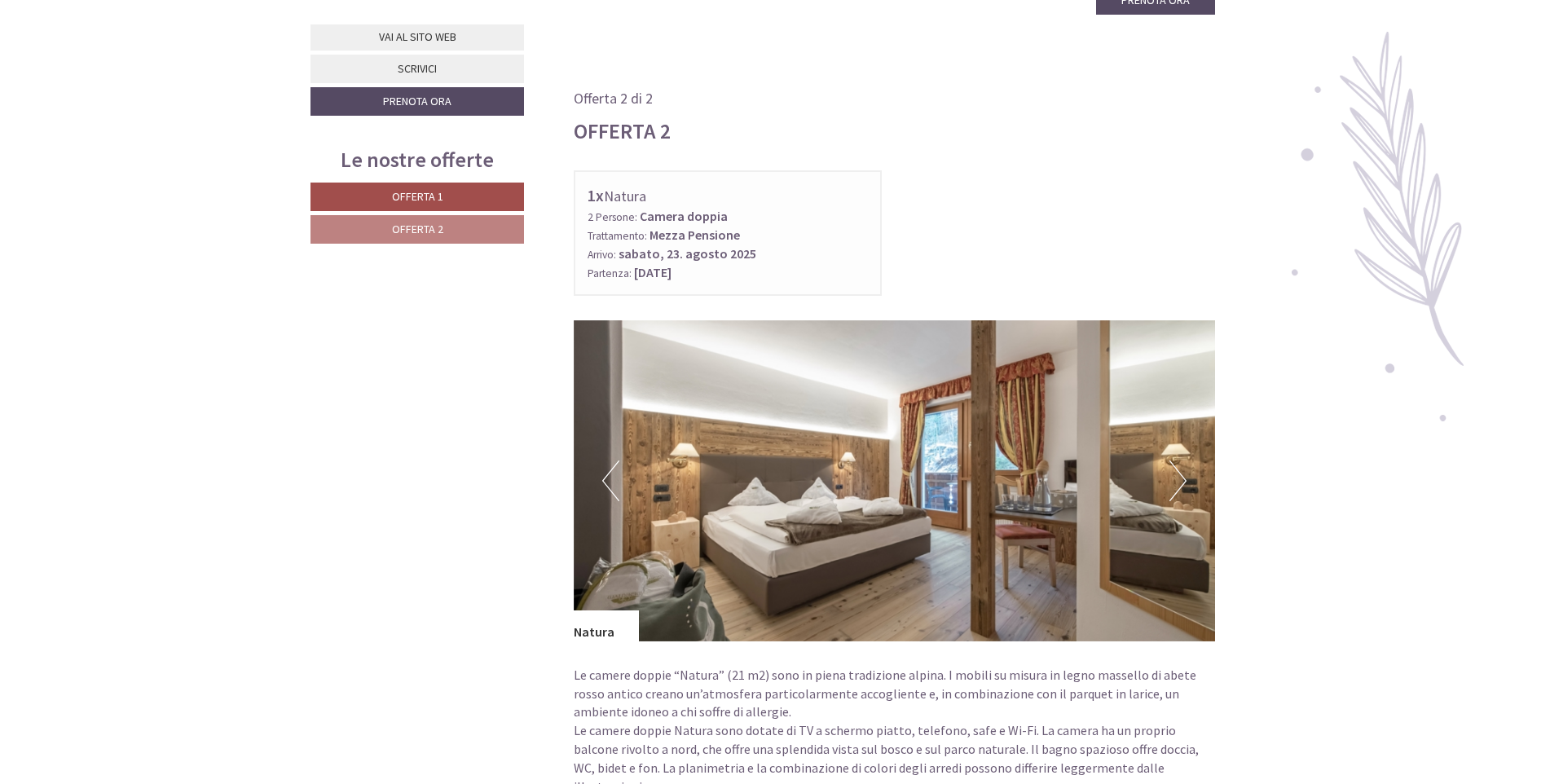
scroll to position [2037, 0]
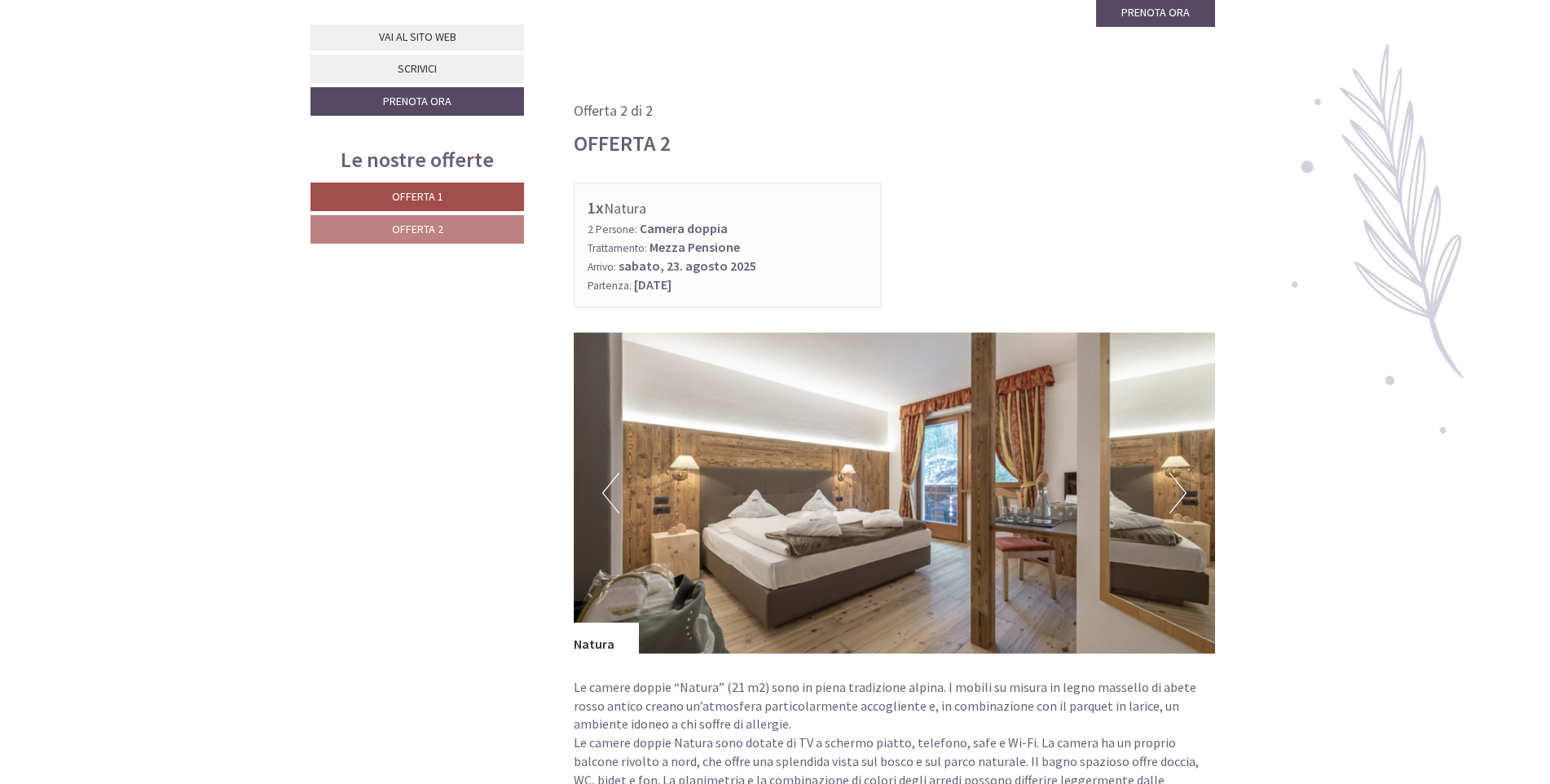
click at [1180, 472] on button "Next" at bounding box center [1178, 492] width 17 height 41
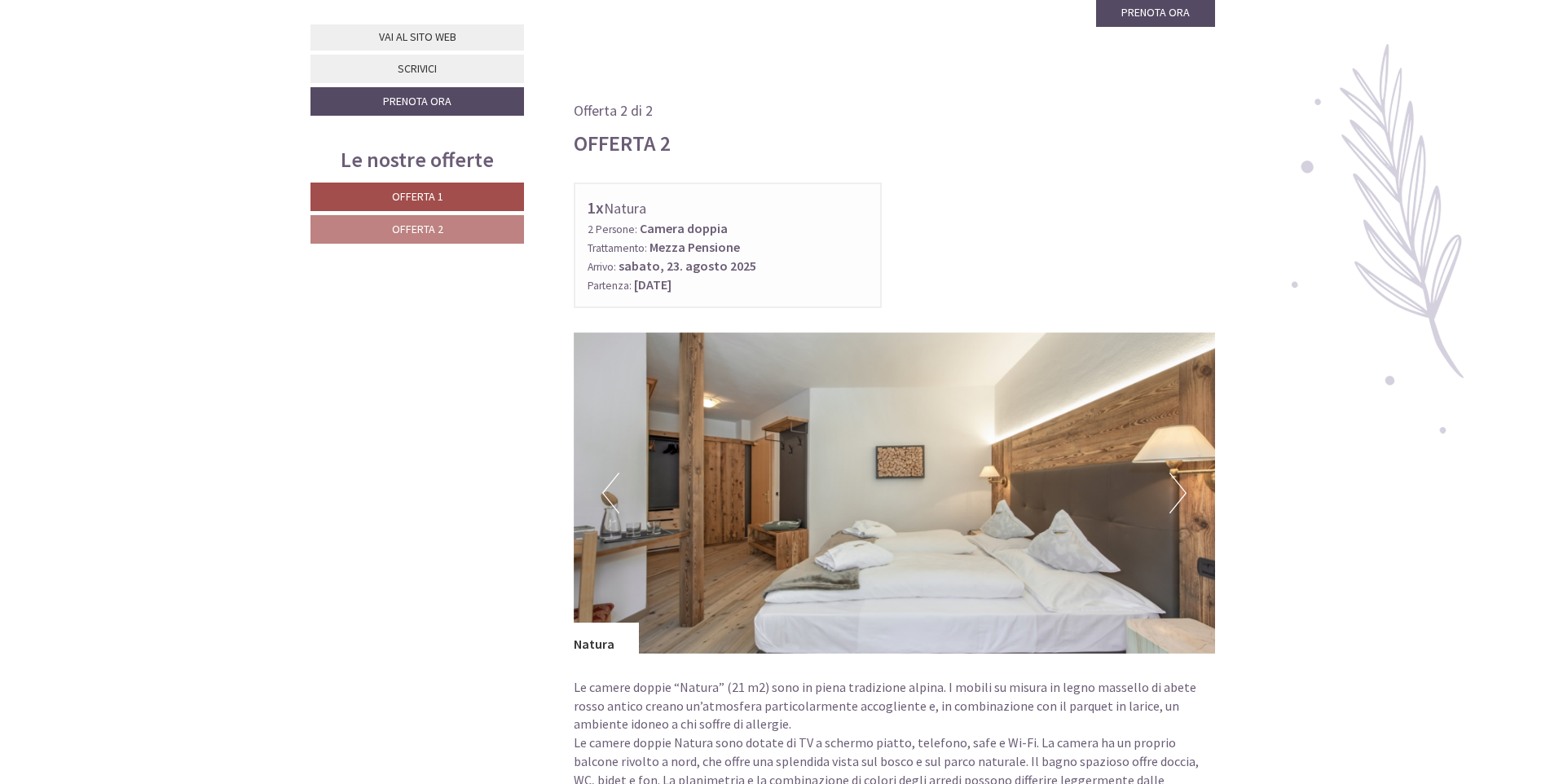
click at [1180, 472] on button "Next" at bounding box center [1178, 492] width 17 height 41
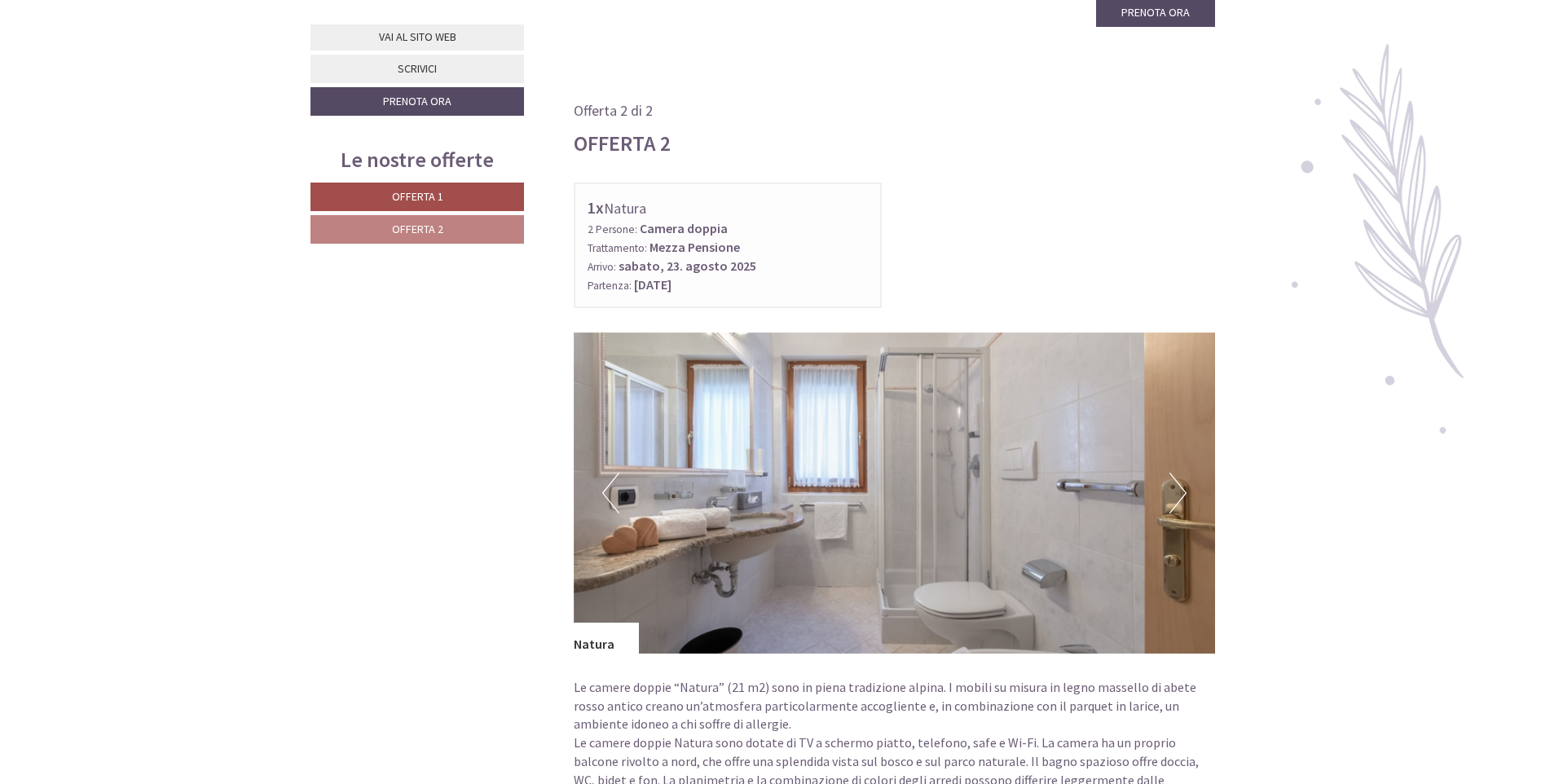
click at [1180, 472] on button "Next" at bounding box center [1178, 492] width 17 height 41
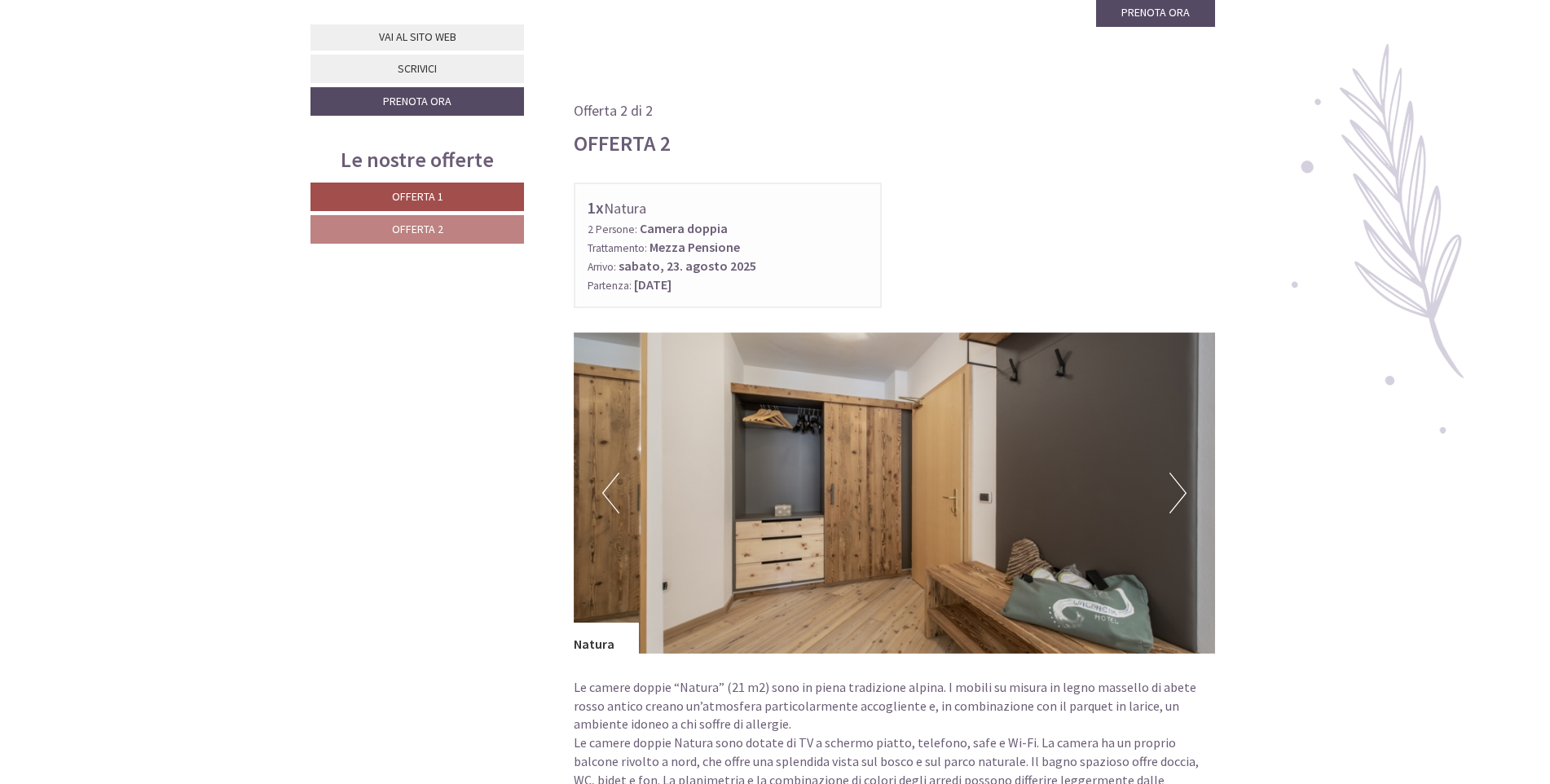
click at [1180, 472] on button "Next" at bounding box center [1178, 492] width 17 height 41
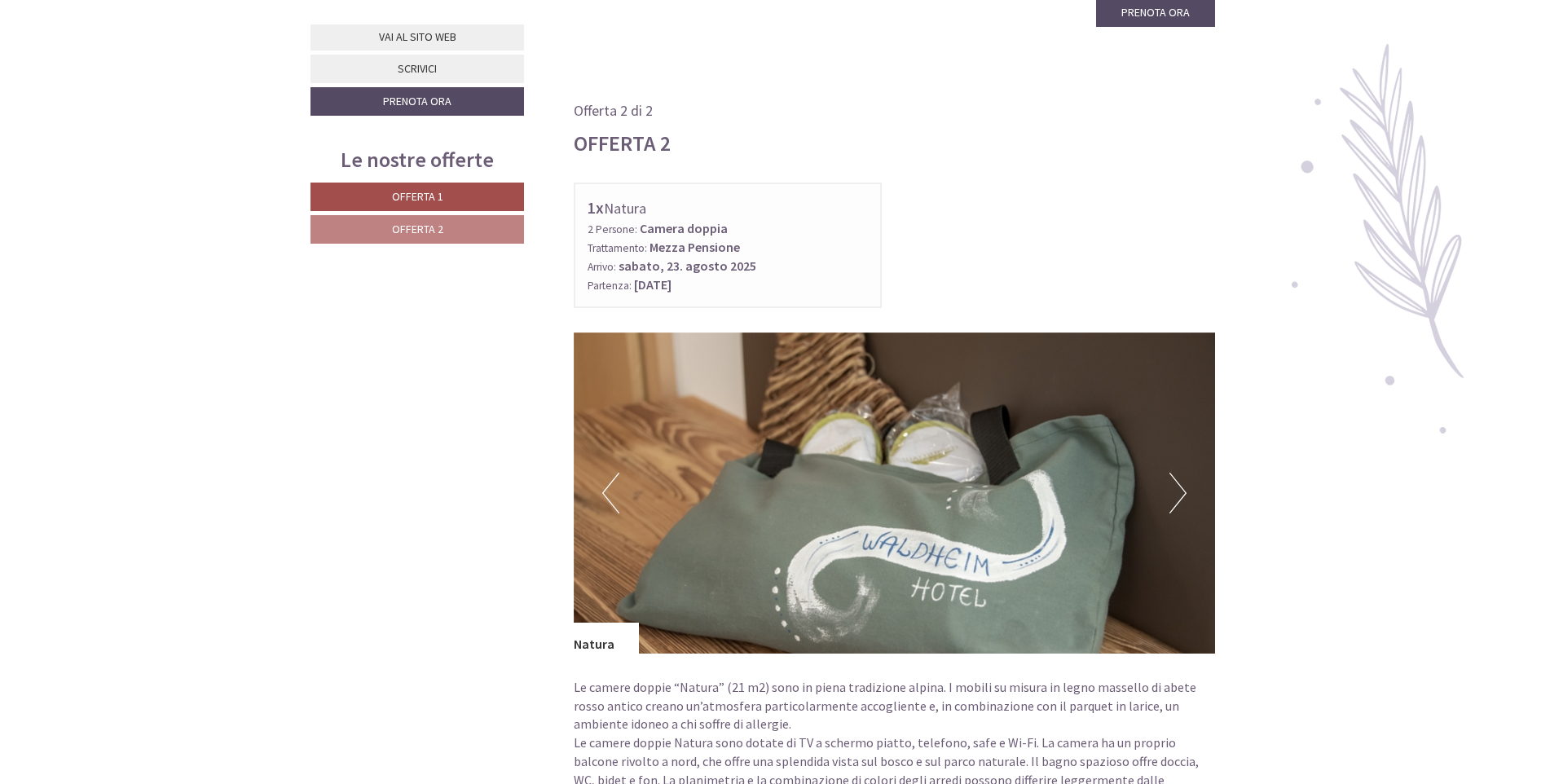
click at [1180, 472] on button "Next" at bounding box center [1178, 492] width 17 height 41
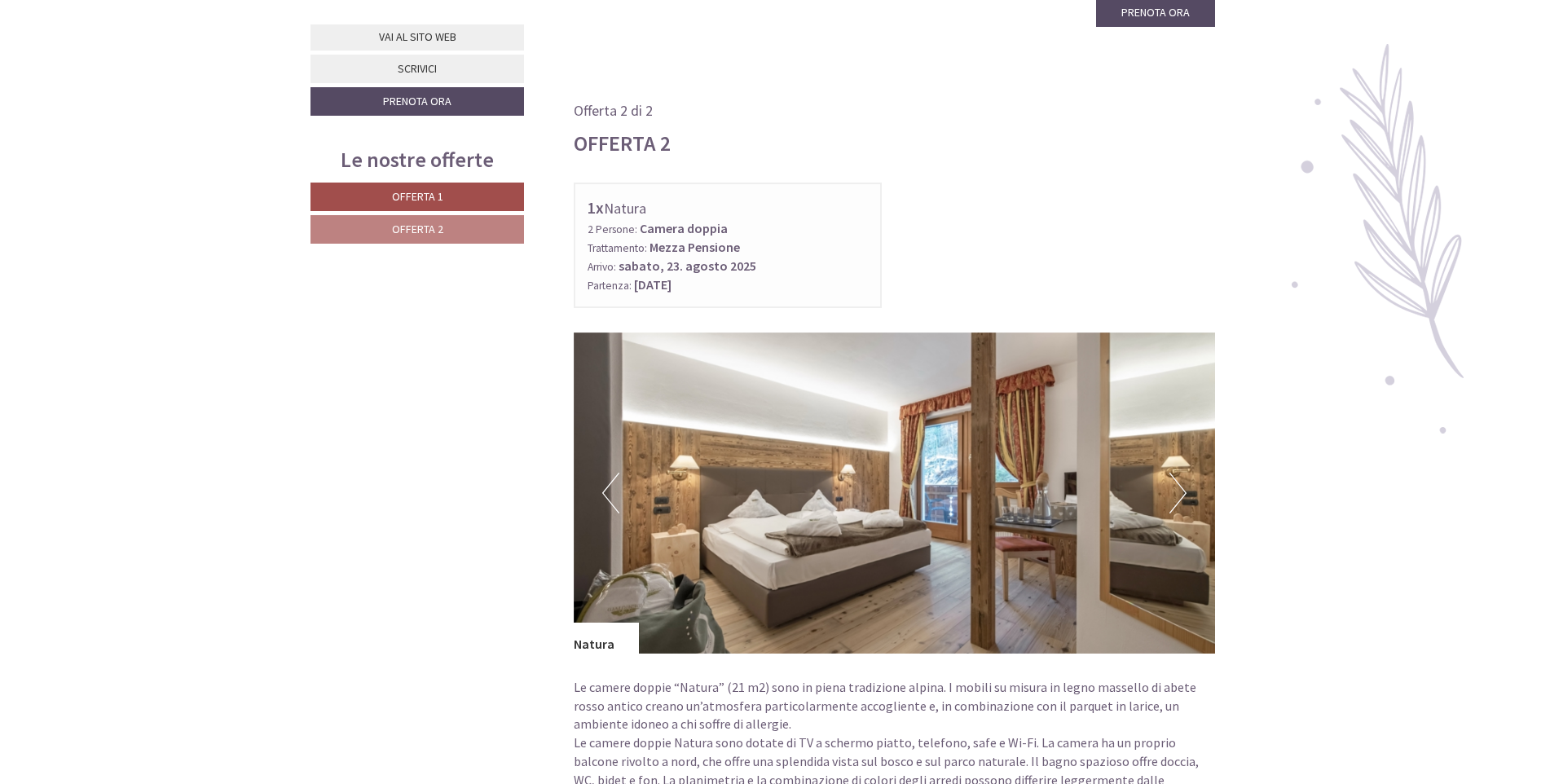
click at [1180, 472] on button "Next" at bounding box center [1178, 492] width 17 height 41
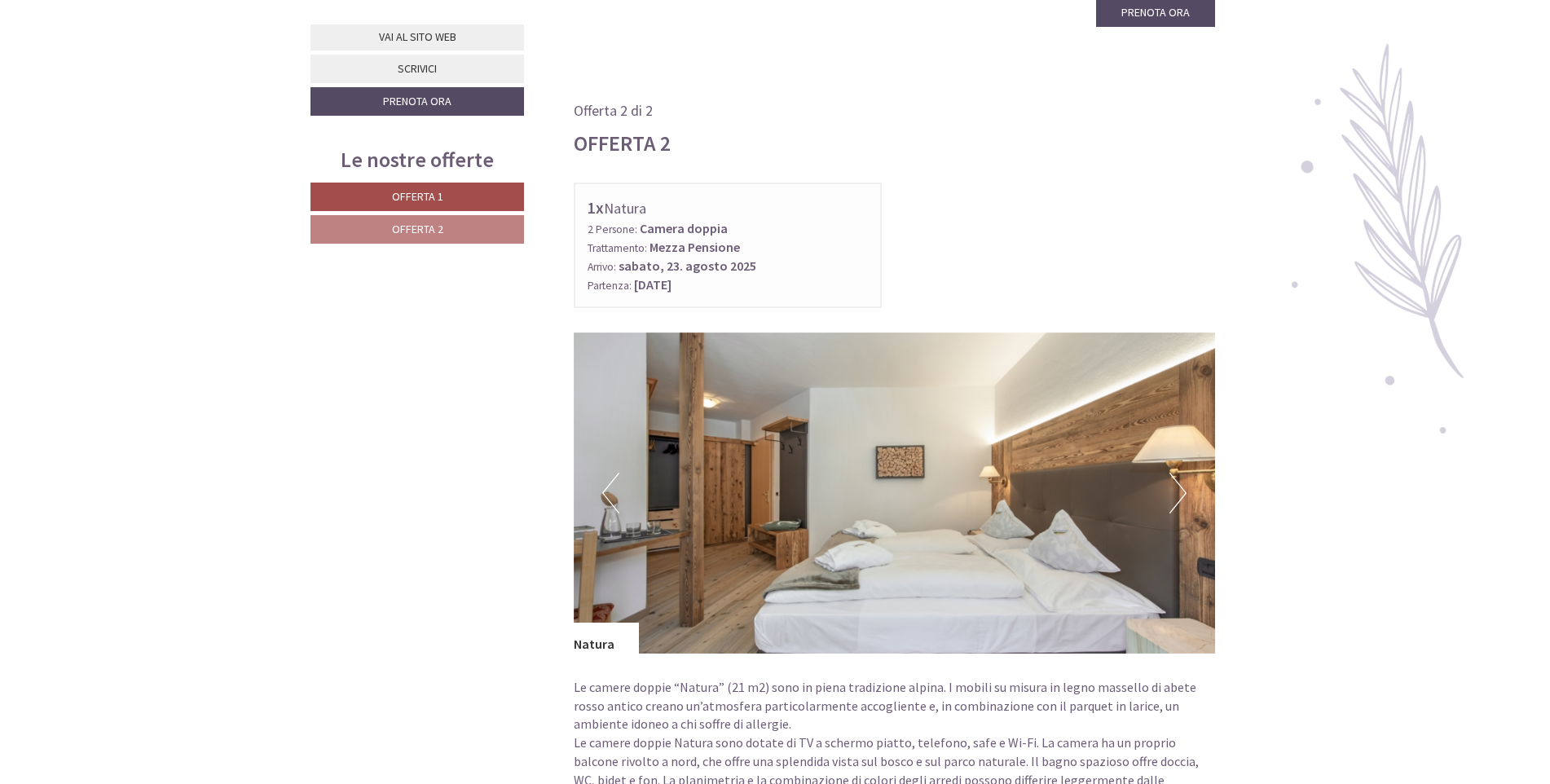
click at [1180, 472] on button "Next" at bounding box center [1178, 492] width 17 height 41
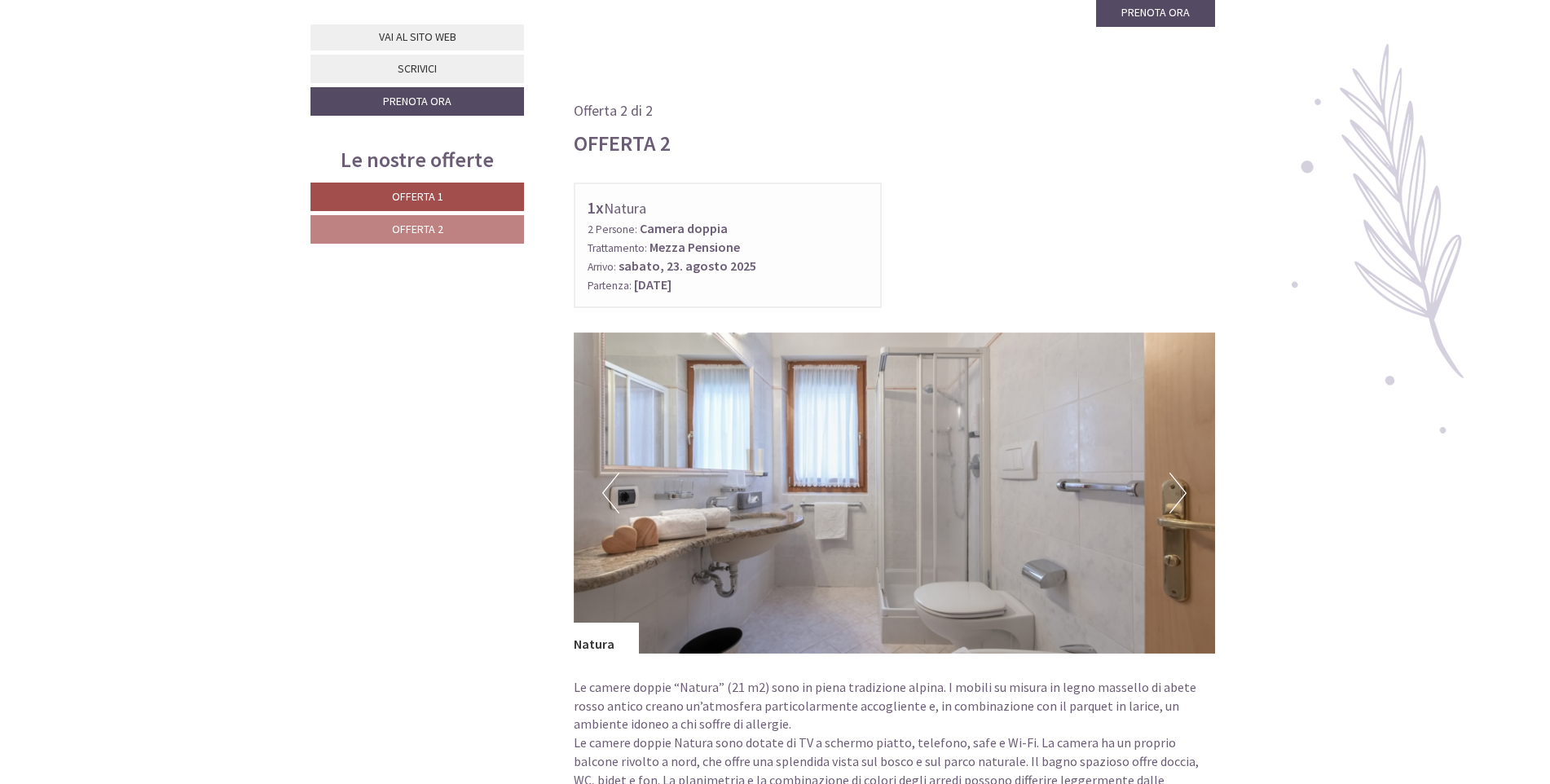
click at [1180, 472] on button "Next" at bounding box center [1178, 492] width 17 height 41
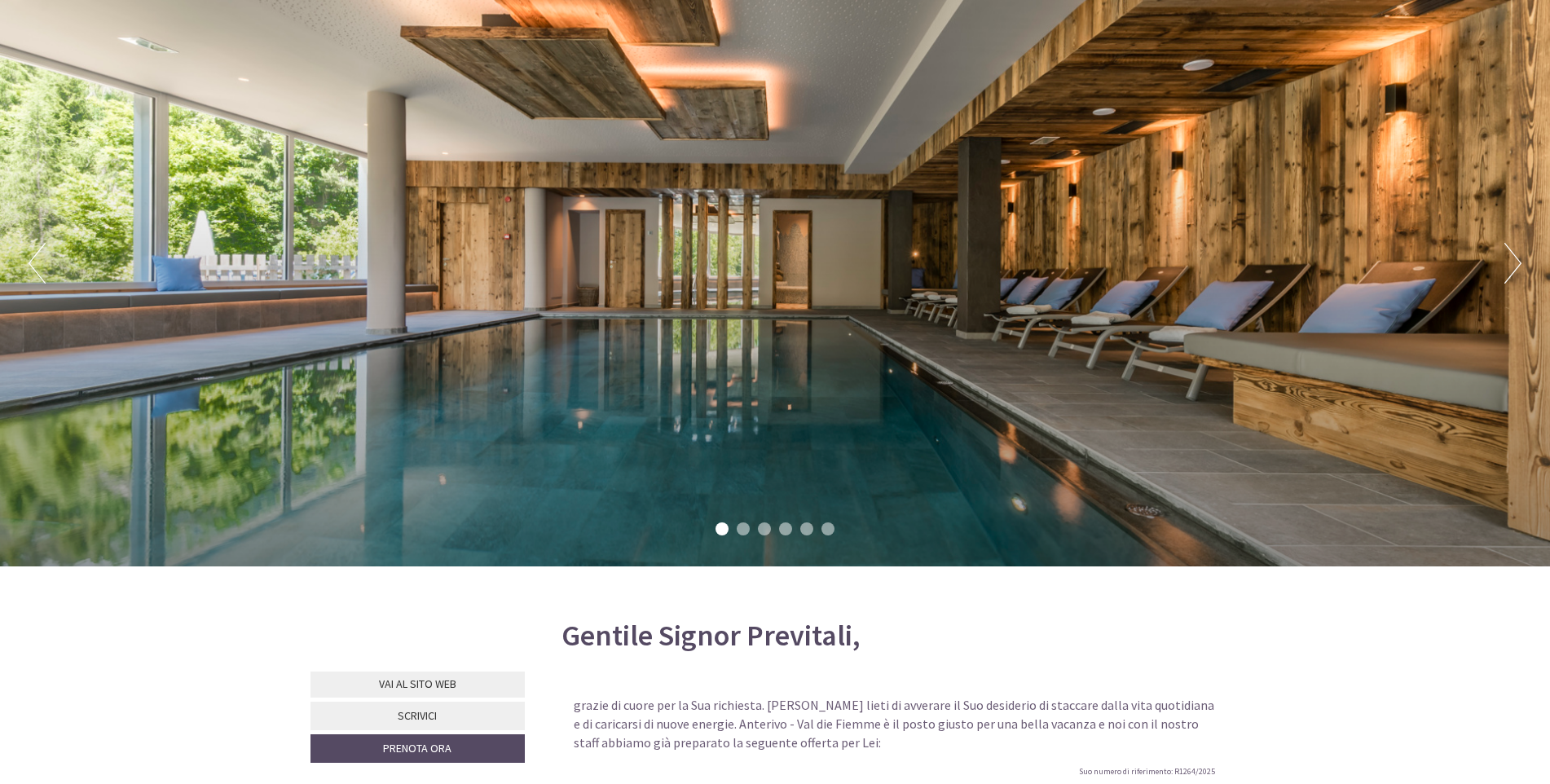
scroll to position [163, 0]
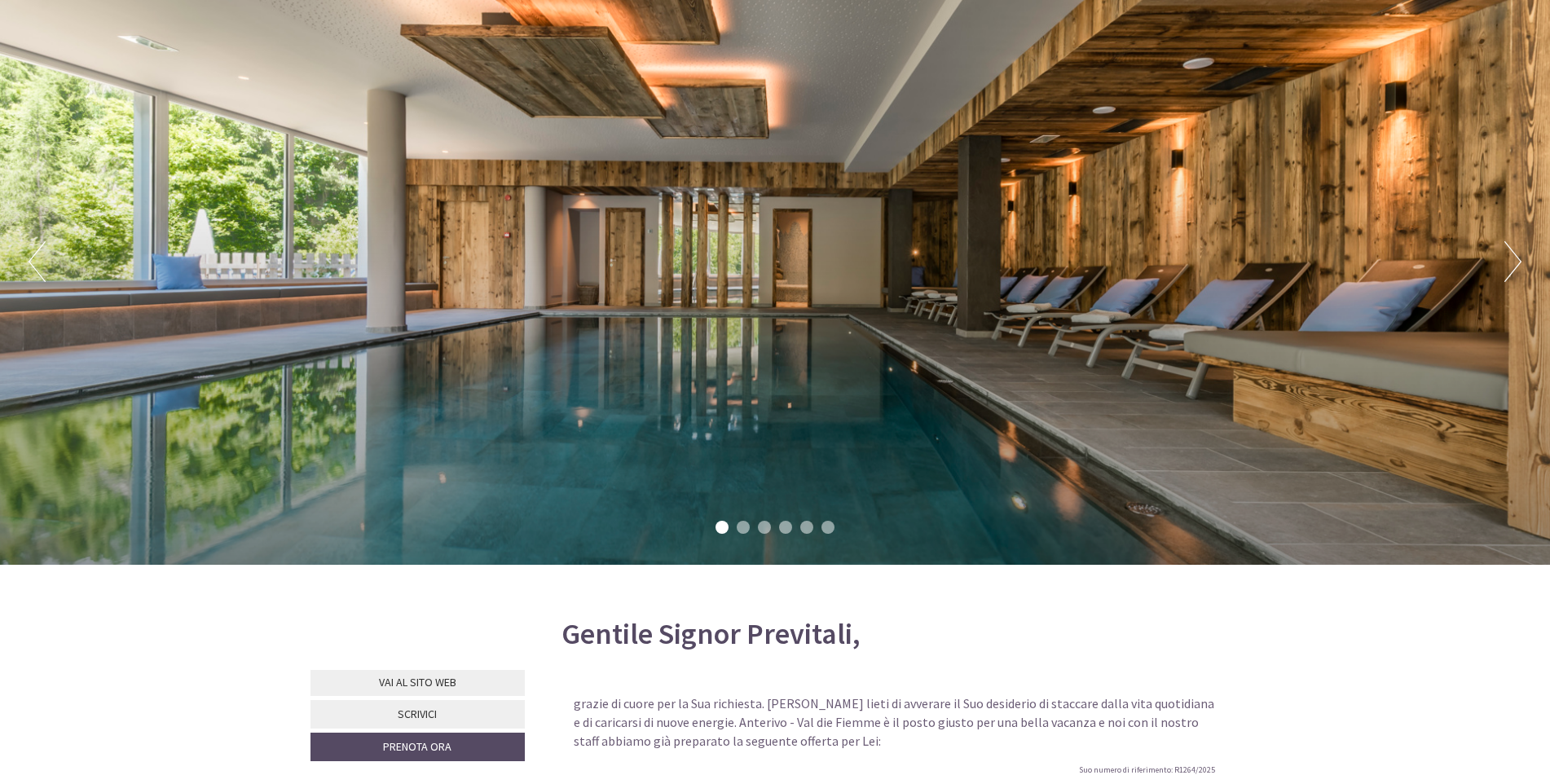
click at [742, 526] on li "2" at bounding box center [743, 527] width 13 height 13
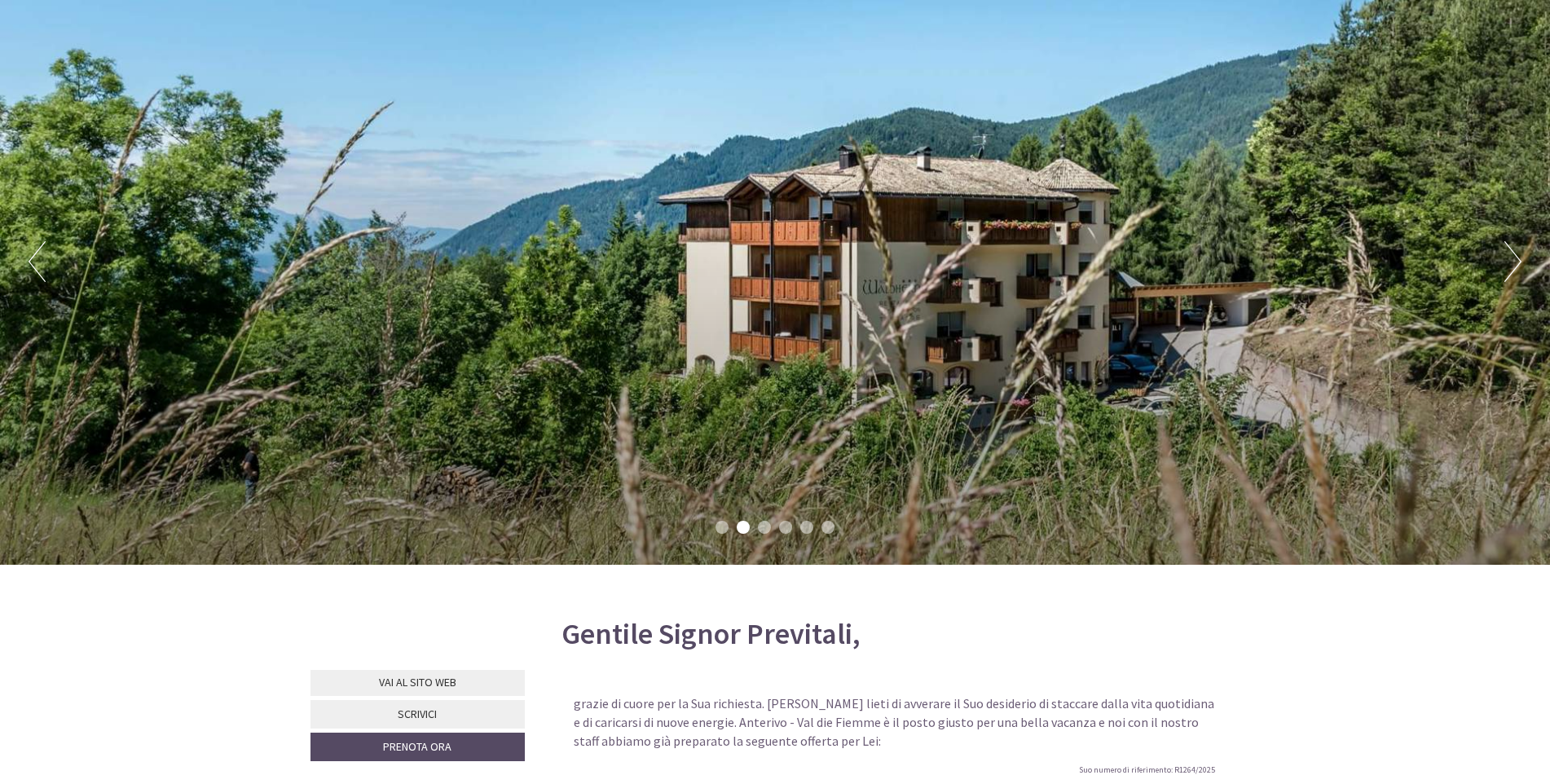
click at [762, 528] on li "3" at bounding box center [765, 527] width 13 height 13
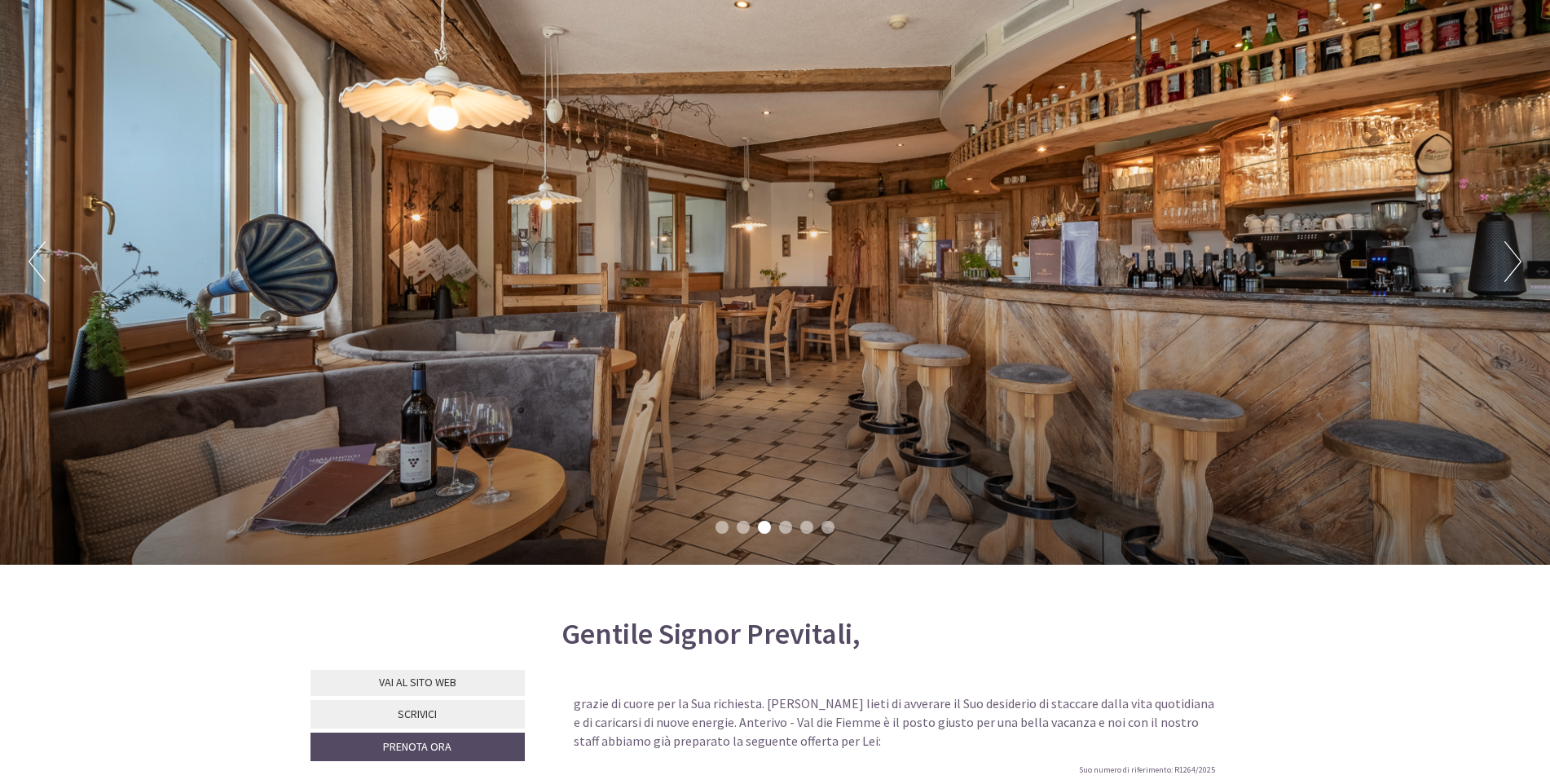
click at [783, 524] on li "4" at bounding box center [786, 527] width 13 height 13
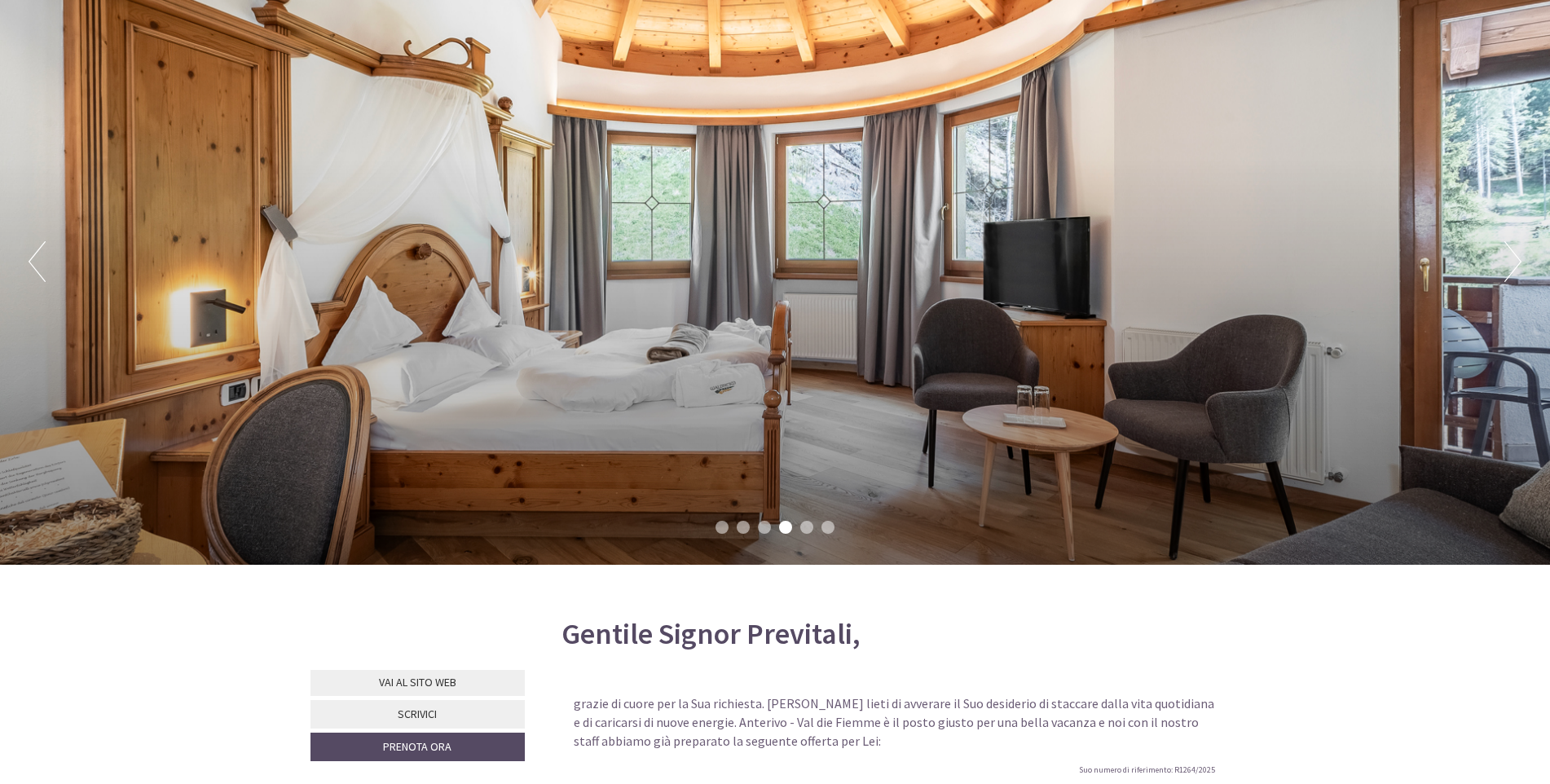
click at [809, 527] on li "5" at bounding box center [807, 527] width 13 height 13
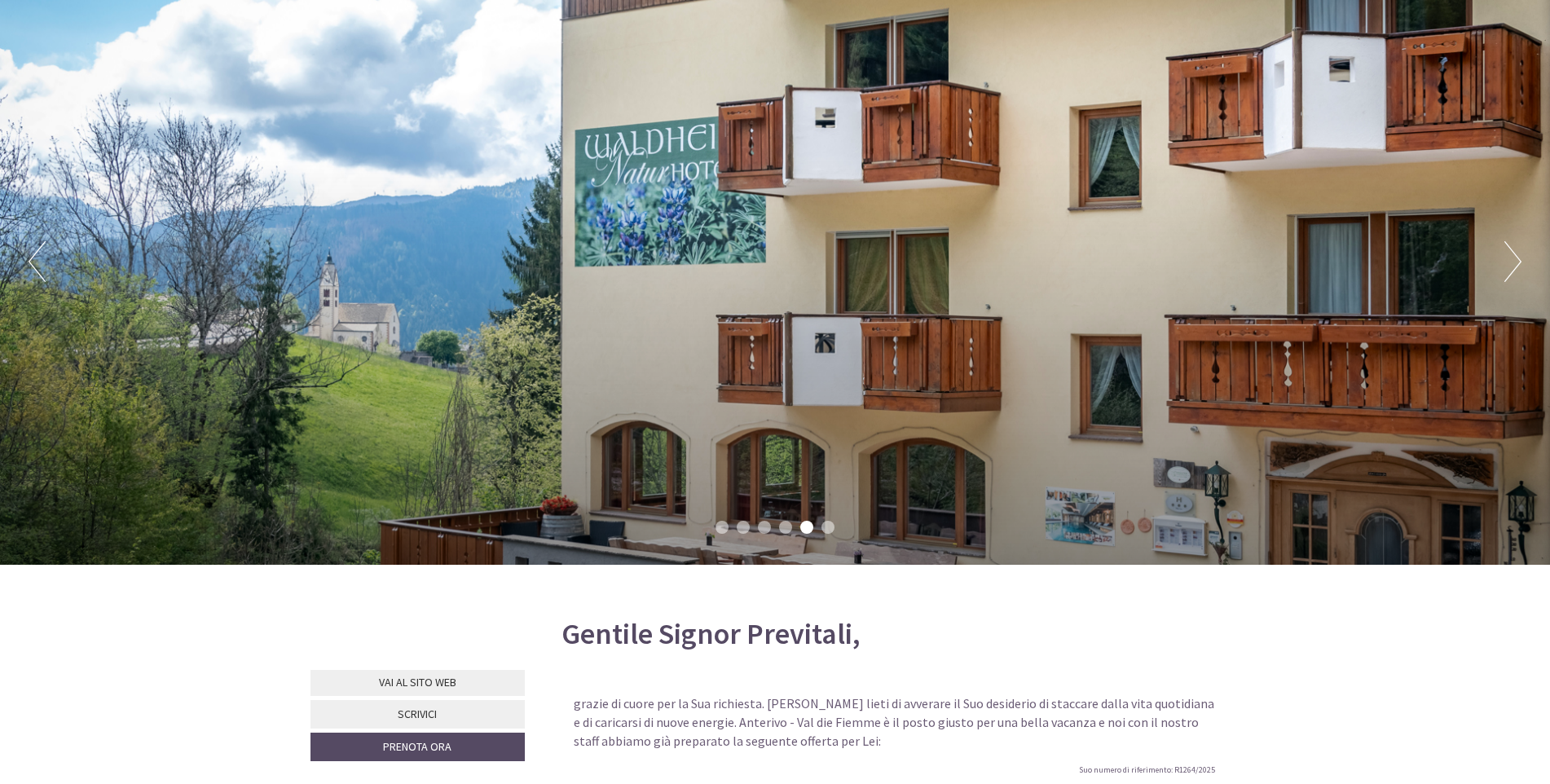
click at [831, 529] on li "6" at bounding box center [829, 527] width 13 height 13
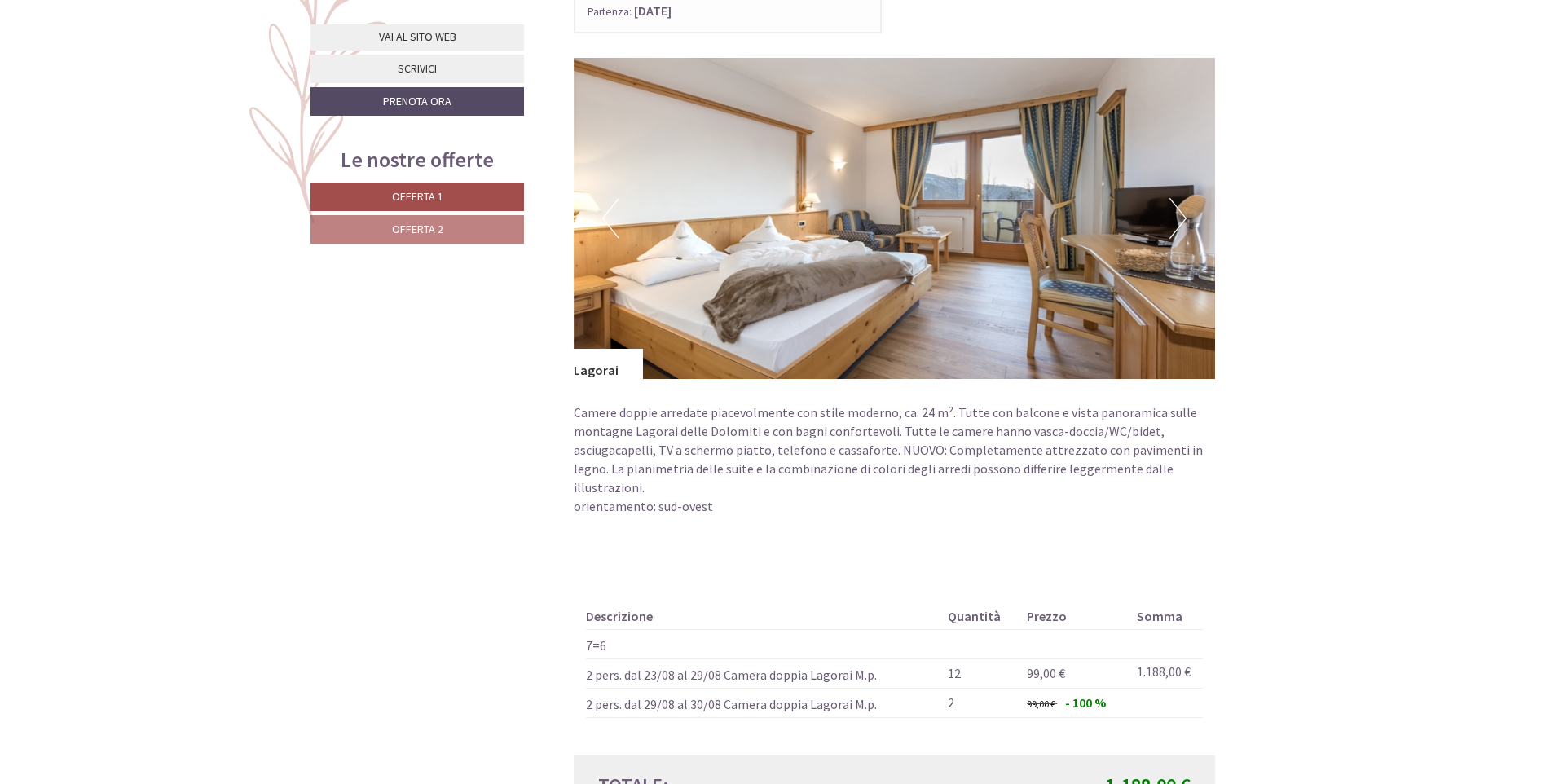
scroll to position [1222, 0]
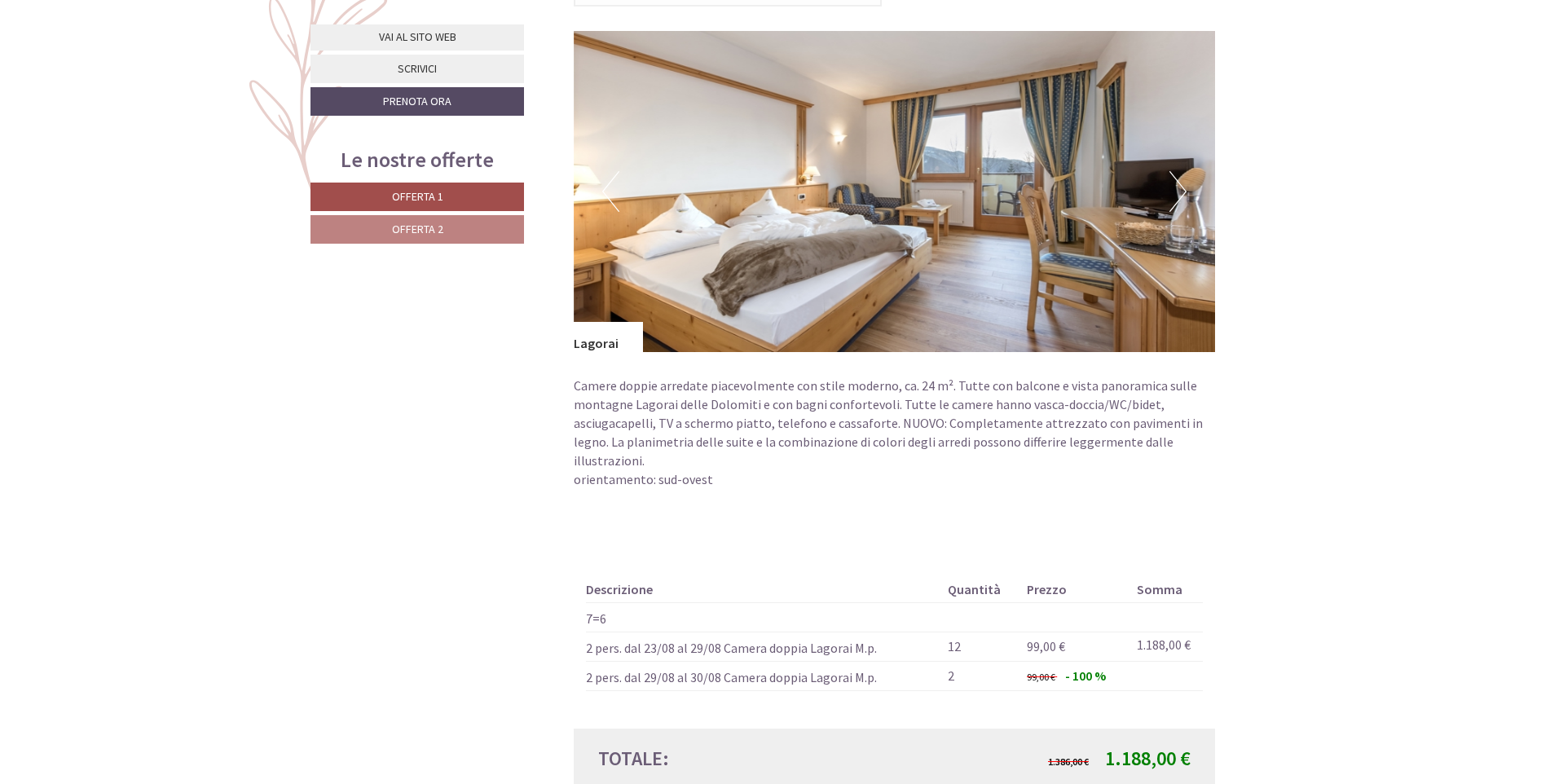
click at [1175, 190] on button "Next" at bounding box center [1178, 191] width 17 height 41
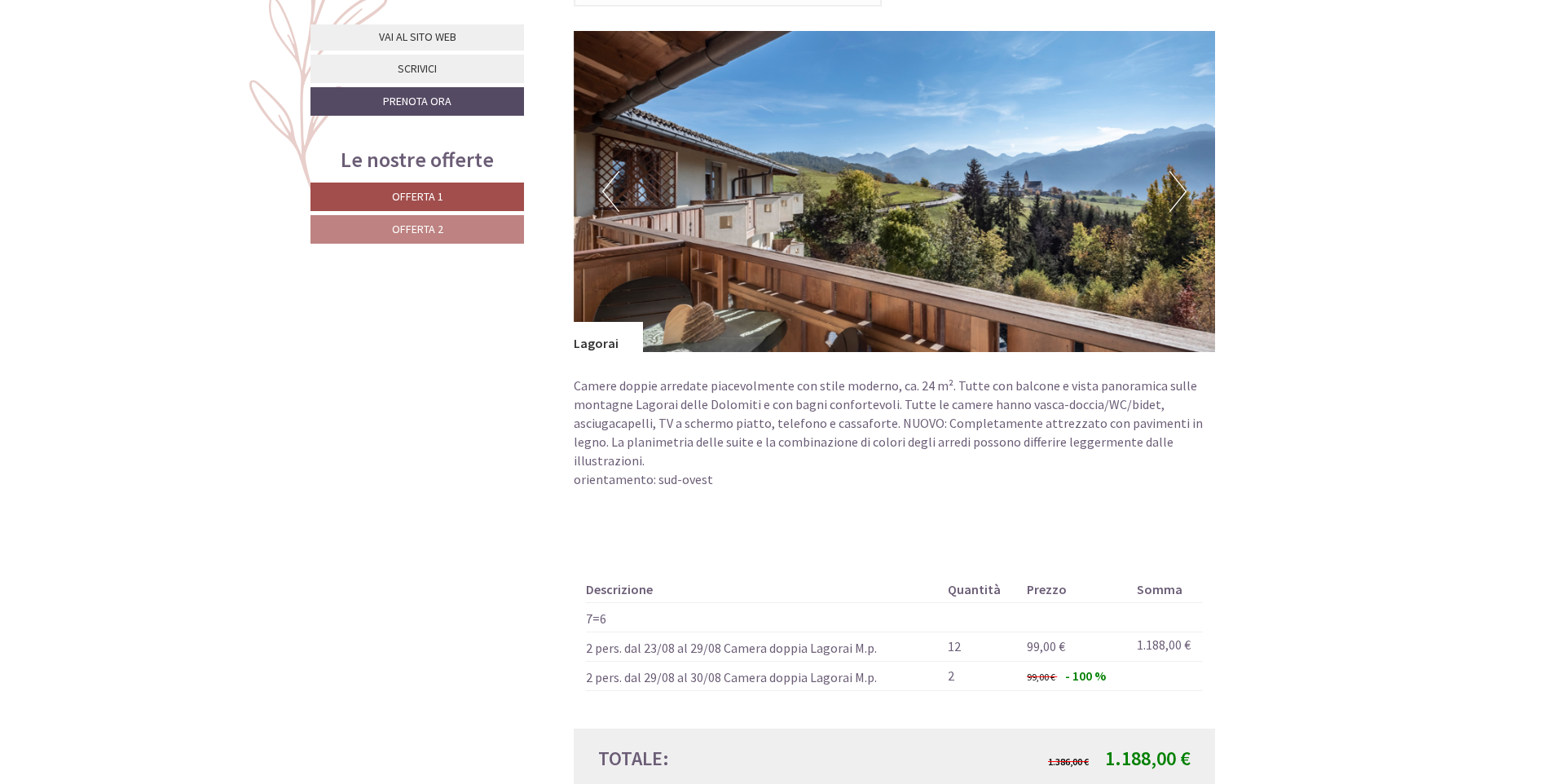
click at [1177, 188] on button "Next" at bounding box center [1178, 191] width 17 height 41
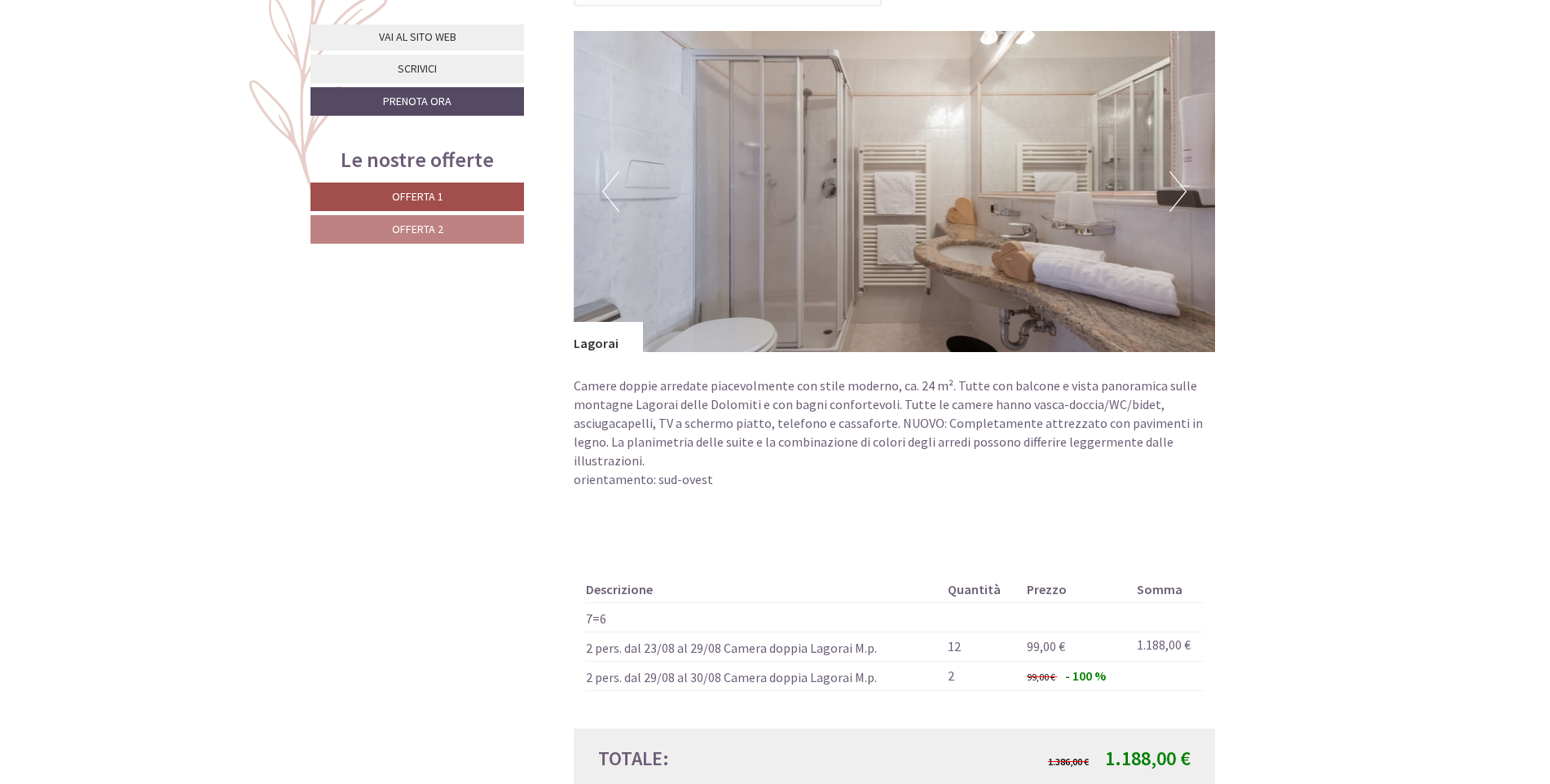
click at [1177, 188] on button "Next" at bounding box center [1178, 191] width 17 height 41
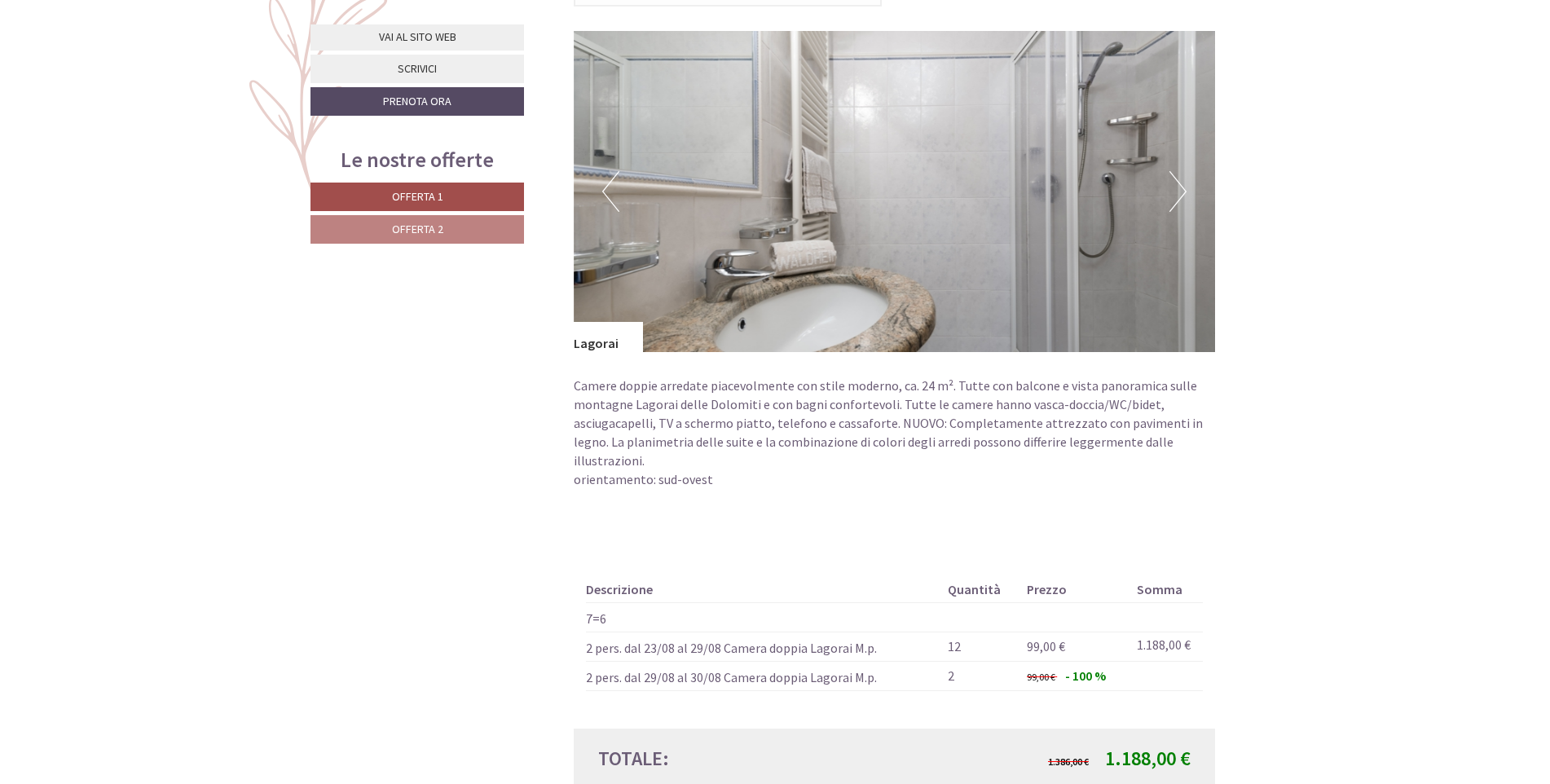
click at [1177, 188] on button "Next" at bounding box center [1178, 191] width 17 height 41
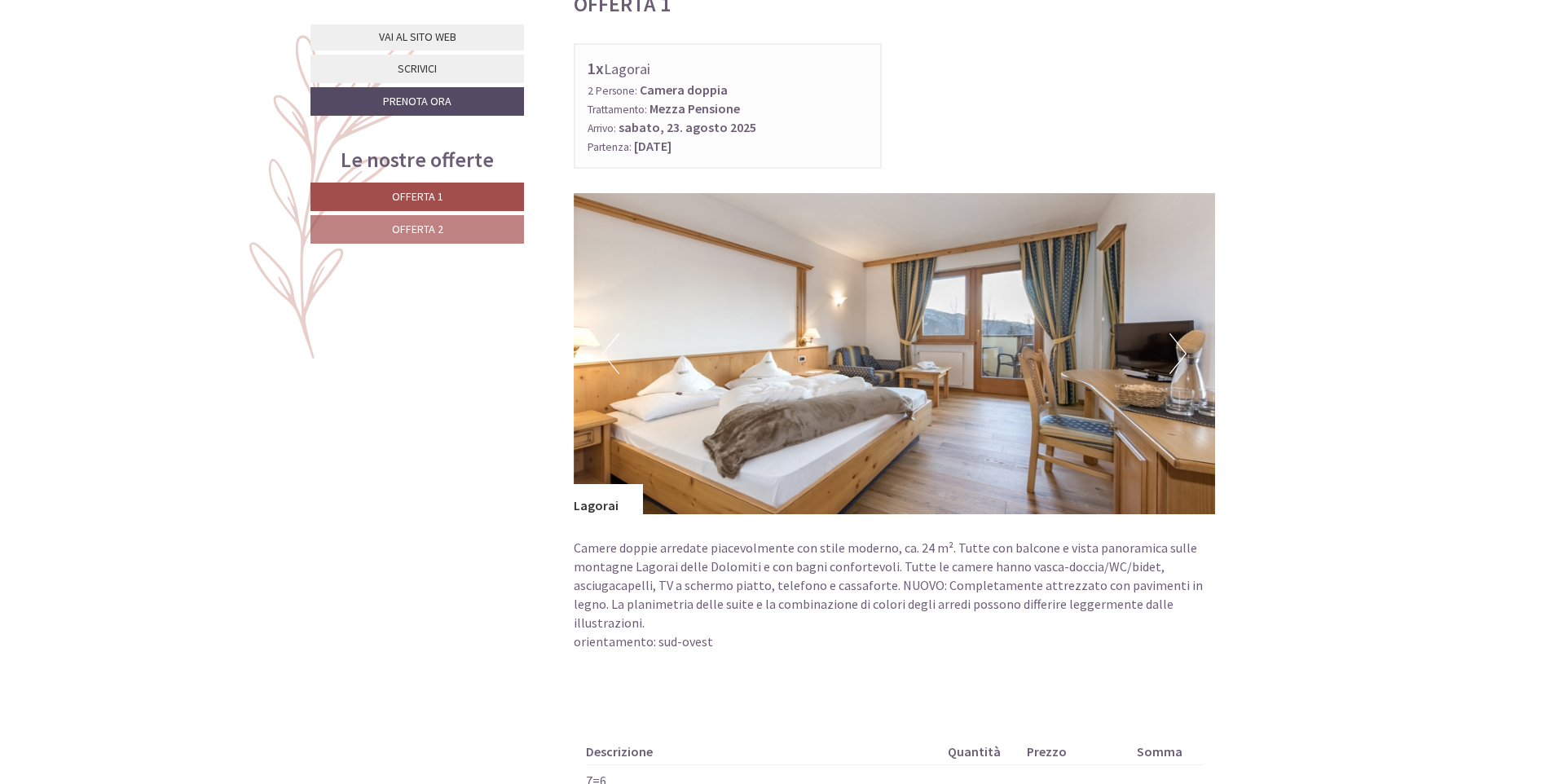
scroll to position [1059, 0]
drag, startPoint x: 1020, startPoint y: 570, endPoint x: 1152, endPoint y: 567, distance: 132.0
click at [1152, 567] on p "Camere doppie arredate piacevolmente con stile moderno, ca. 24 m². Tutte con ba…" at bounding box center [895, 604] width 642 height 130
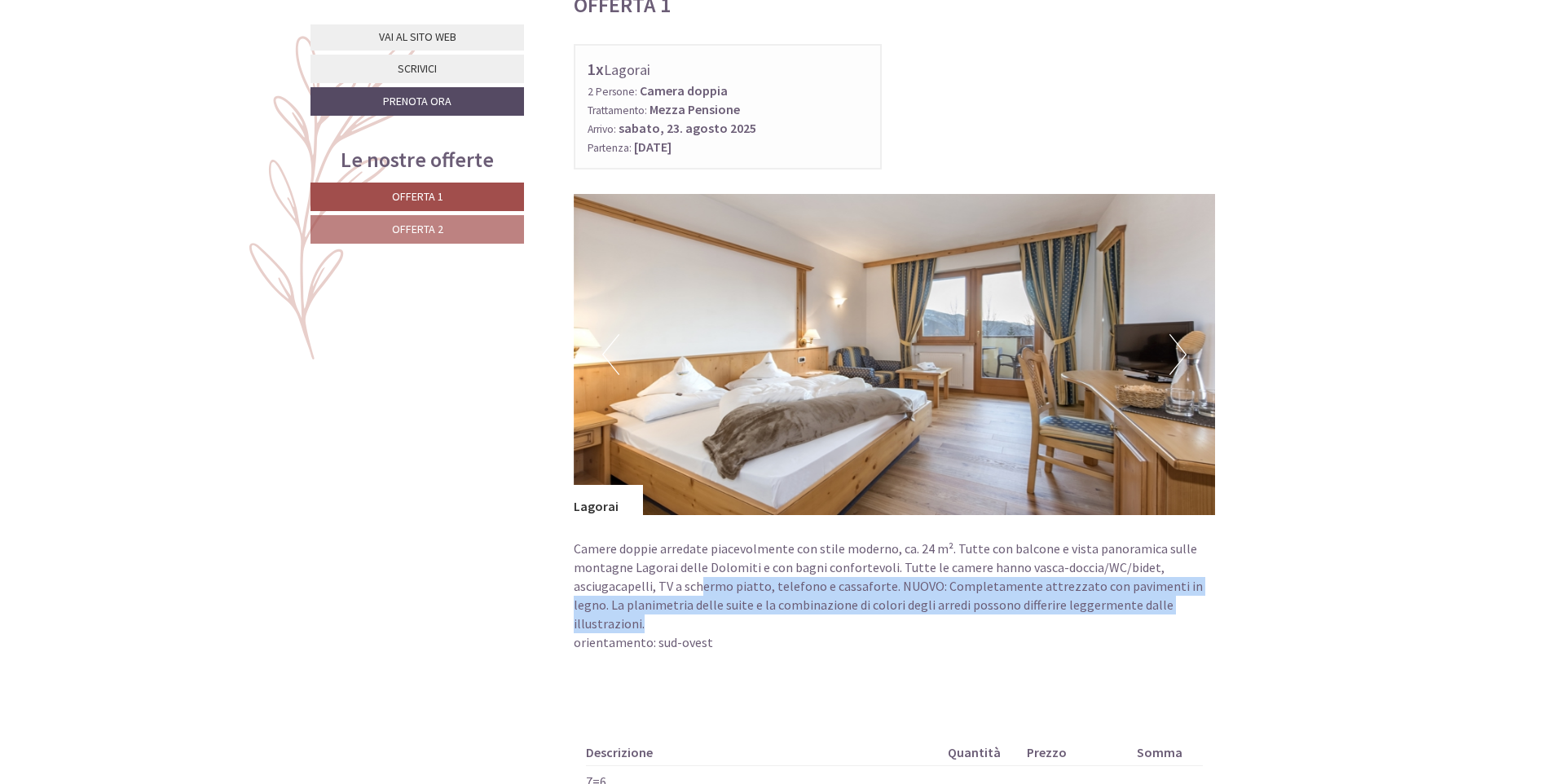
drag, startPoint x: 699, startPoint y: 588, endPoint x: 1211, endPoint y: 599, distance: 512.1
click at [1211, 599] on p "Camere doppie arredate piacevolmente con stile moderno, ca. 24 m². Tutte con ba…" at bounding box center [895, 604] width 642 height 130
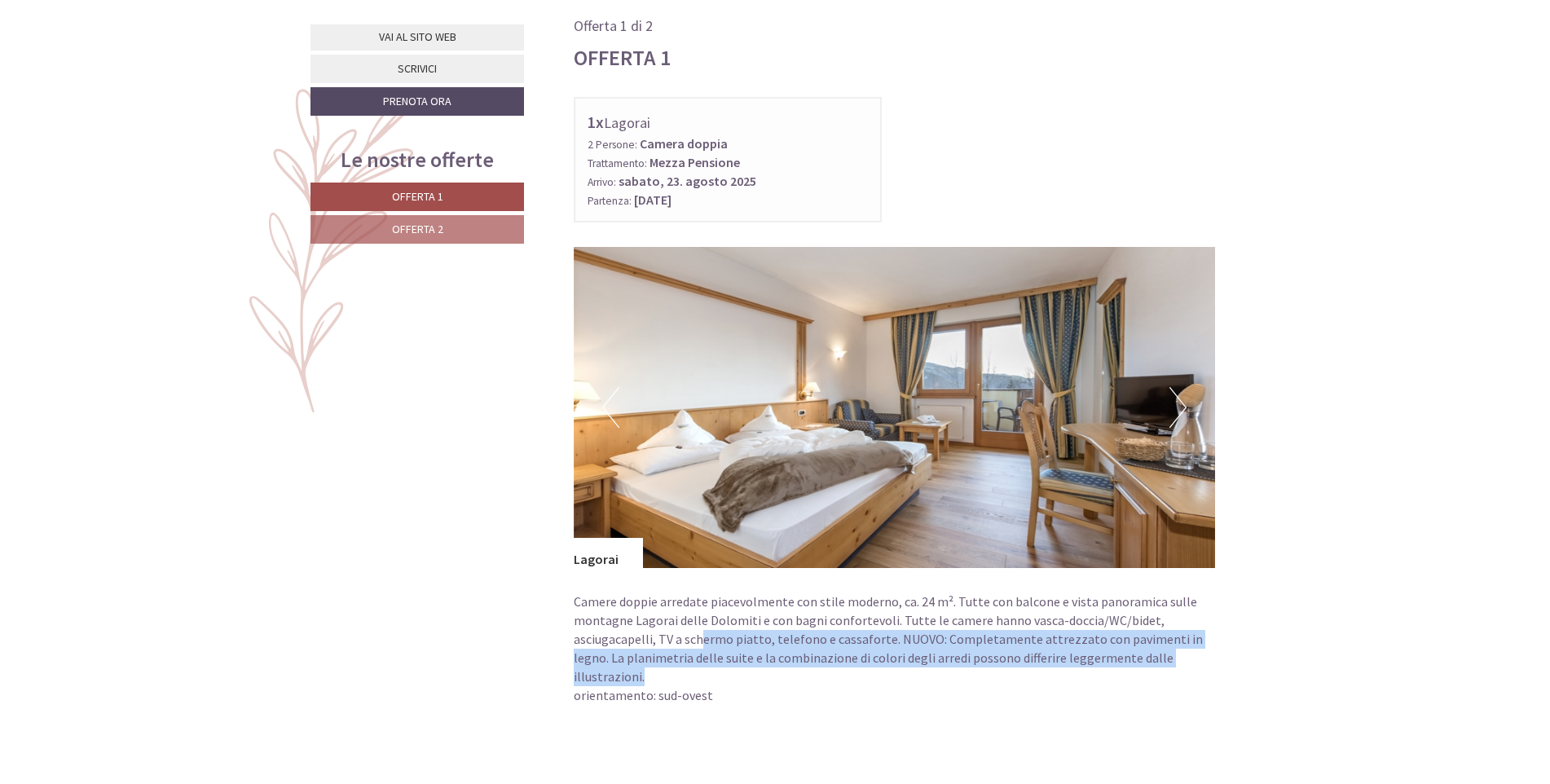
scroll to position [978, 0]
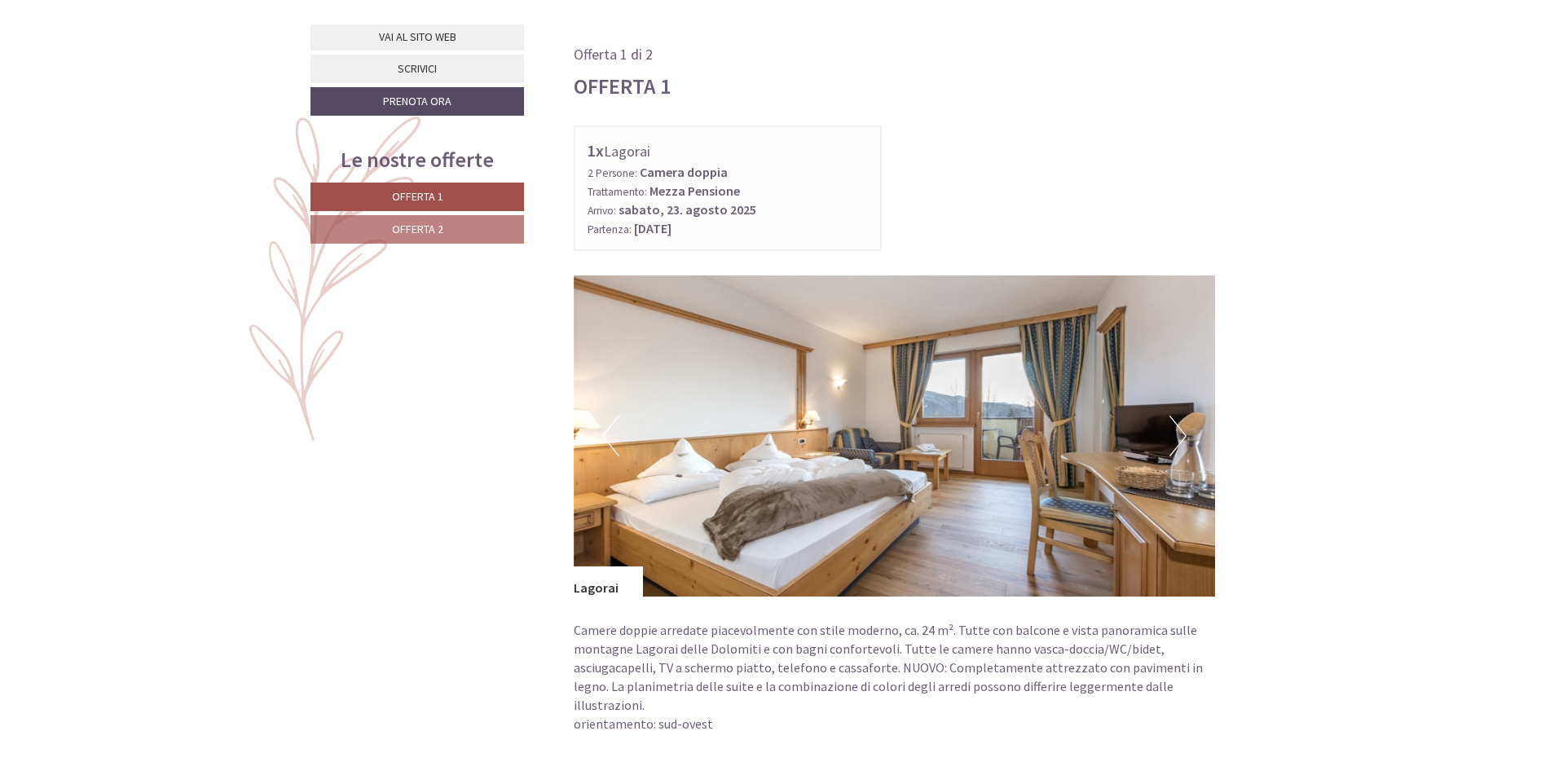
click at [1165, 653] on p "Camere doppie arredate piacevolmente con stile moderno, ca. 24 m². Tutte con ba…" at bounding box center [895, 686] width 642 height 130
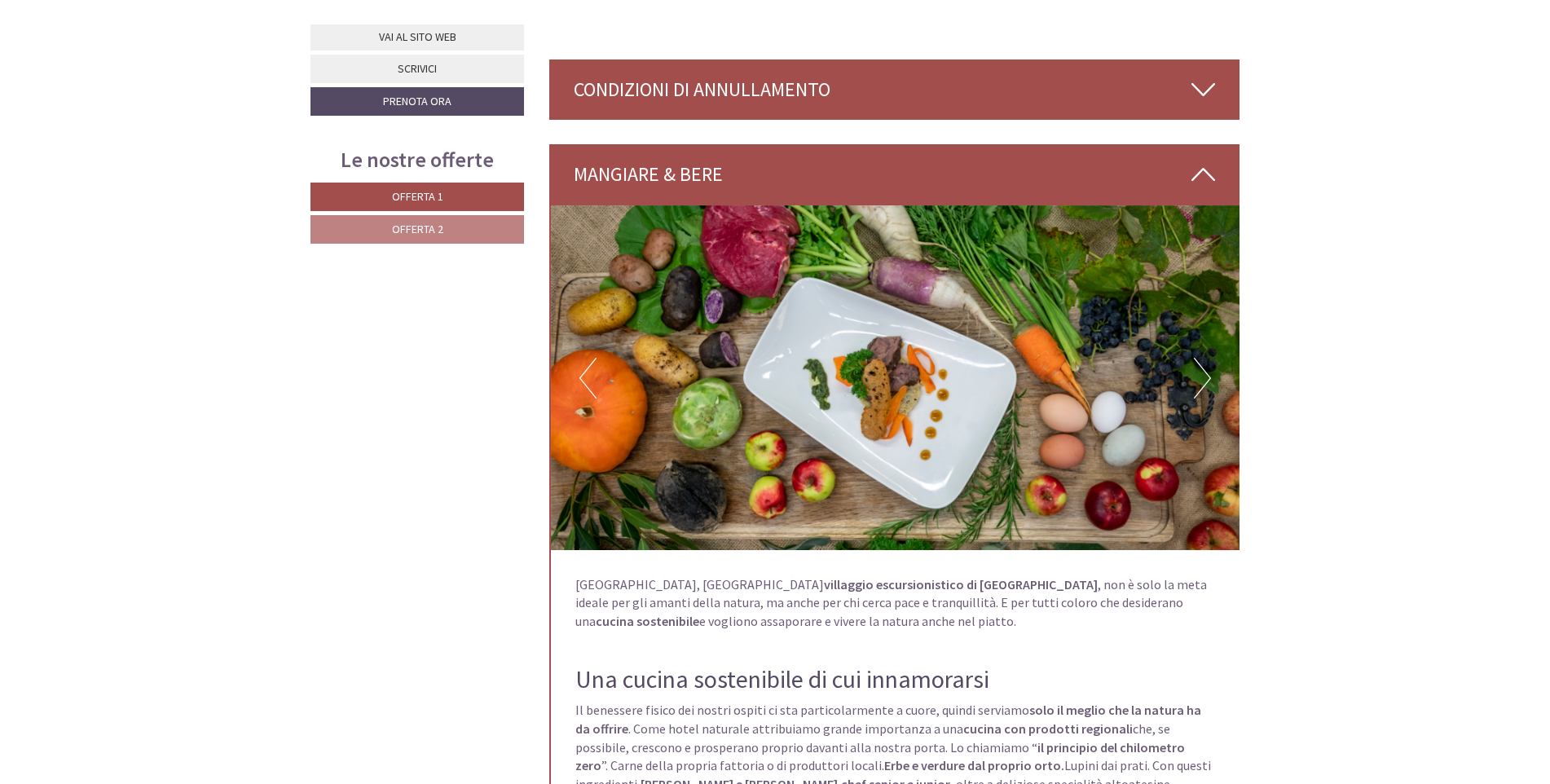
scroll to position [3260, 0]
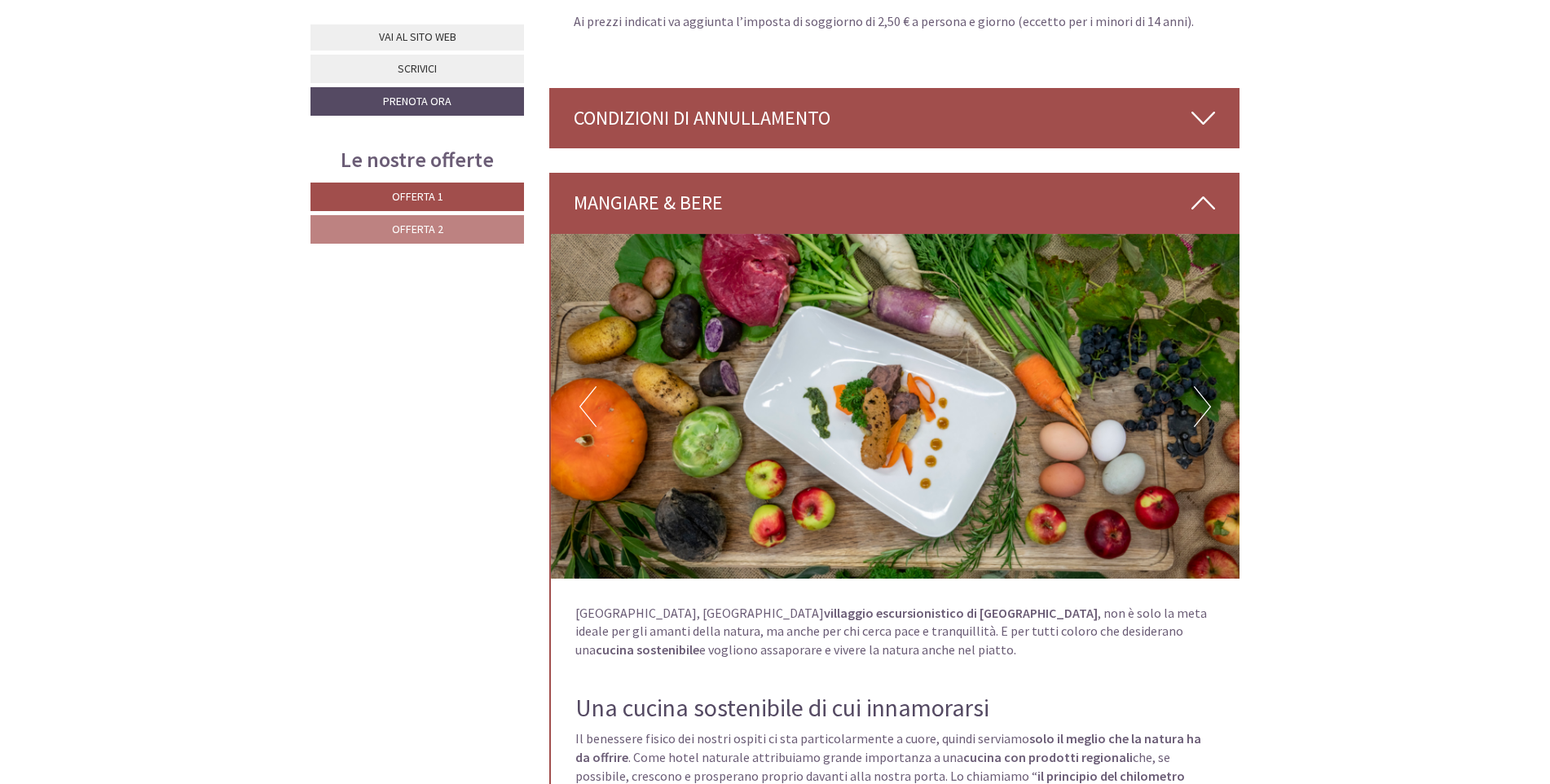
click at [1201, 104] on icon at bounding box center [1203, 118] width 23 height 28
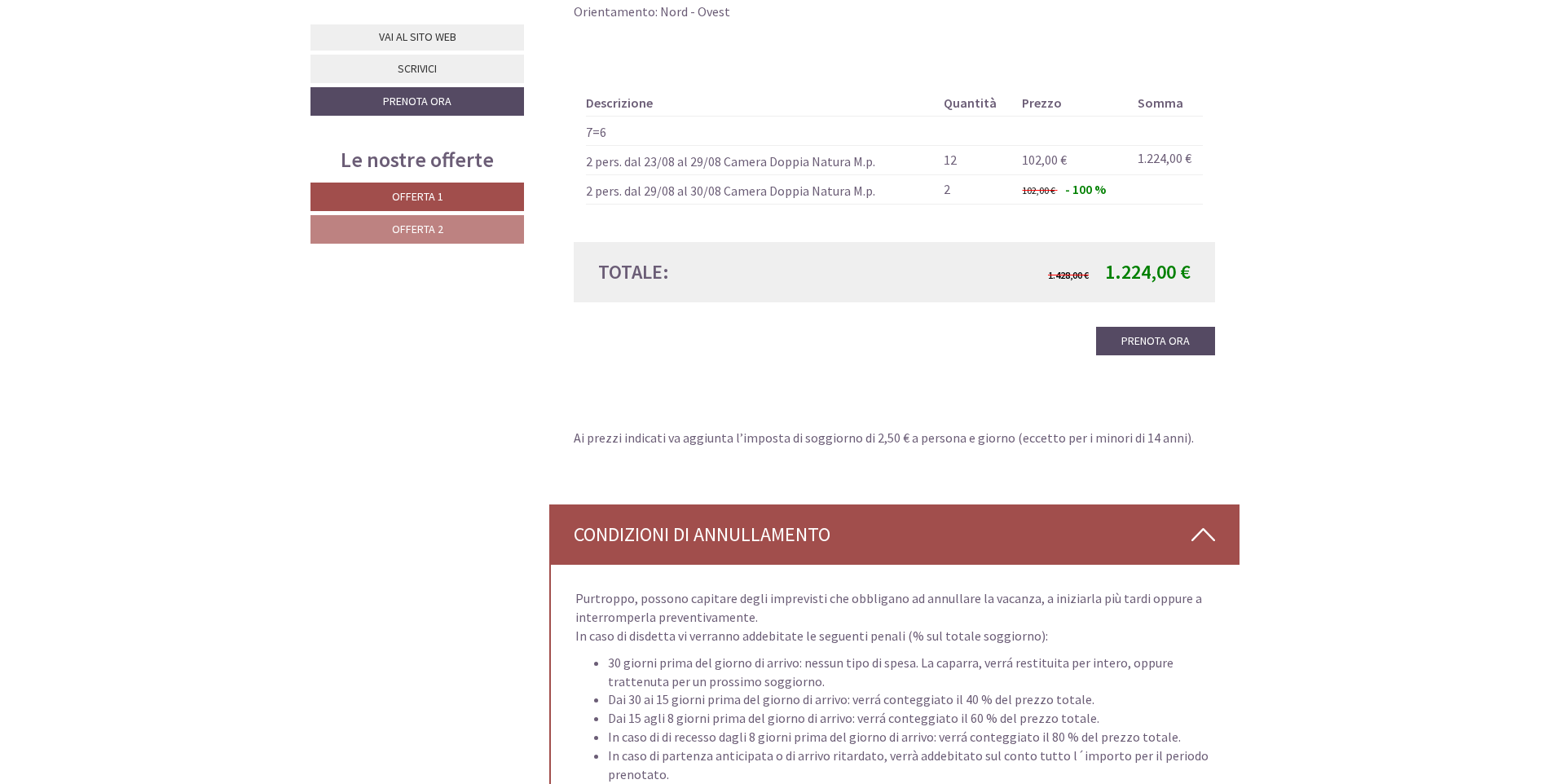
scroll to position [2771, 0]
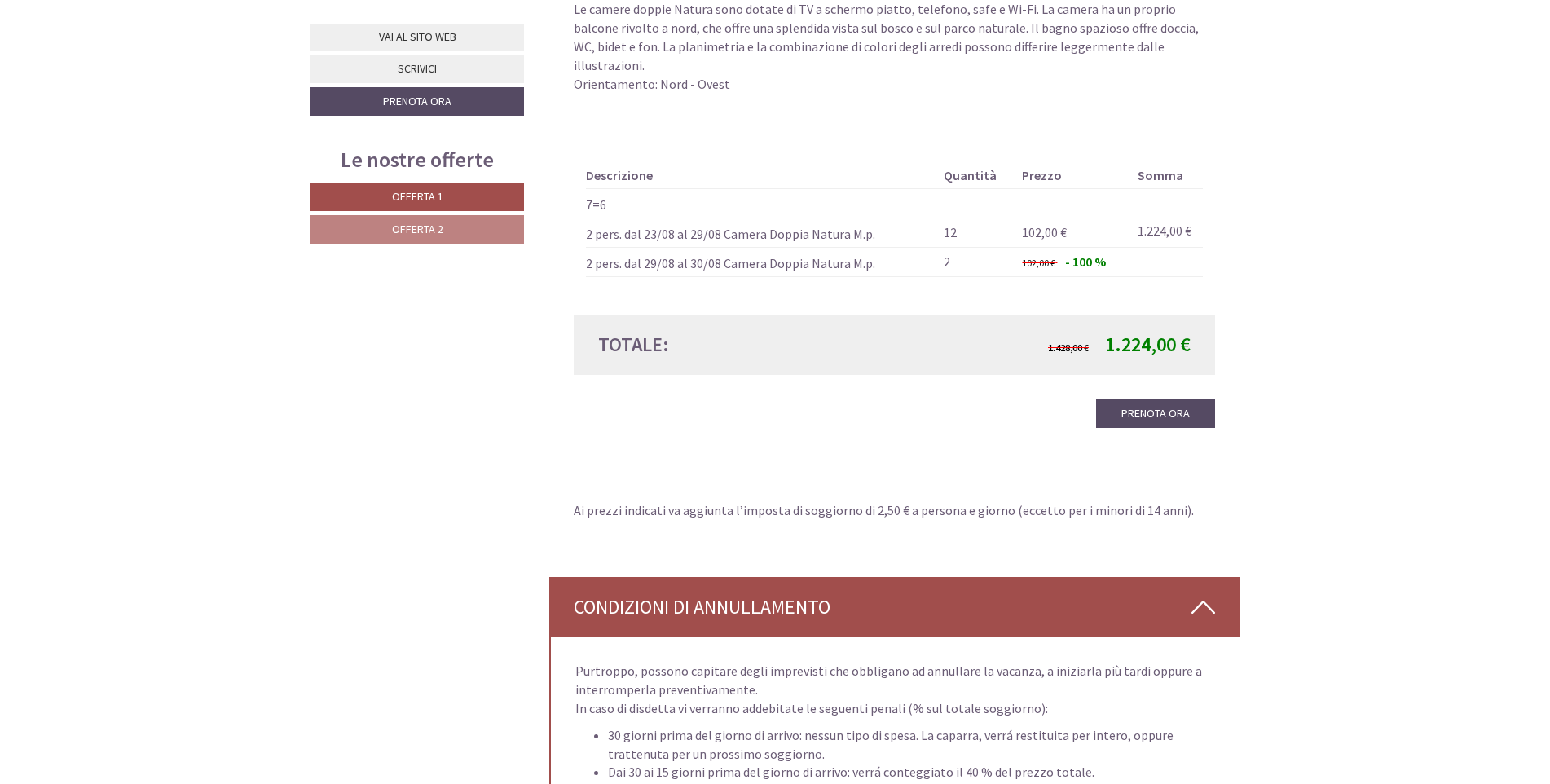
click at [1206, 593] on icon at bounding box center [1203, 607] width 23 height 28
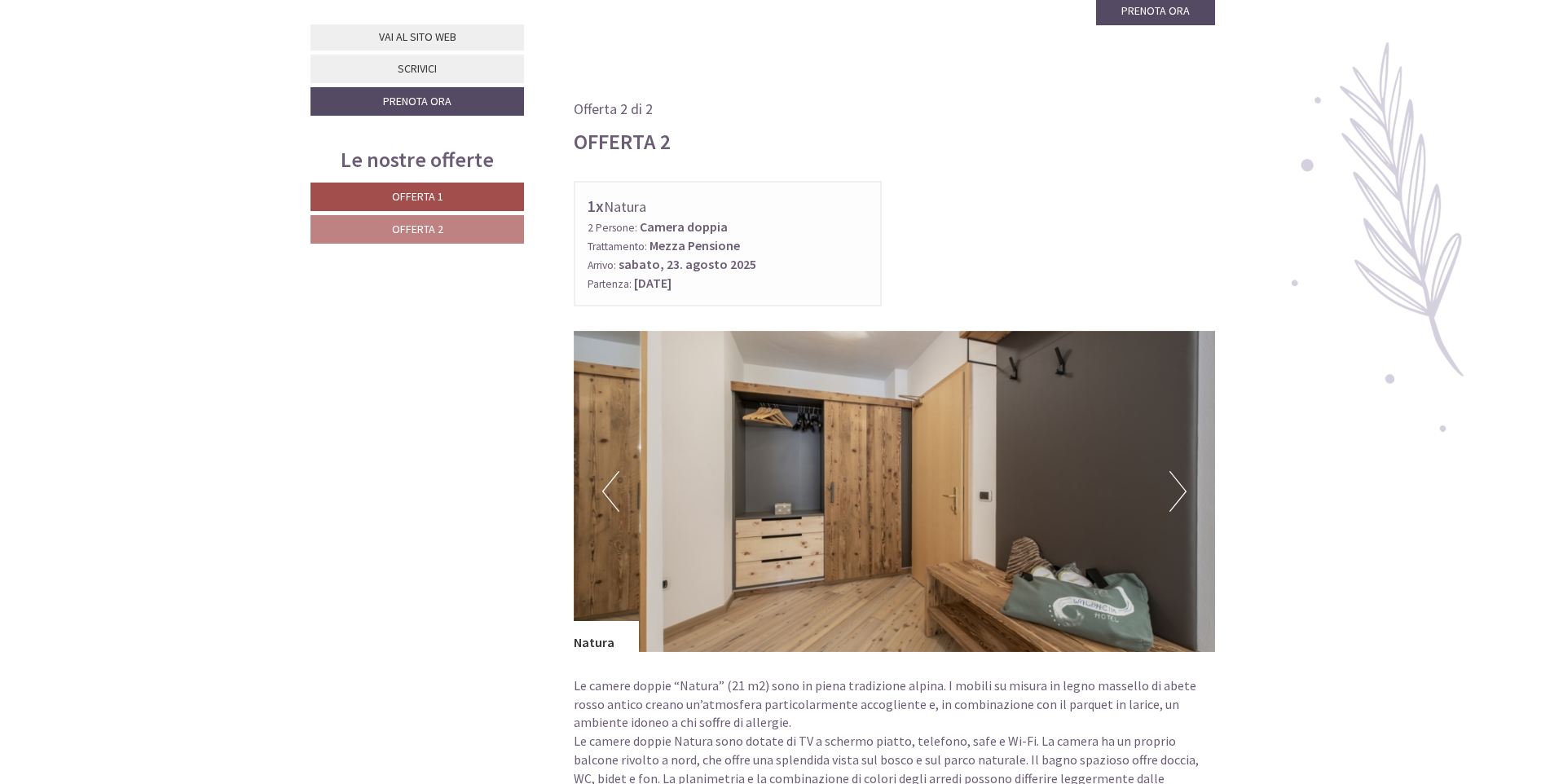
scroll to position [2037, 0]
click at [1183, 472] on button "Next" at bounding box center [1178, 492] width 17 height 41
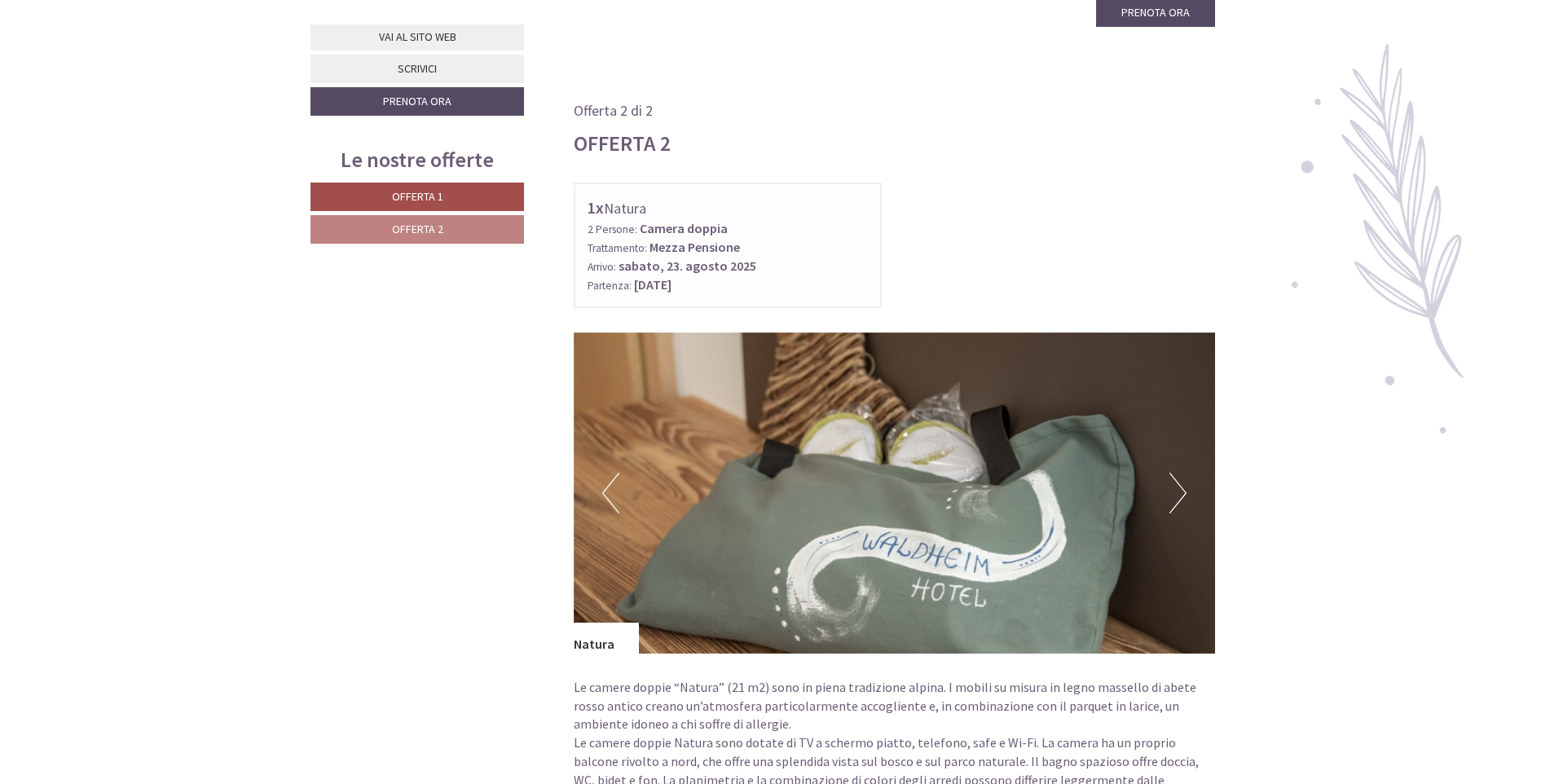
click at [1183, 472] on button "Next" at bounding box center [1178, 492] width 17 height 41
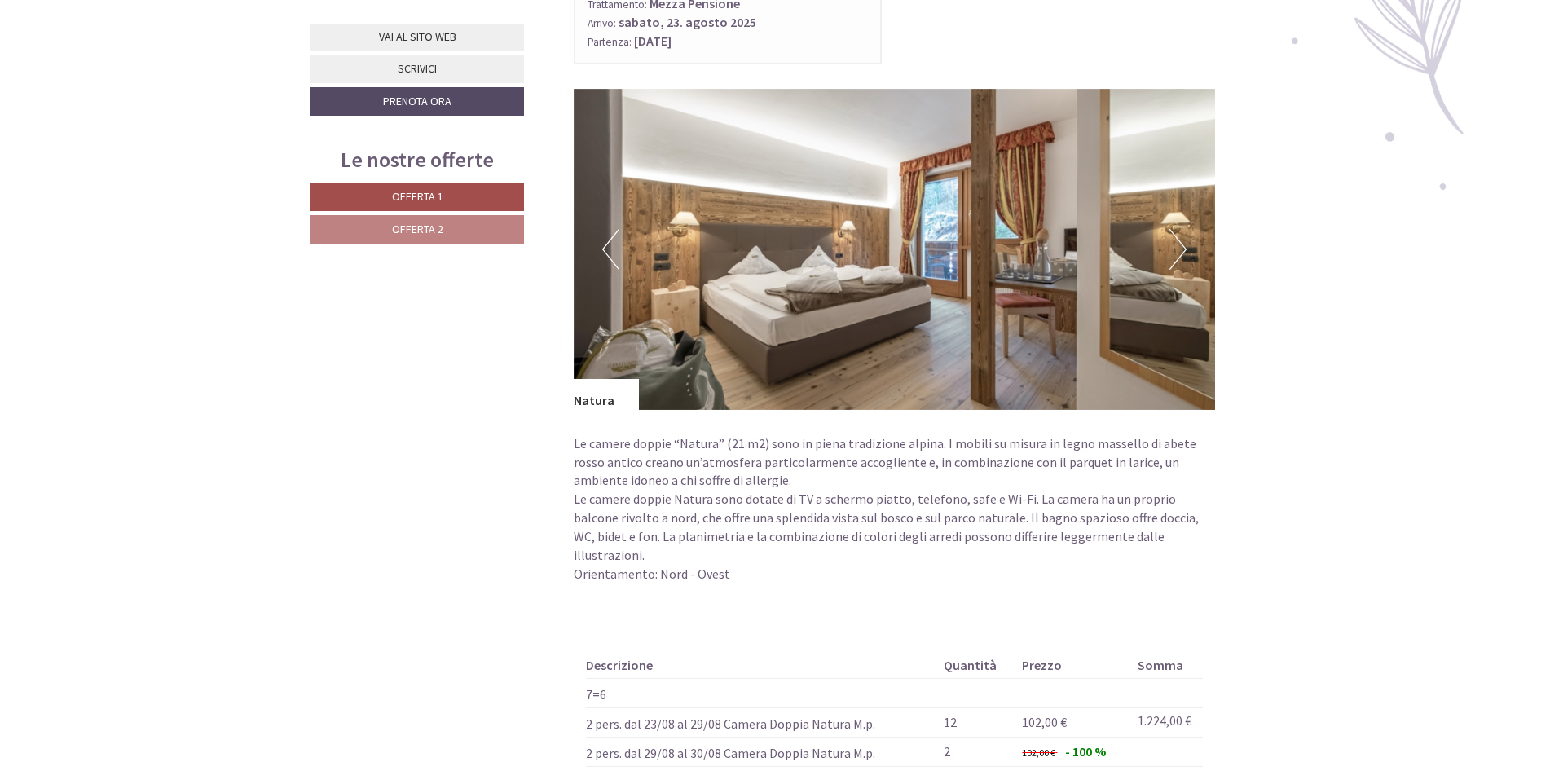
scroll to position [2282, 0]
click at [1177, 228] on button "Next" at bounding box center [1178, 248] width 17 height 41
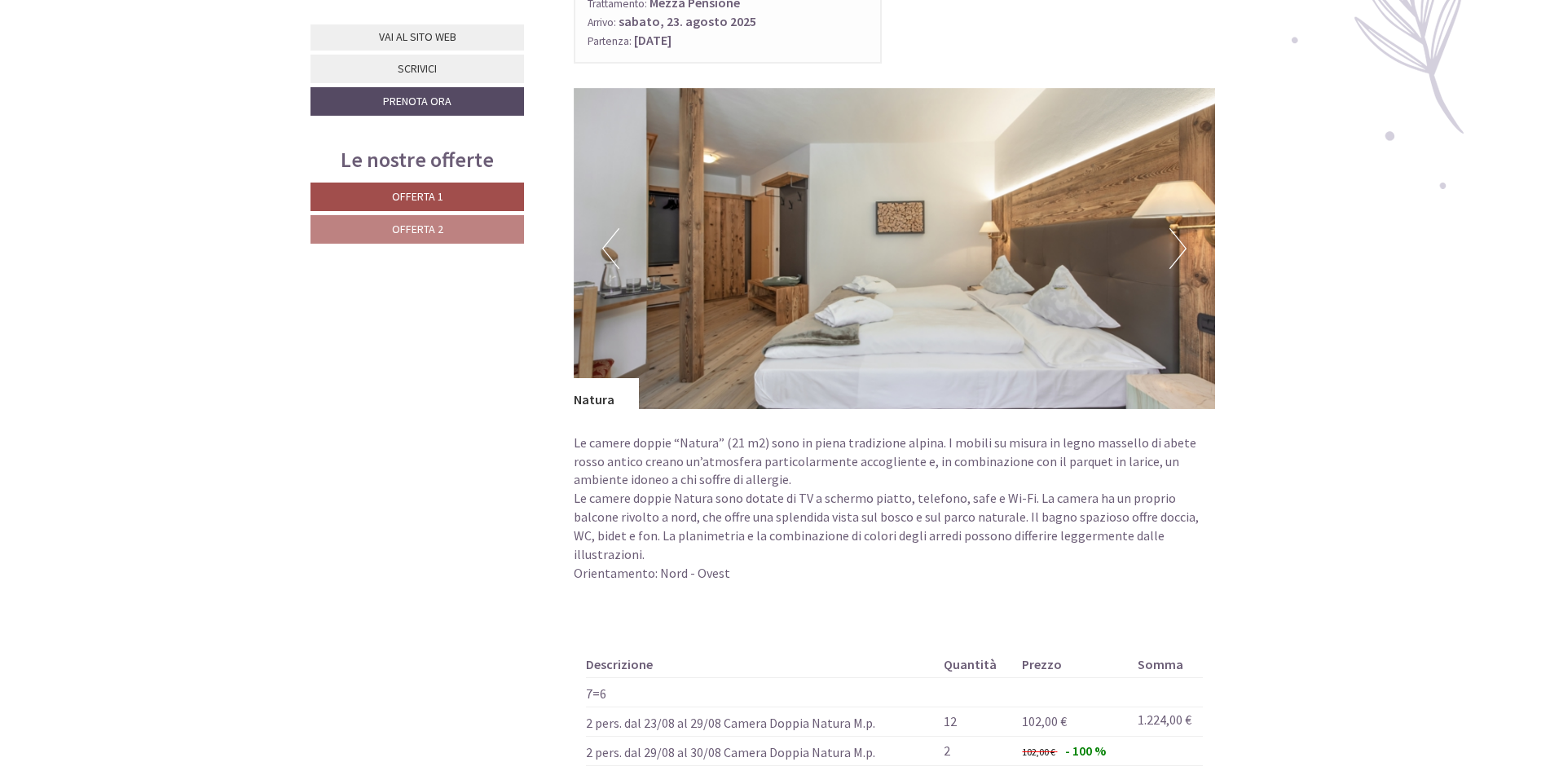
click at [1177, 228] on button "Next" at bounding box center [1178, 248] width 17 height 41
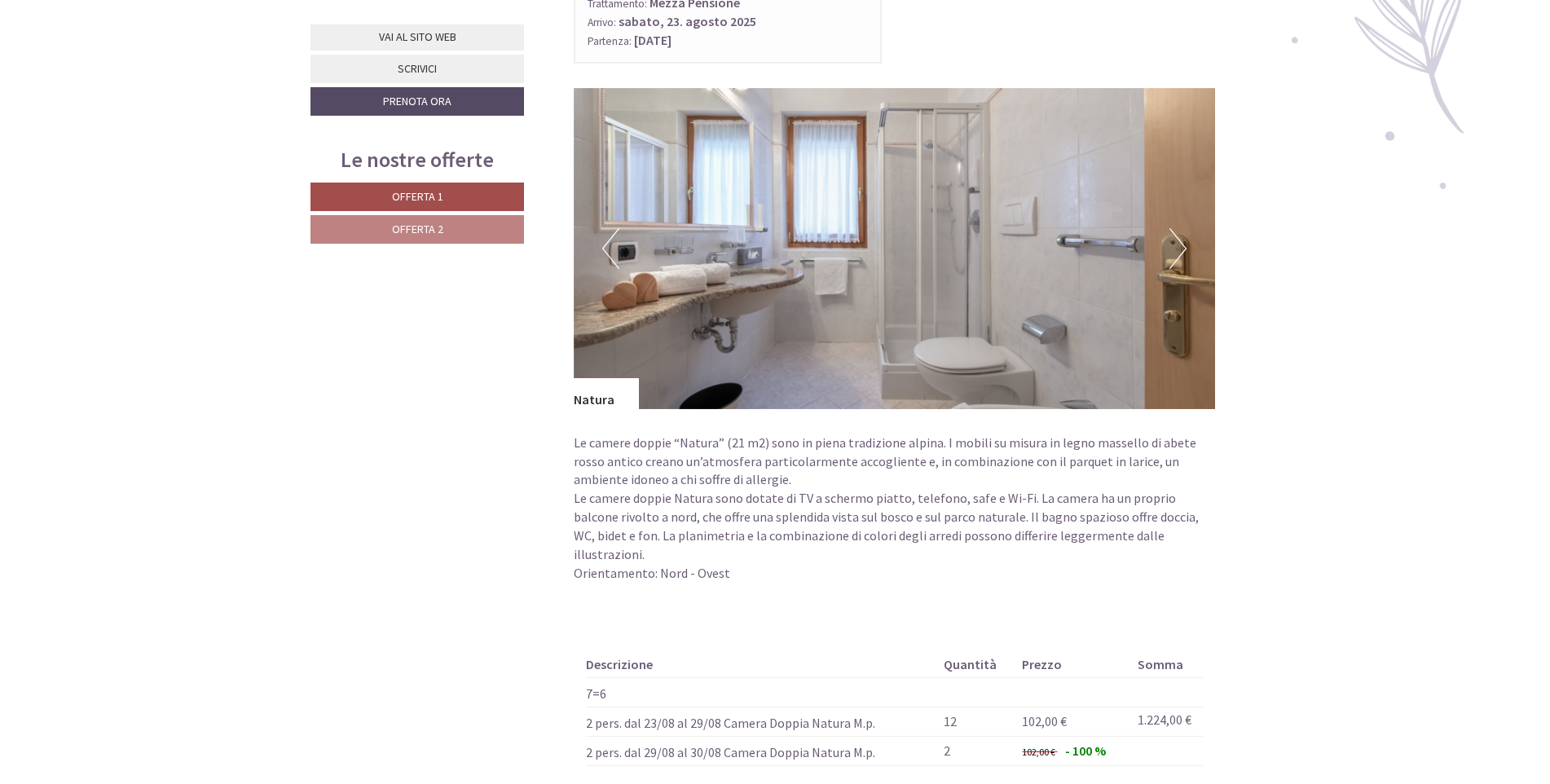
click at [1177, 228] on button "Next" at bounding box center [1178, 248] width 17 height 41
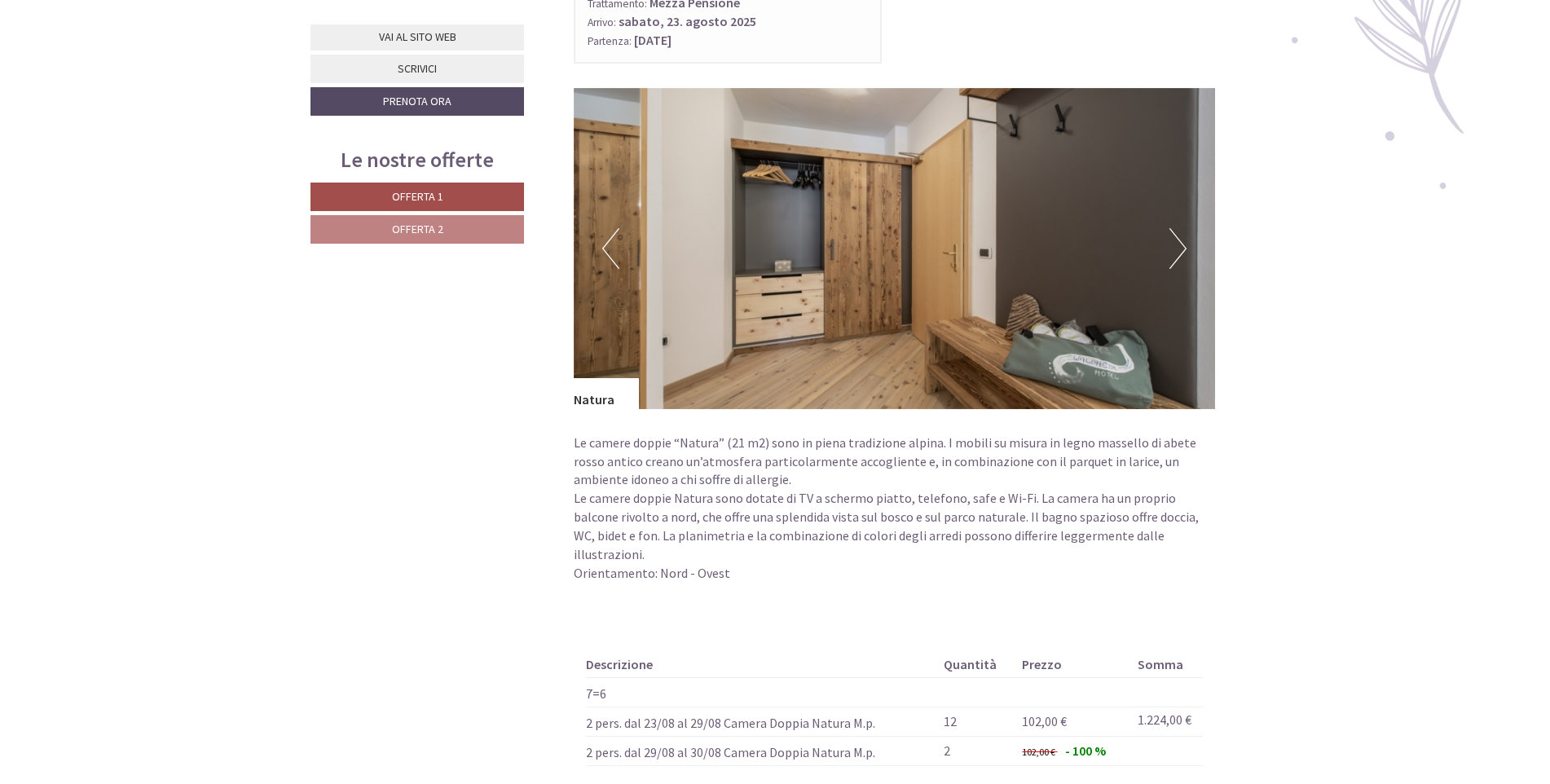
click at [1177, 228] on button "Next" at bounding box center [1178, 248] width 17 height 41
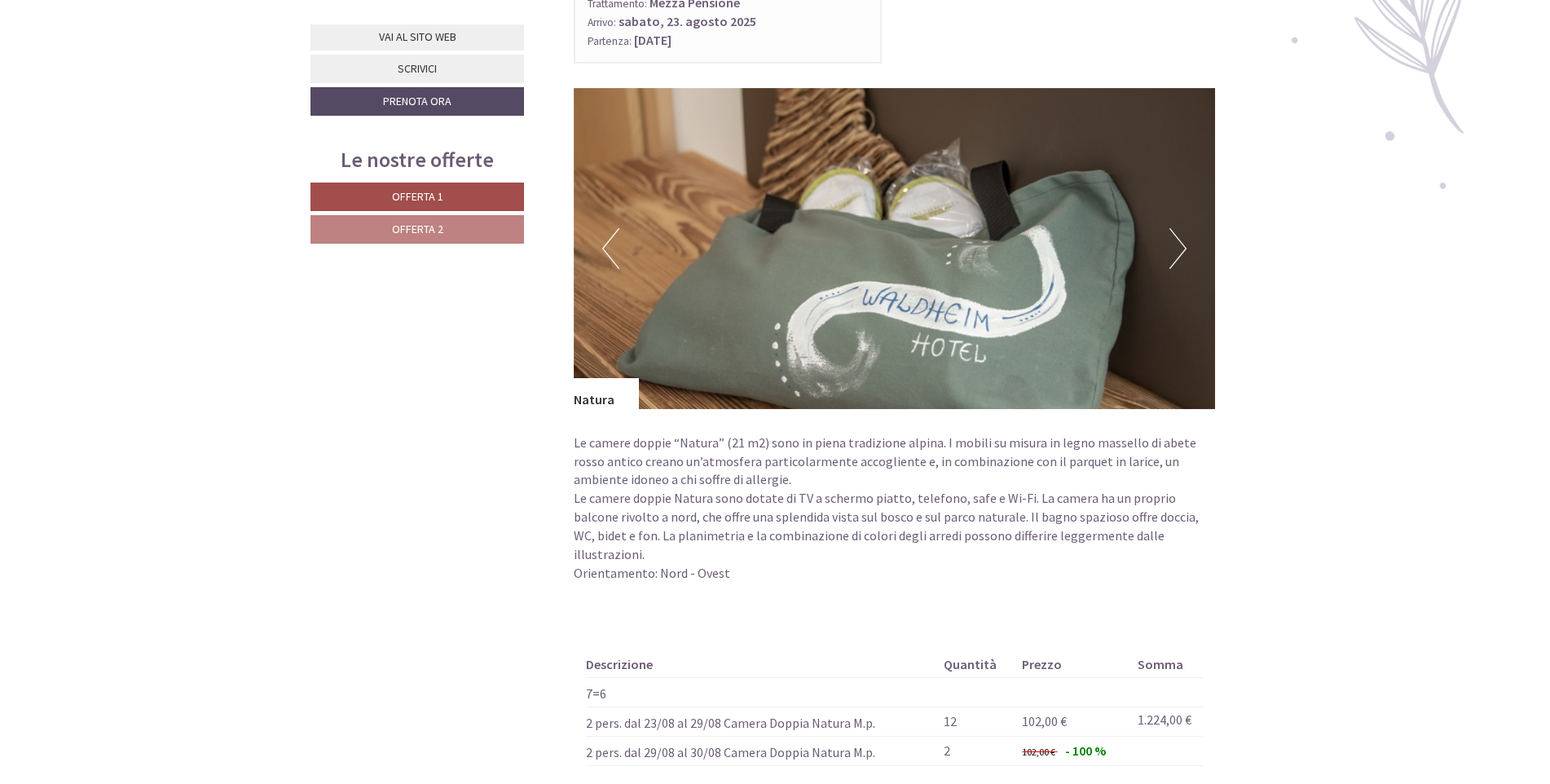
click at [1177, 228] on button "Next" at bounding box center [1178, 248] width 17 height 41
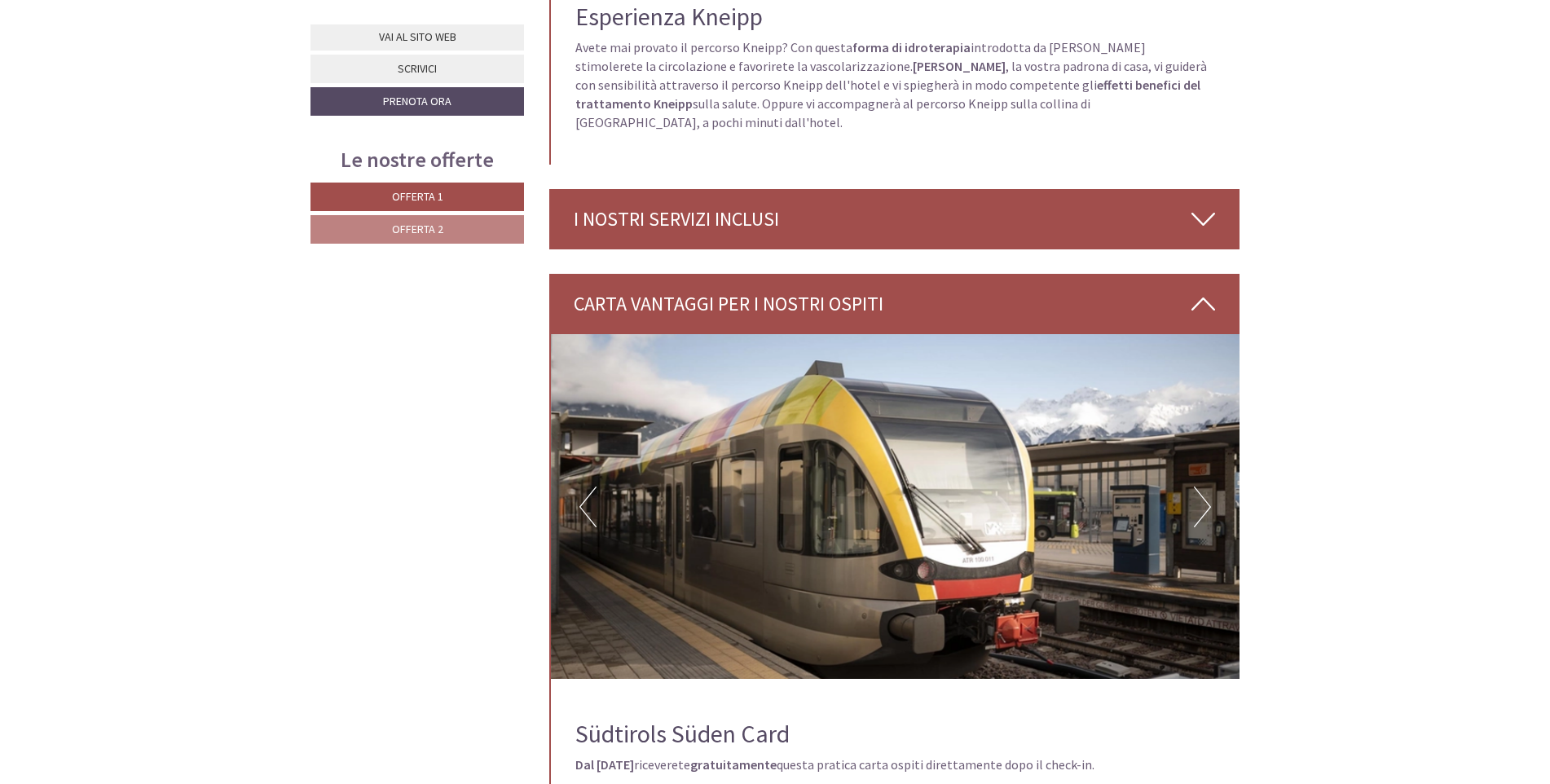
scroll to position [5134, 0]
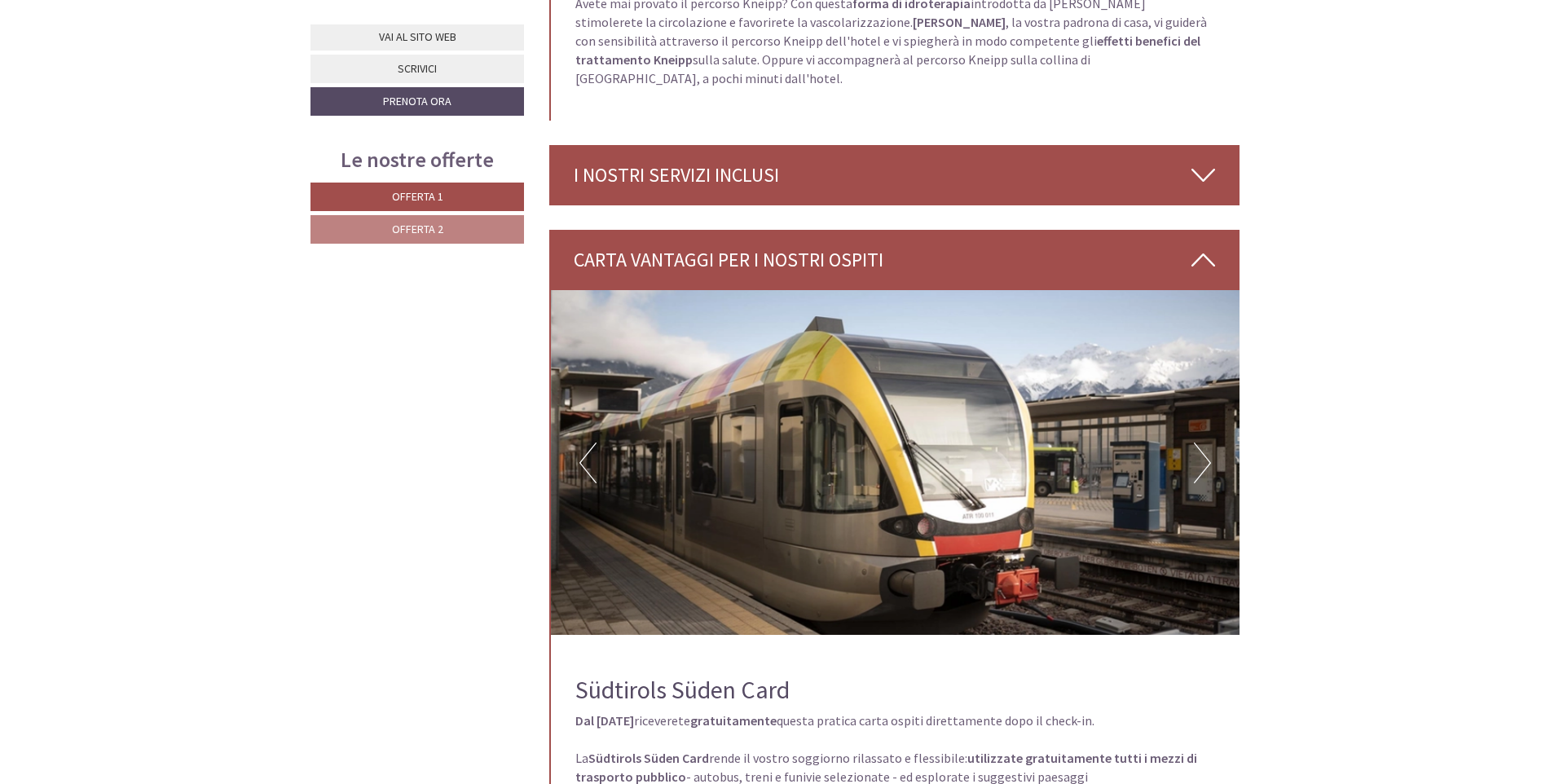
click at [1200, 161] on icon at bounding box center [1203, 175] width 23 height 28
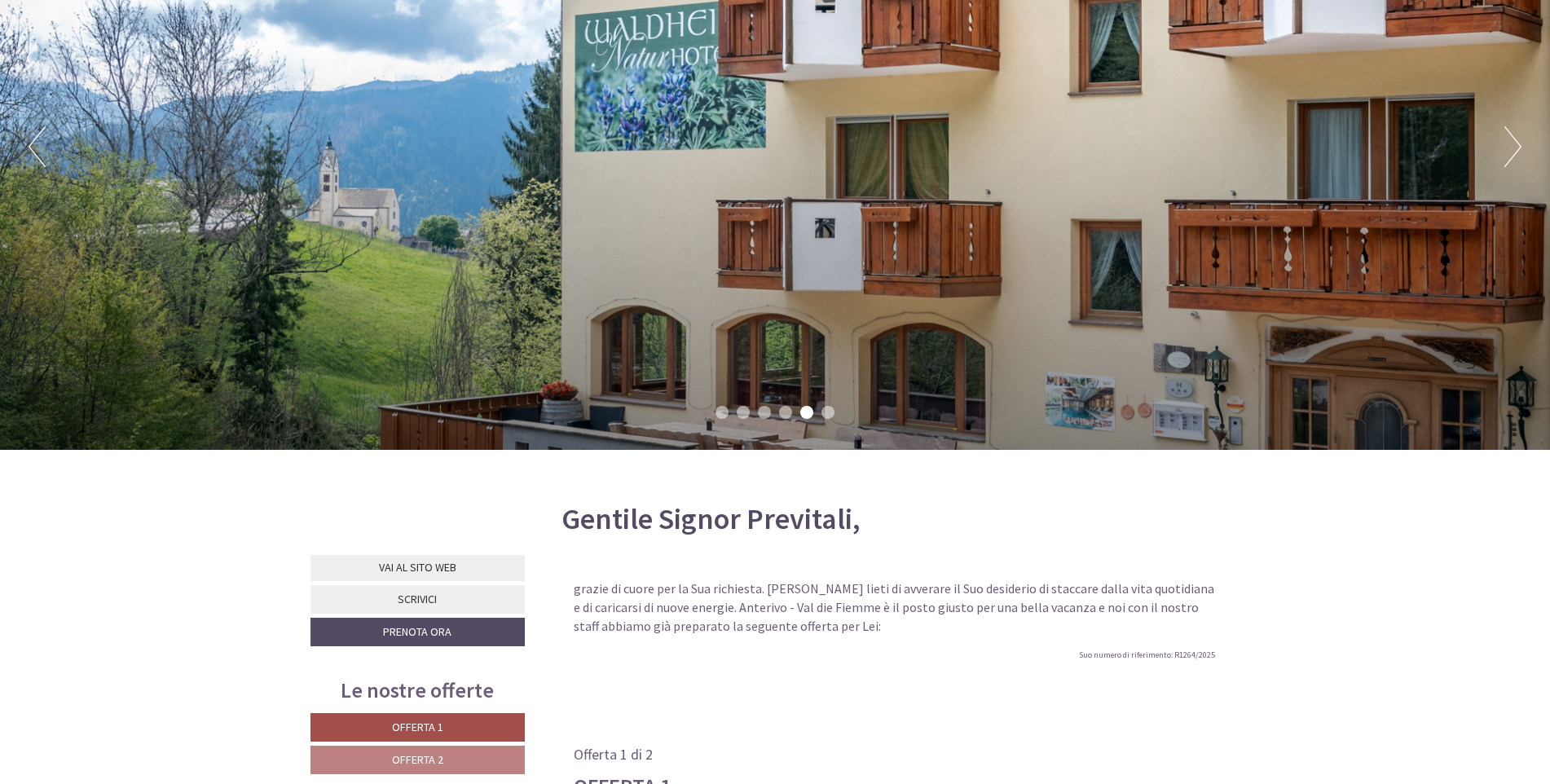
scroll to position [0, 0]
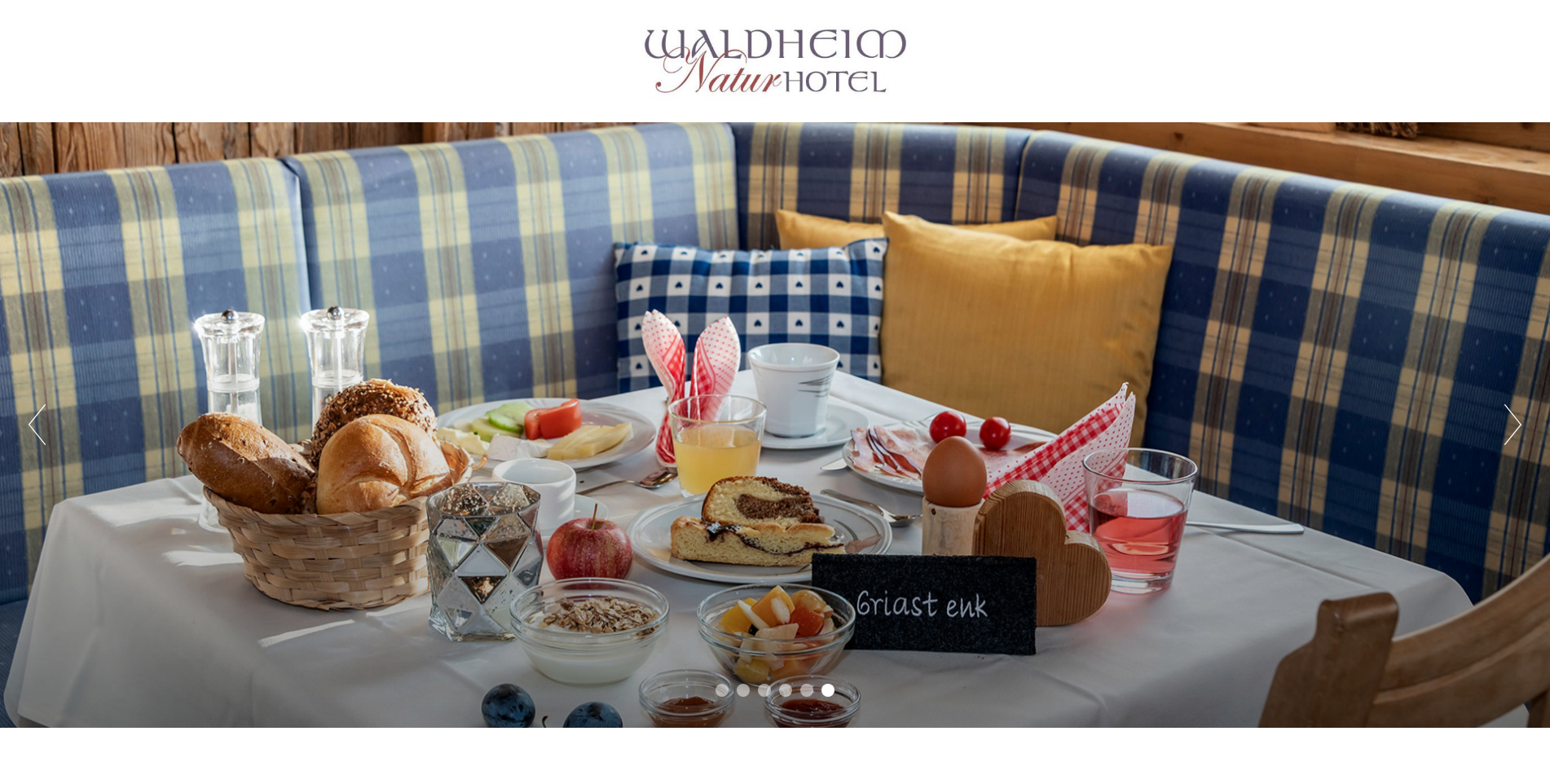
click at [1517, 416] on button "Next" at bounding box center [1513, 425] width 17 height 41
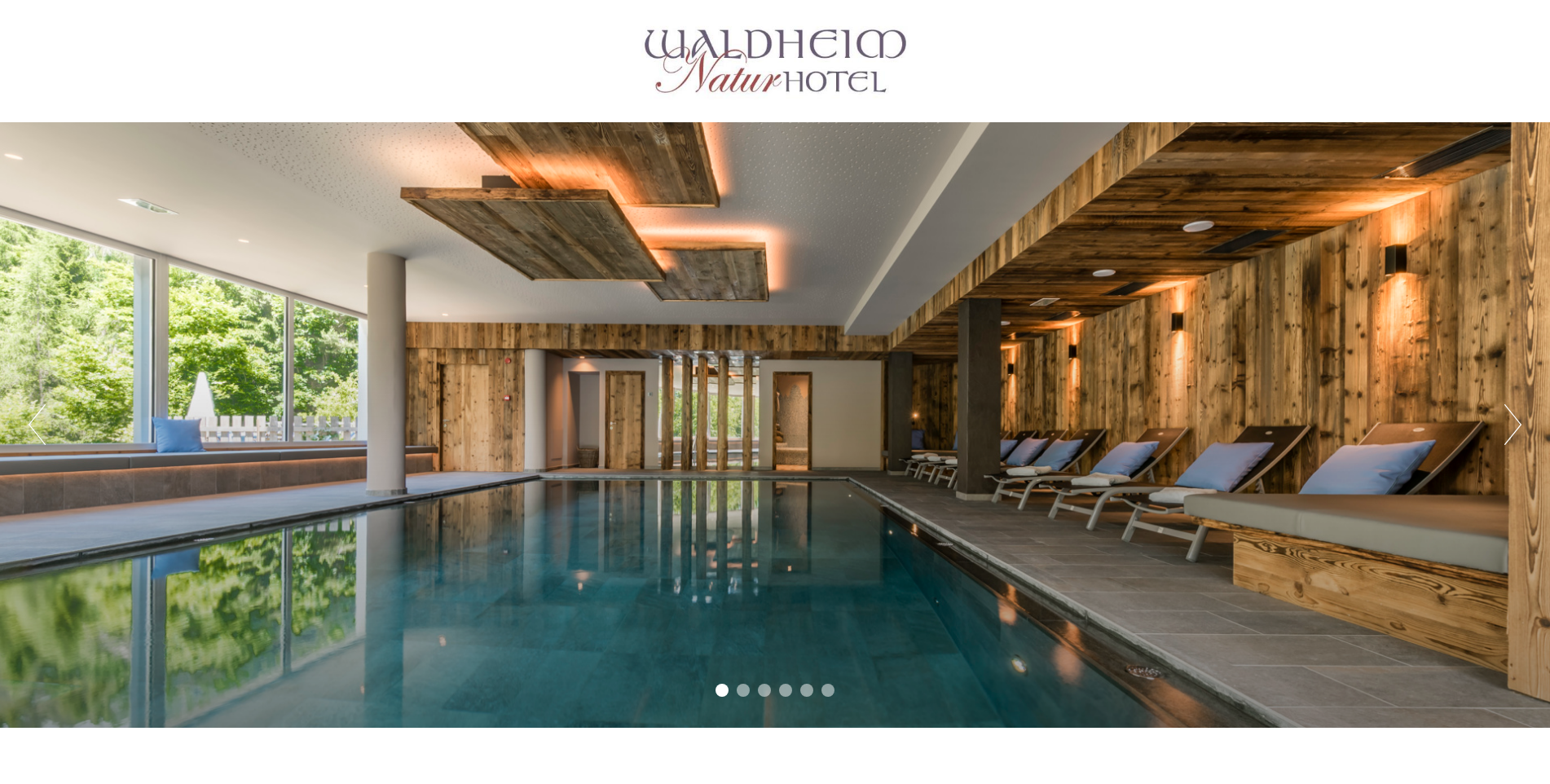
click at [1519, 414] on button "Next" at bounding box center [1513, 425] width 17 height 41
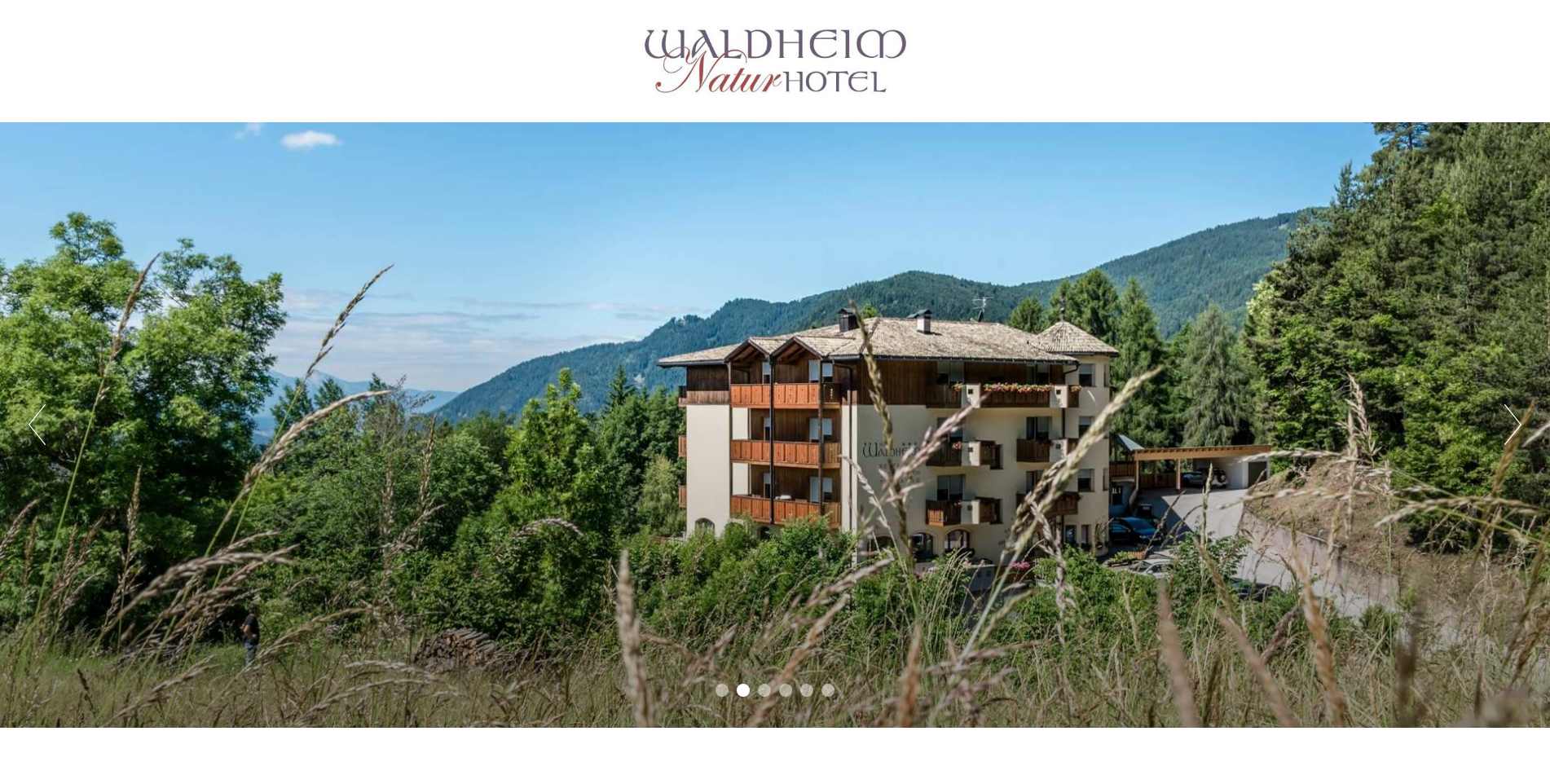
click at [1519, 414] on button "Next" at bounding box center [1513, 425] width 17 height 41
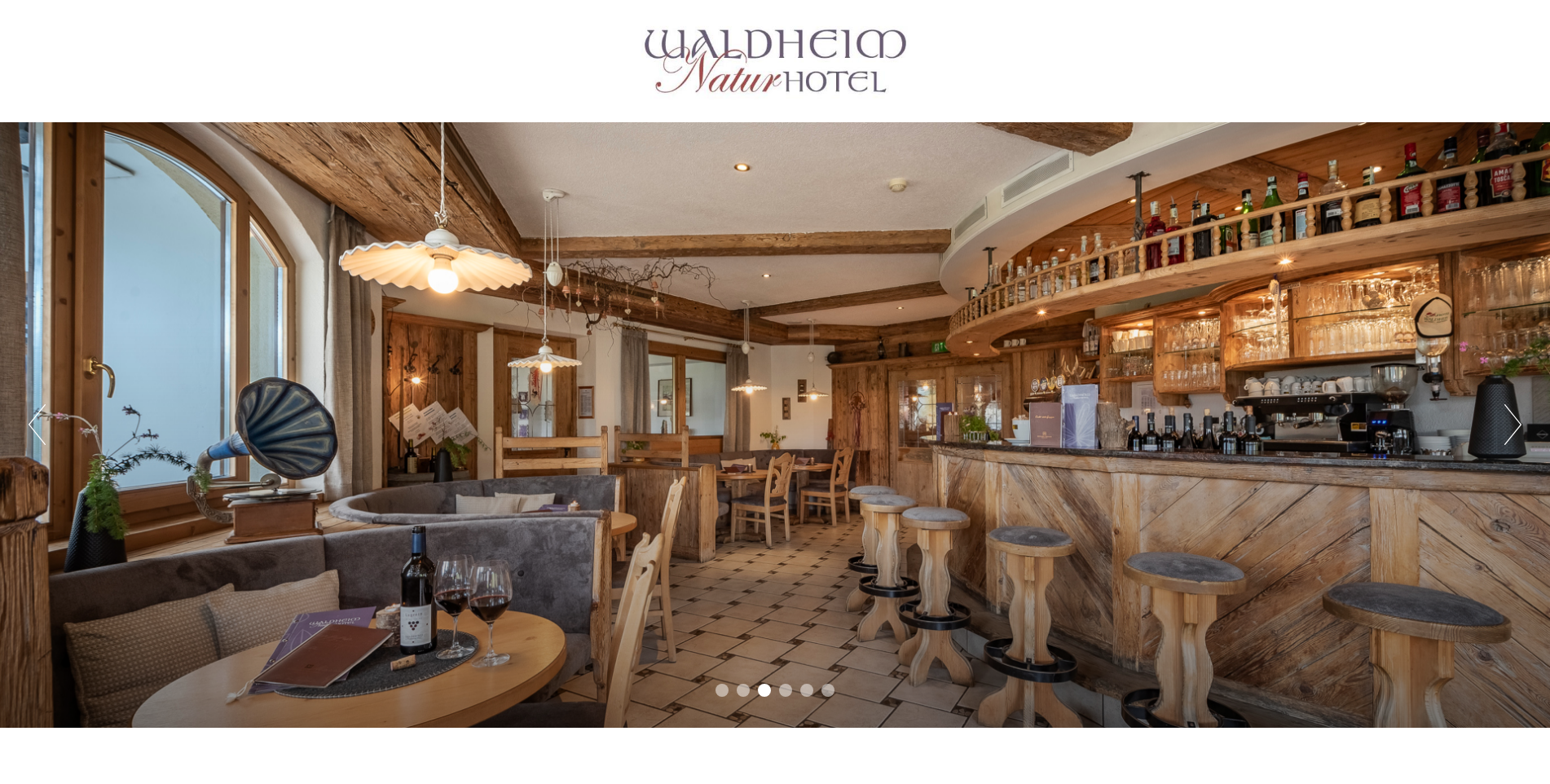
click at [1519, 414] on button "Next" at bounding box center [1513, 425] width 17 height 41
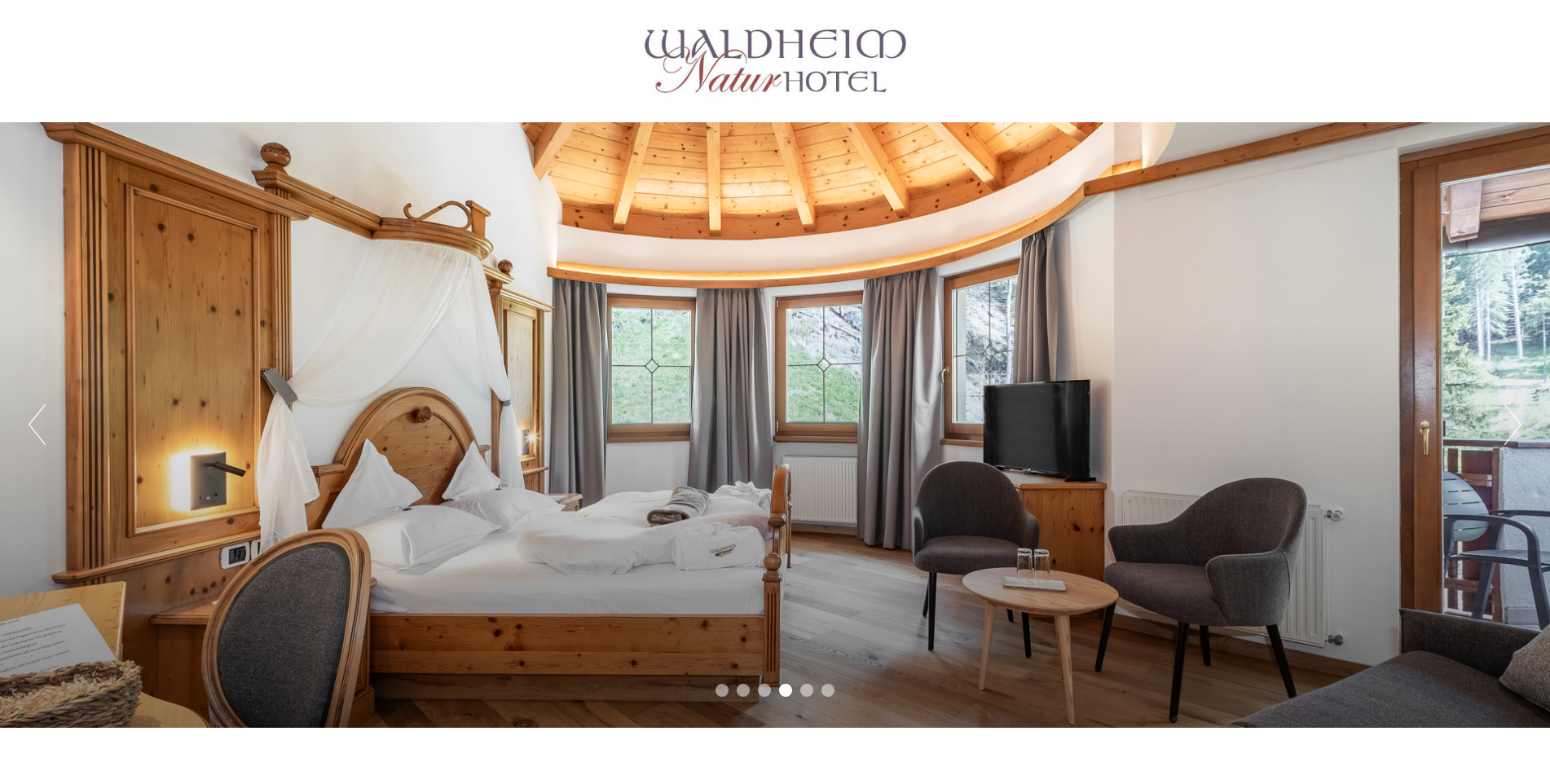
click at [1518, 414] on button "Next" at bounding box center [1513, 425] width 17 height 41
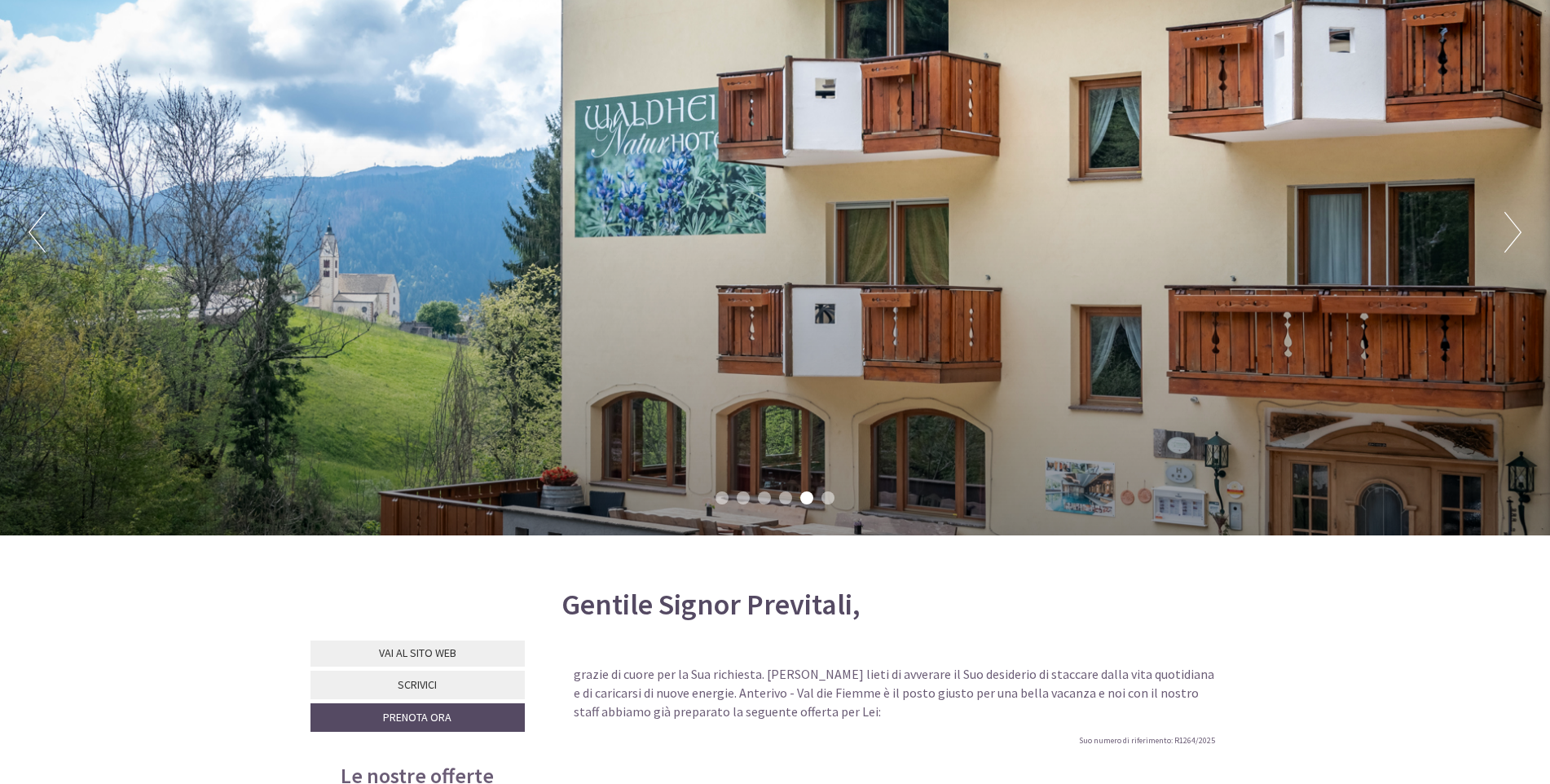
scroll to position [244, 0]
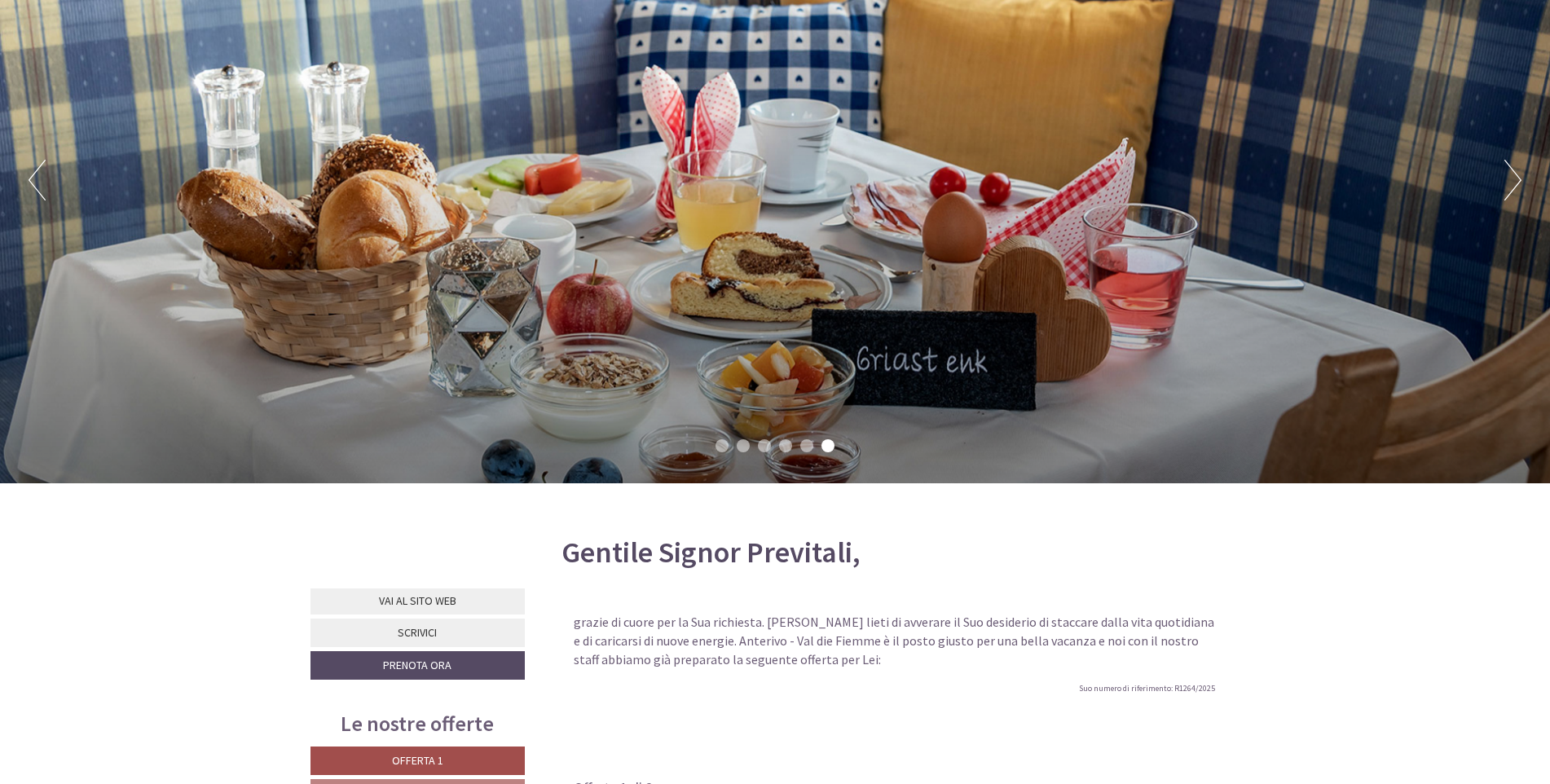
click at [1524, 162] on div "Previous Next 1 2 3 4 5 6" at bounding box center [775, 181] width 1550 height 605
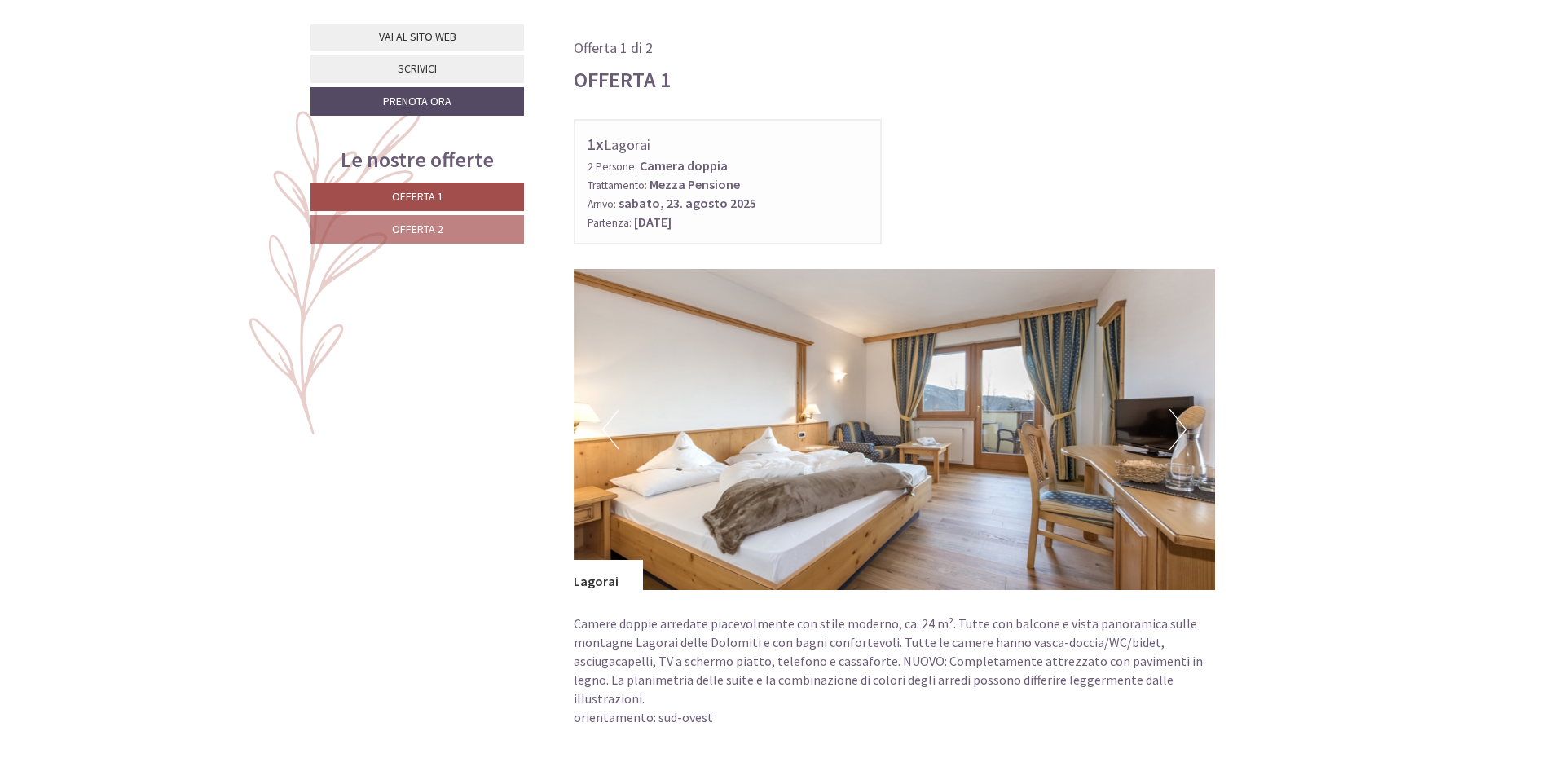
scroll to position [978, 0]
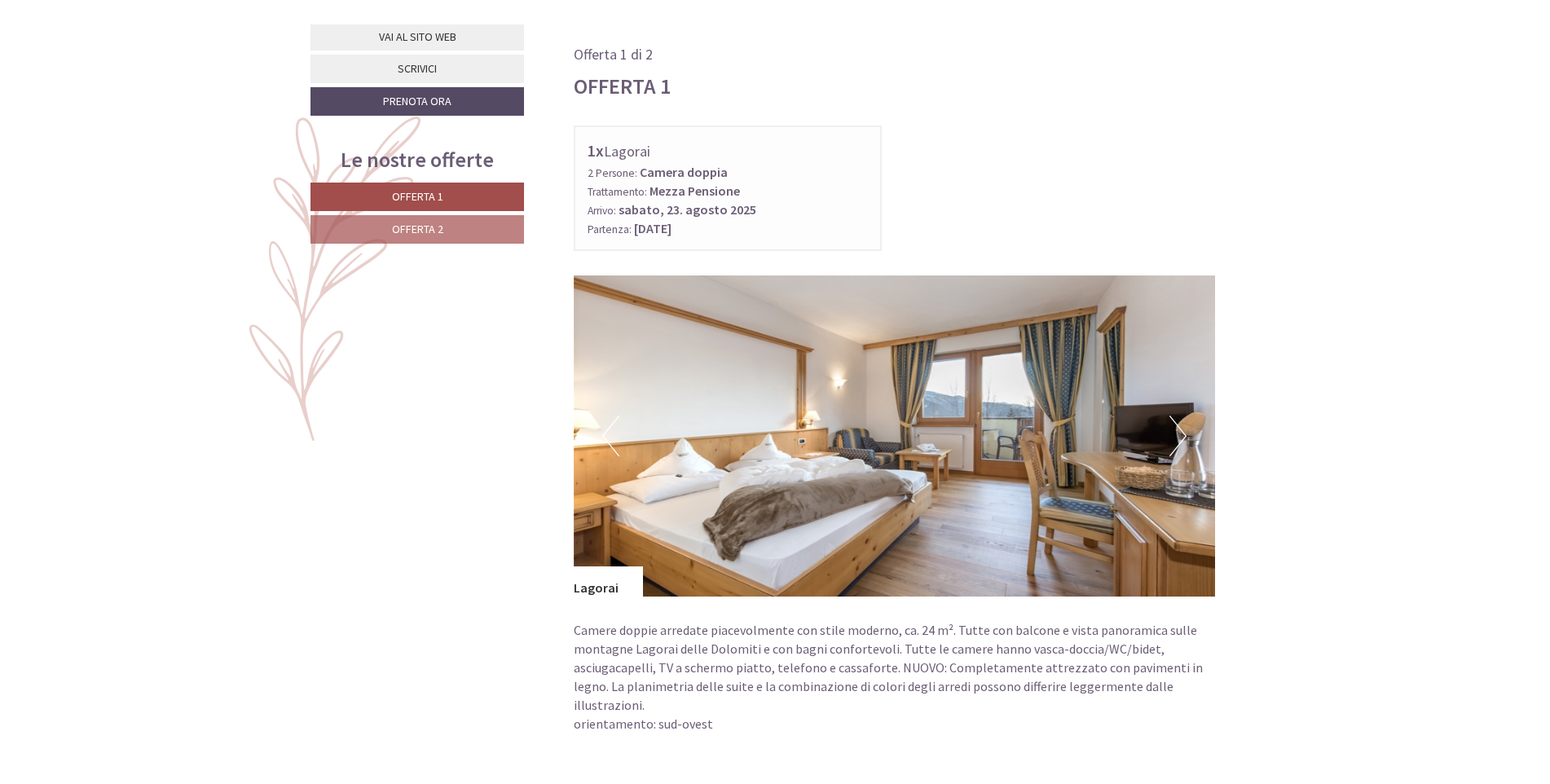
click at [1184, 428] on button "Next" at bounding box center [1178, 435] width 17 height 41
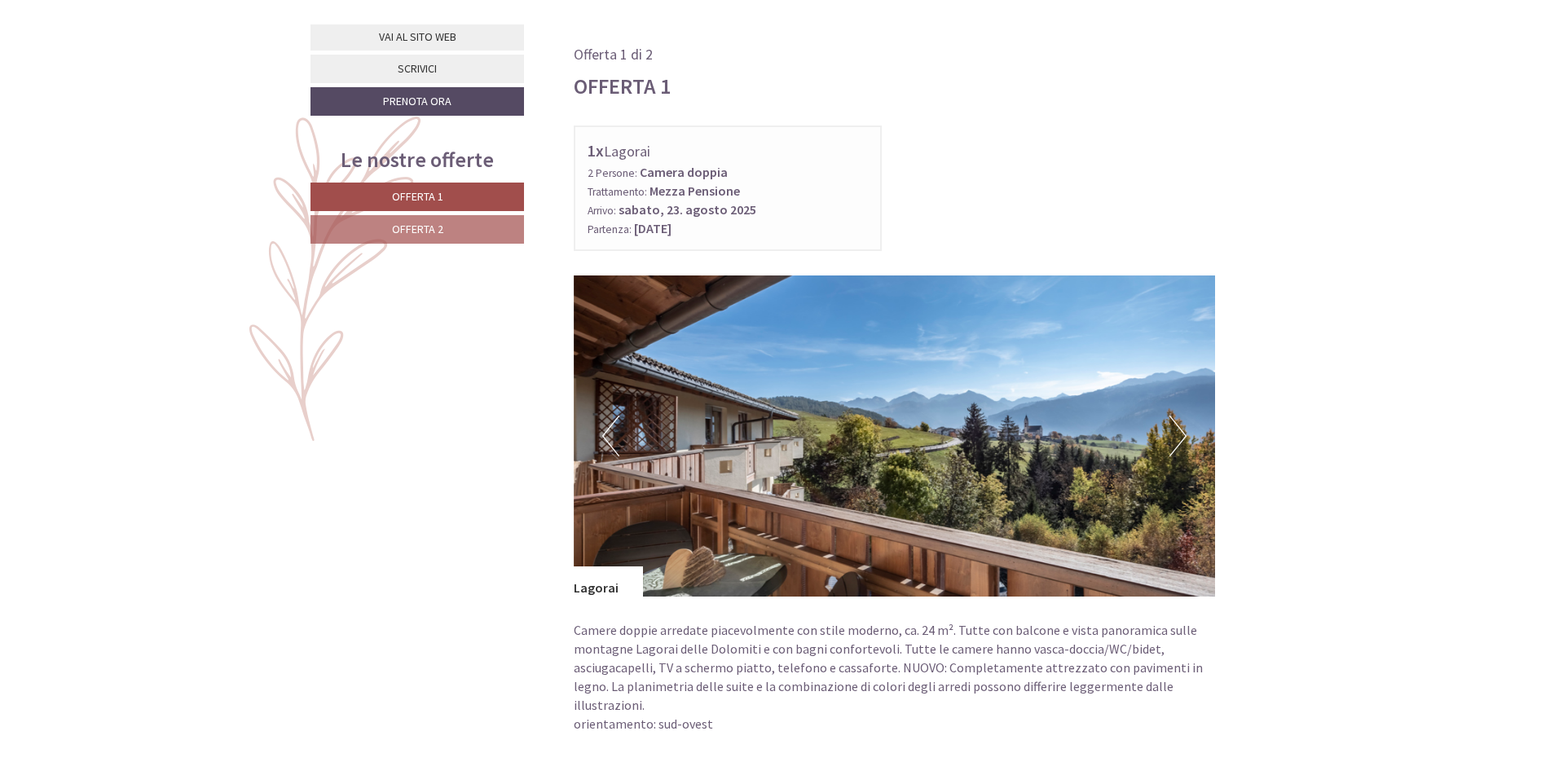
click at [1180, 435] on button "Next" at bounding box center [1178, 435] width 17 height 41
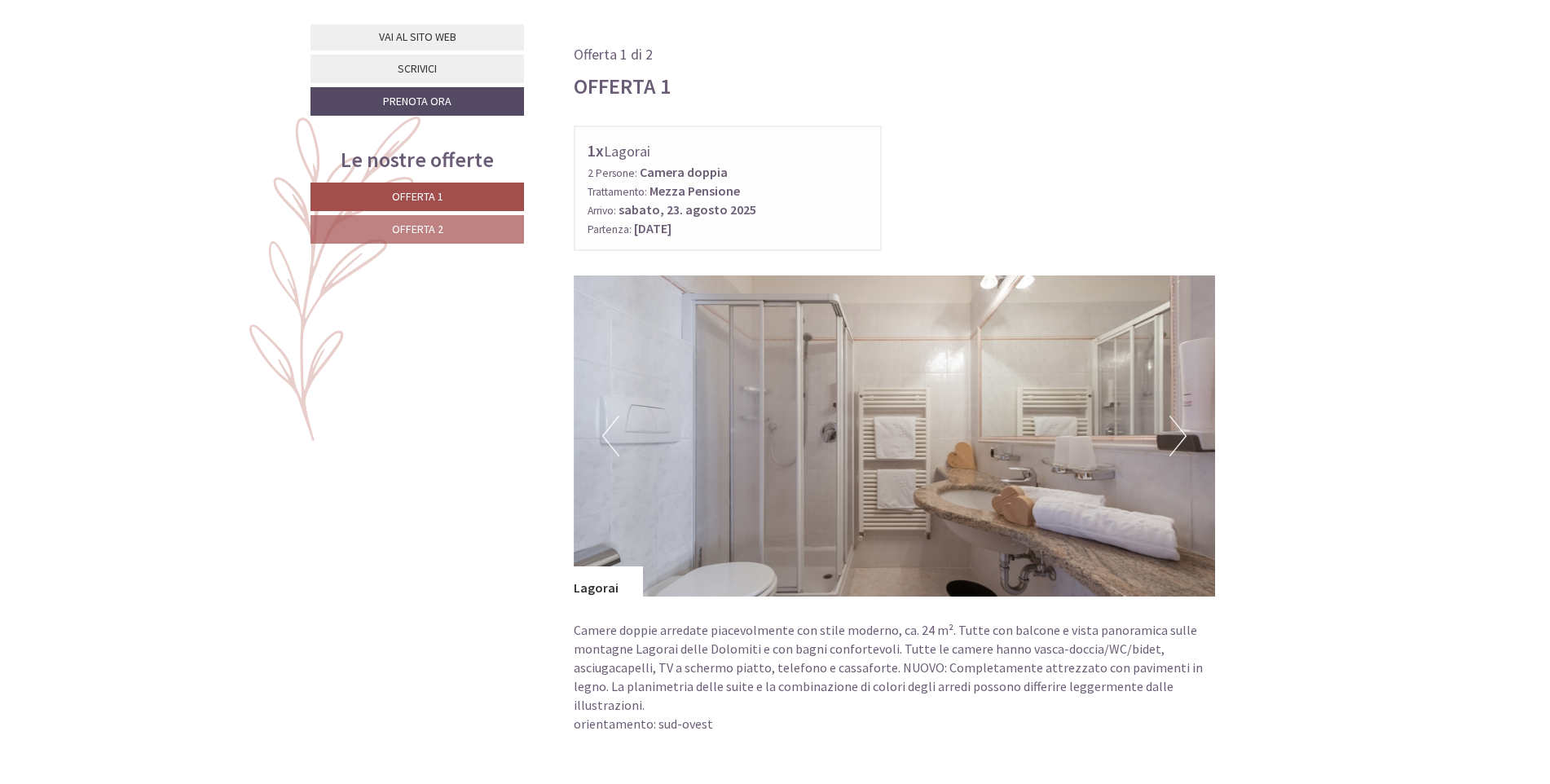
click at [1180, 435] on button "Next" at bounding box center [1178, 435] width 17 height 41
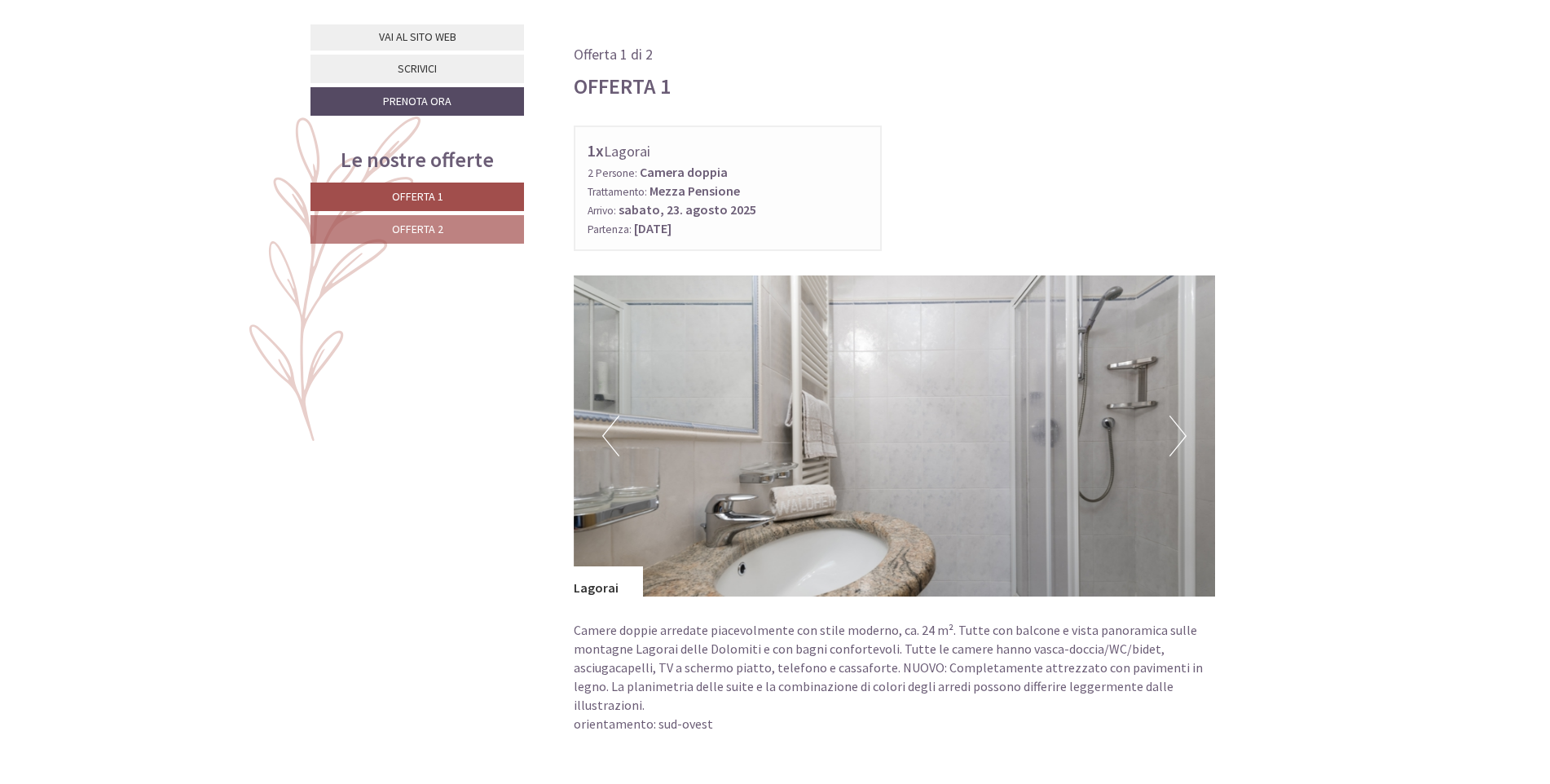
click at [1180, 435] on button "Next" at bounding box center [1178, 435] width 17 height 41
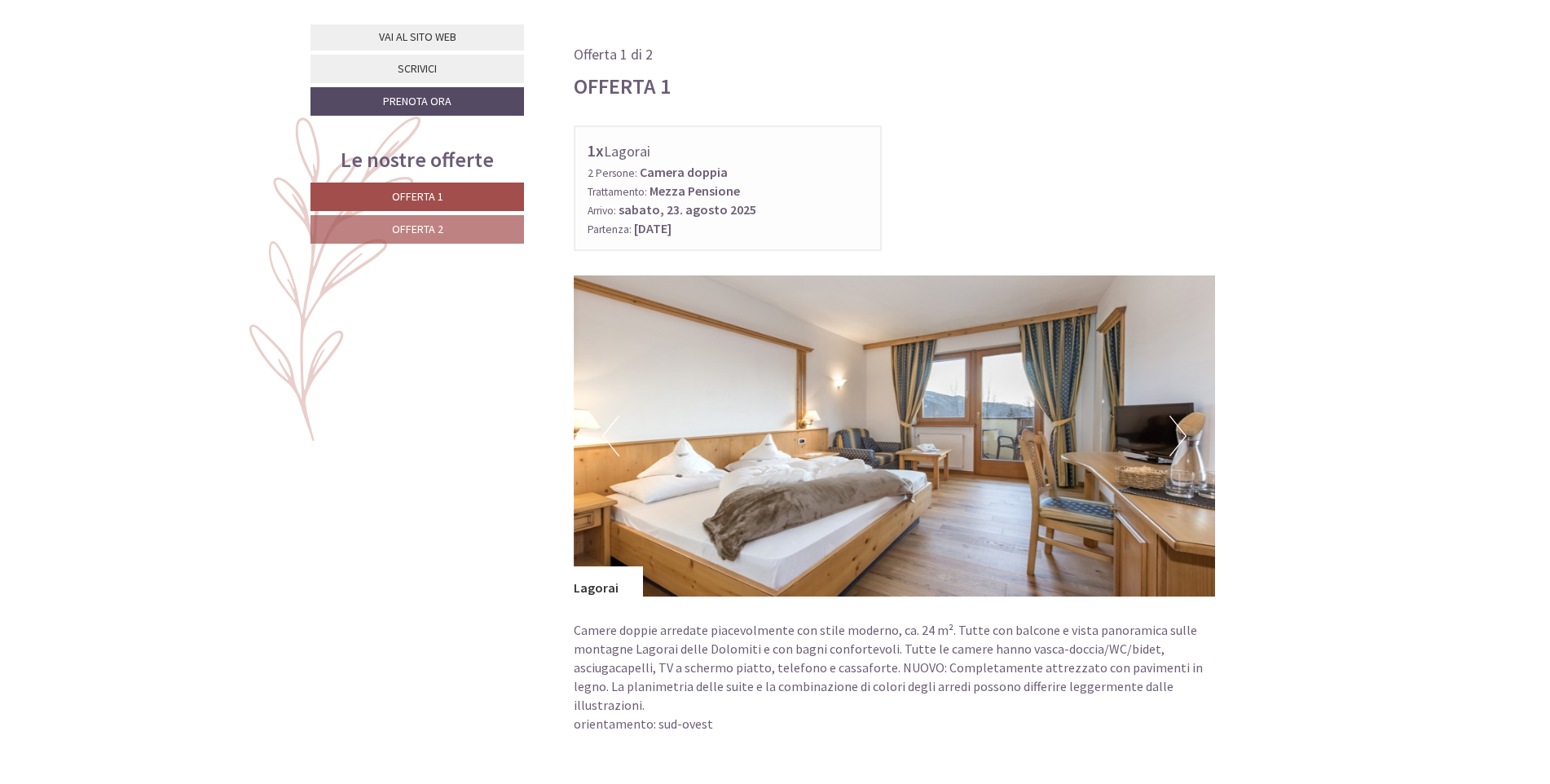
click at [1180, 435] on button "Next" at bounding box center [1178, 435] width 17 height 41
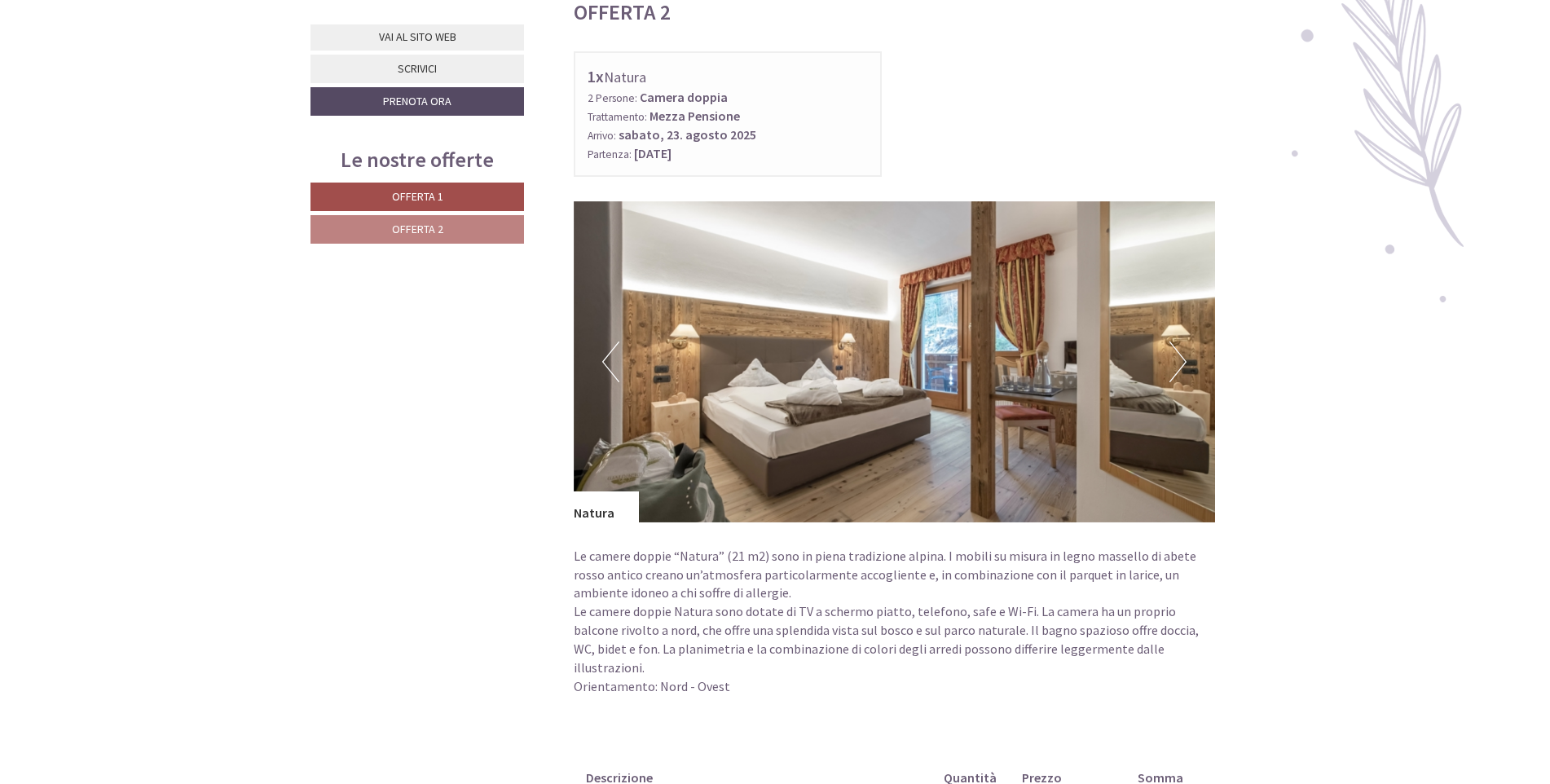
scroll to position [2200, 0]
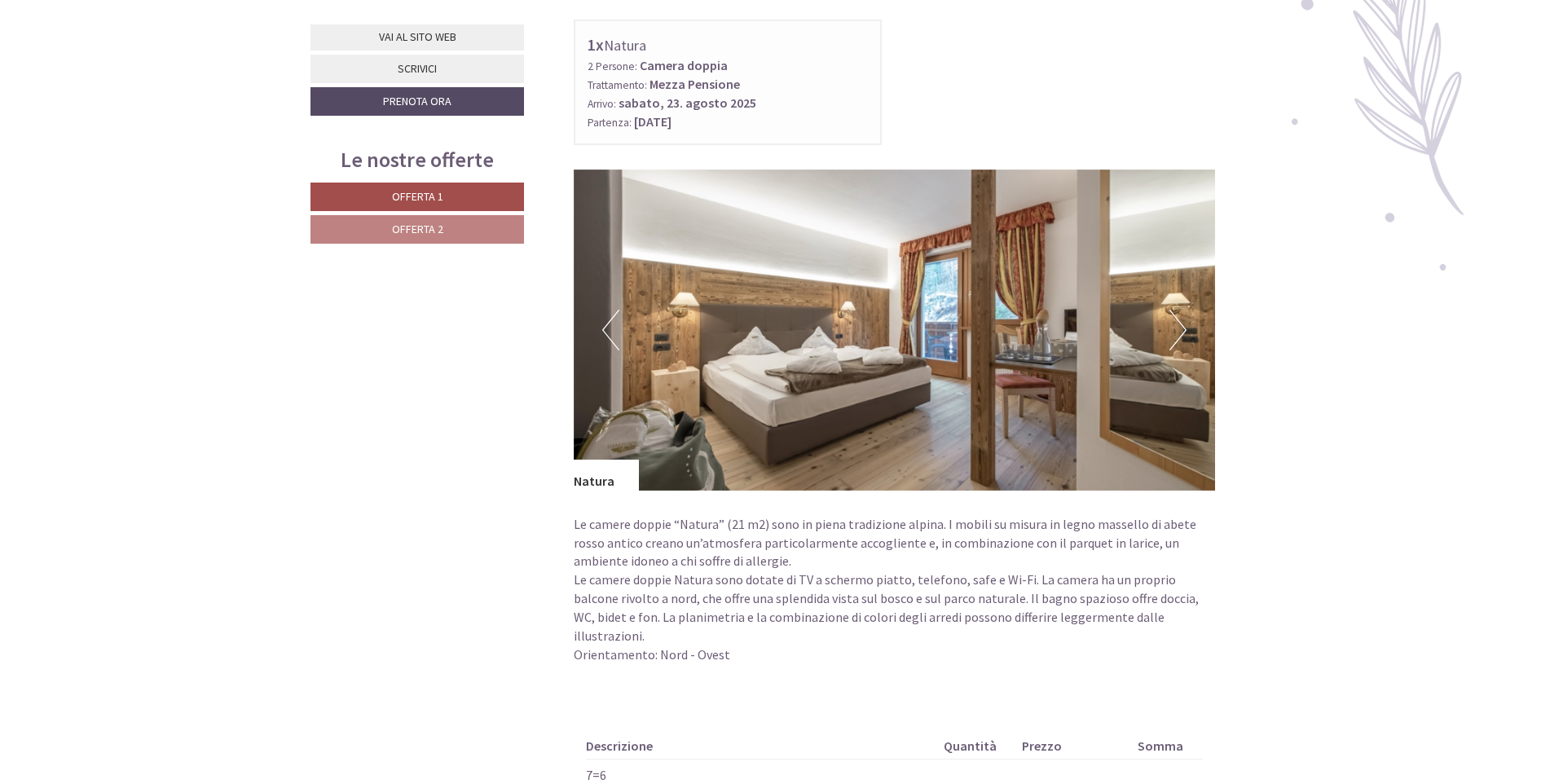
click at [1190, 305] on img at bounding box center [895, 330] width 642 height 321
click at [1177, 309] on button "Next" at bounding box center [1178, 329] width 17 height 41
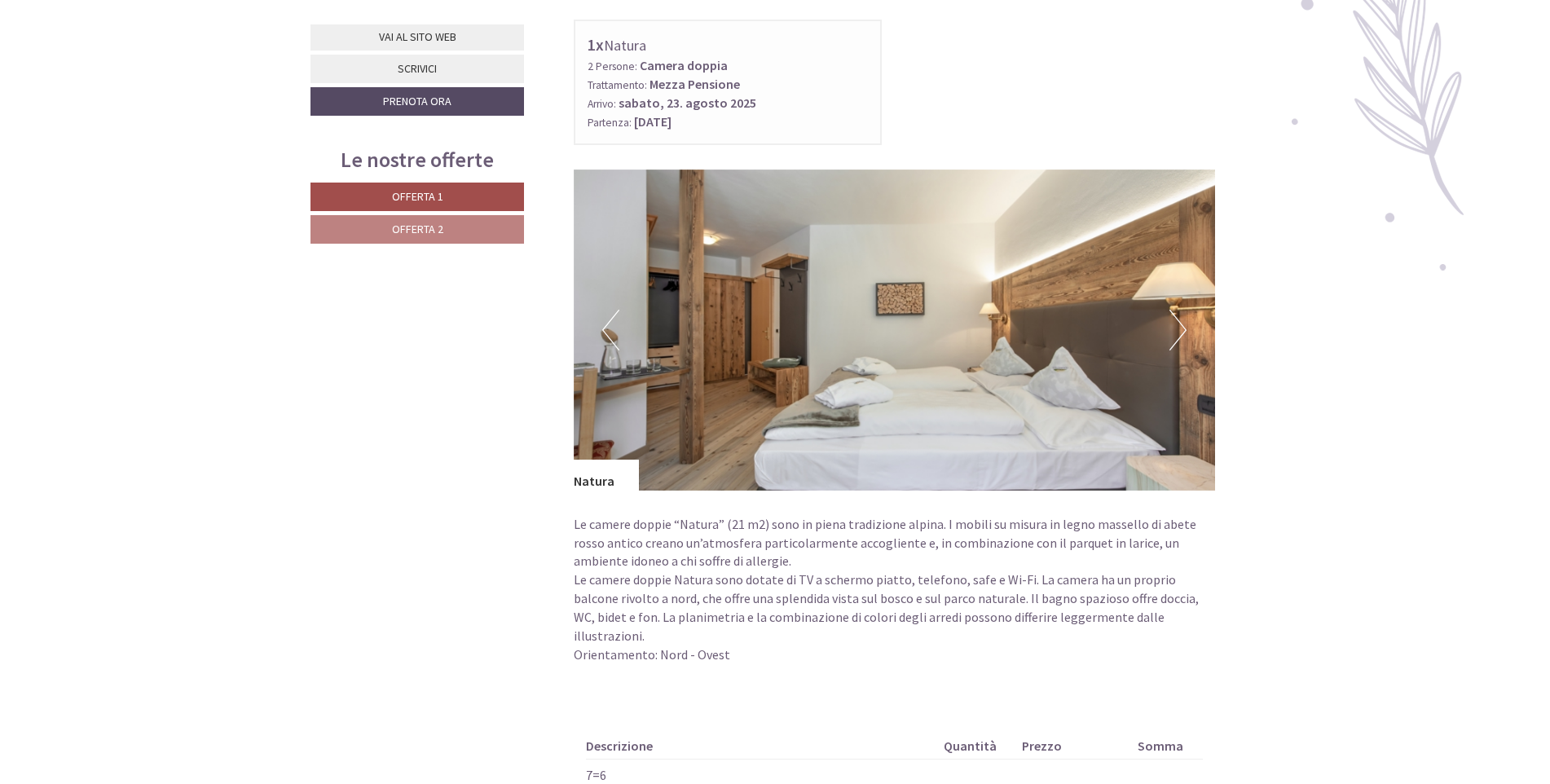
click at [1177, 309] on button "Next" at bounding box center [1178, 329] width 17 height 41
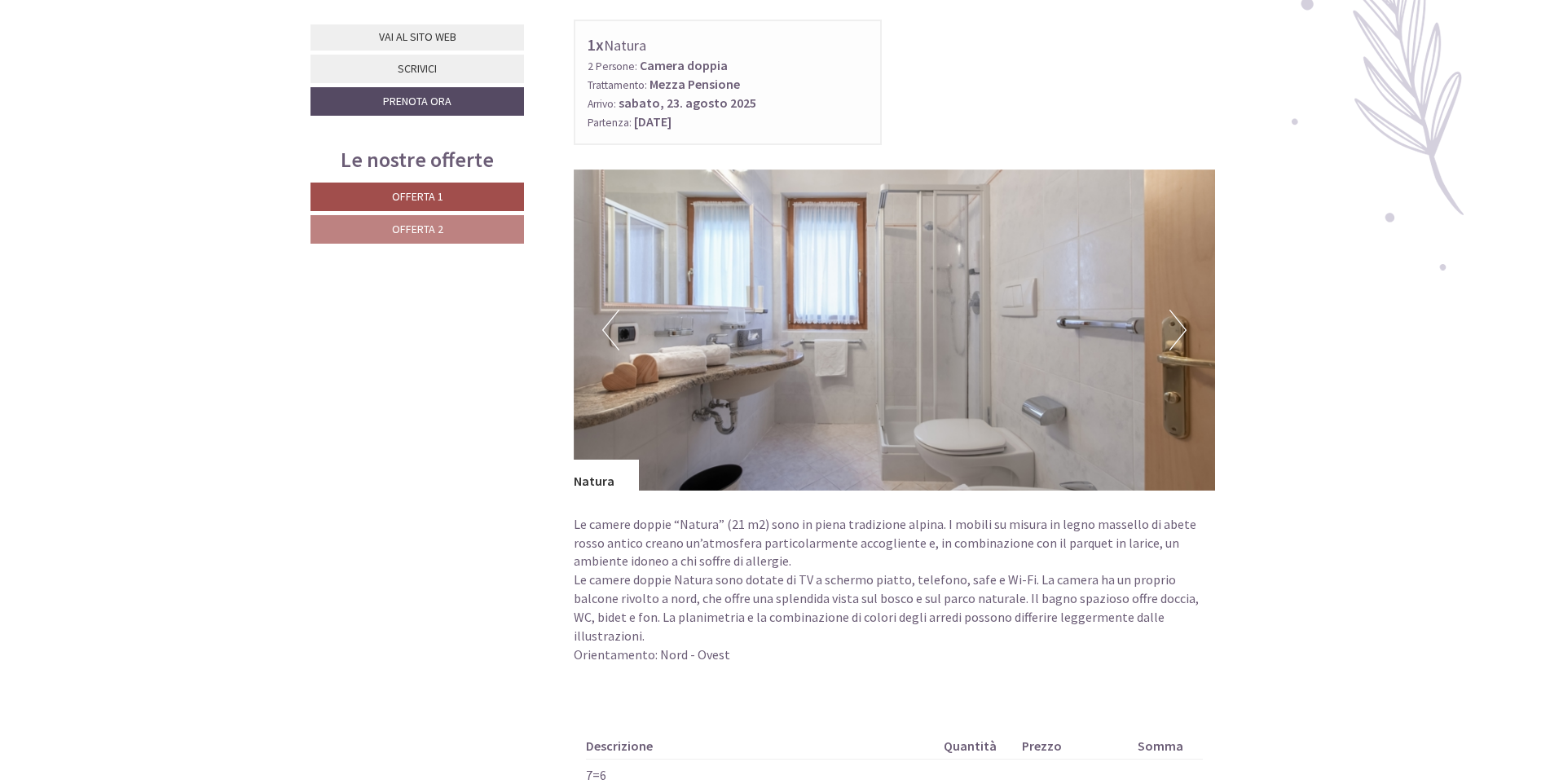
click at [1177, 309] on button "Next" at bounding box center [1178, 329] width 17 height 41
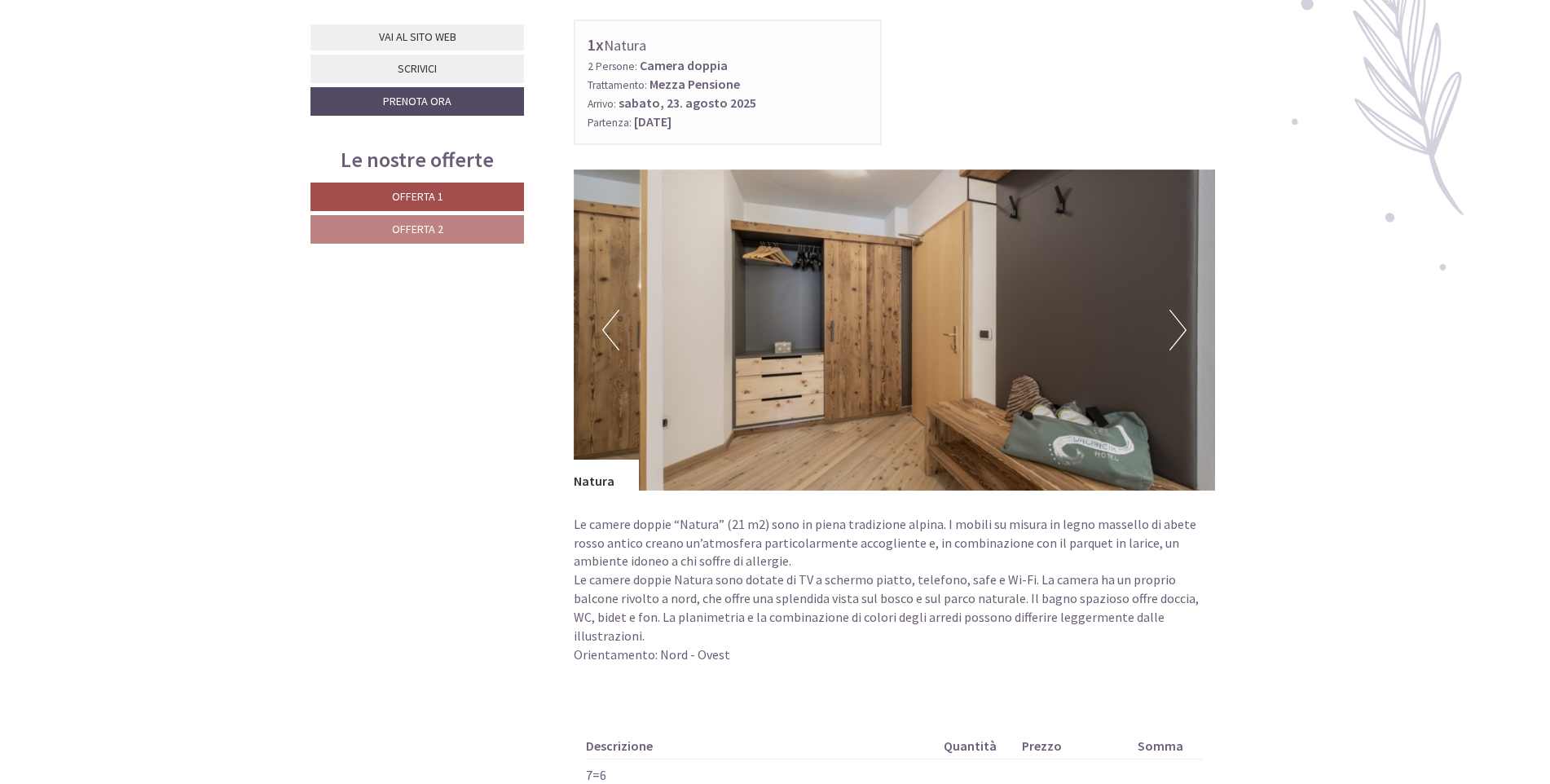
click at [1177, 309] on button "Next" at bounding box center [1178, 329] width 17 height 41
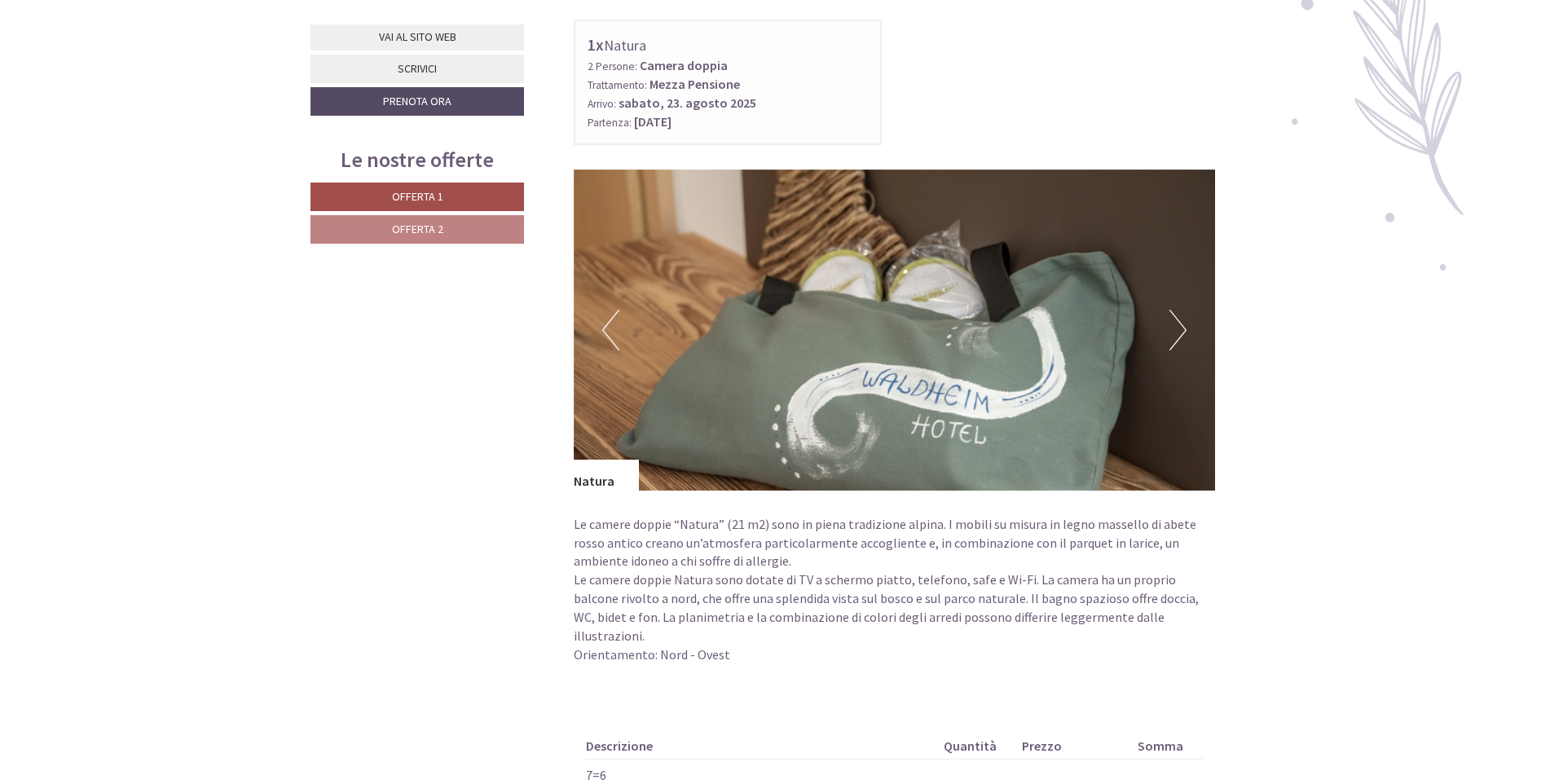
click at [1177, 309] on button "Next" at bounding box center [1178, 329] width 17 height 41
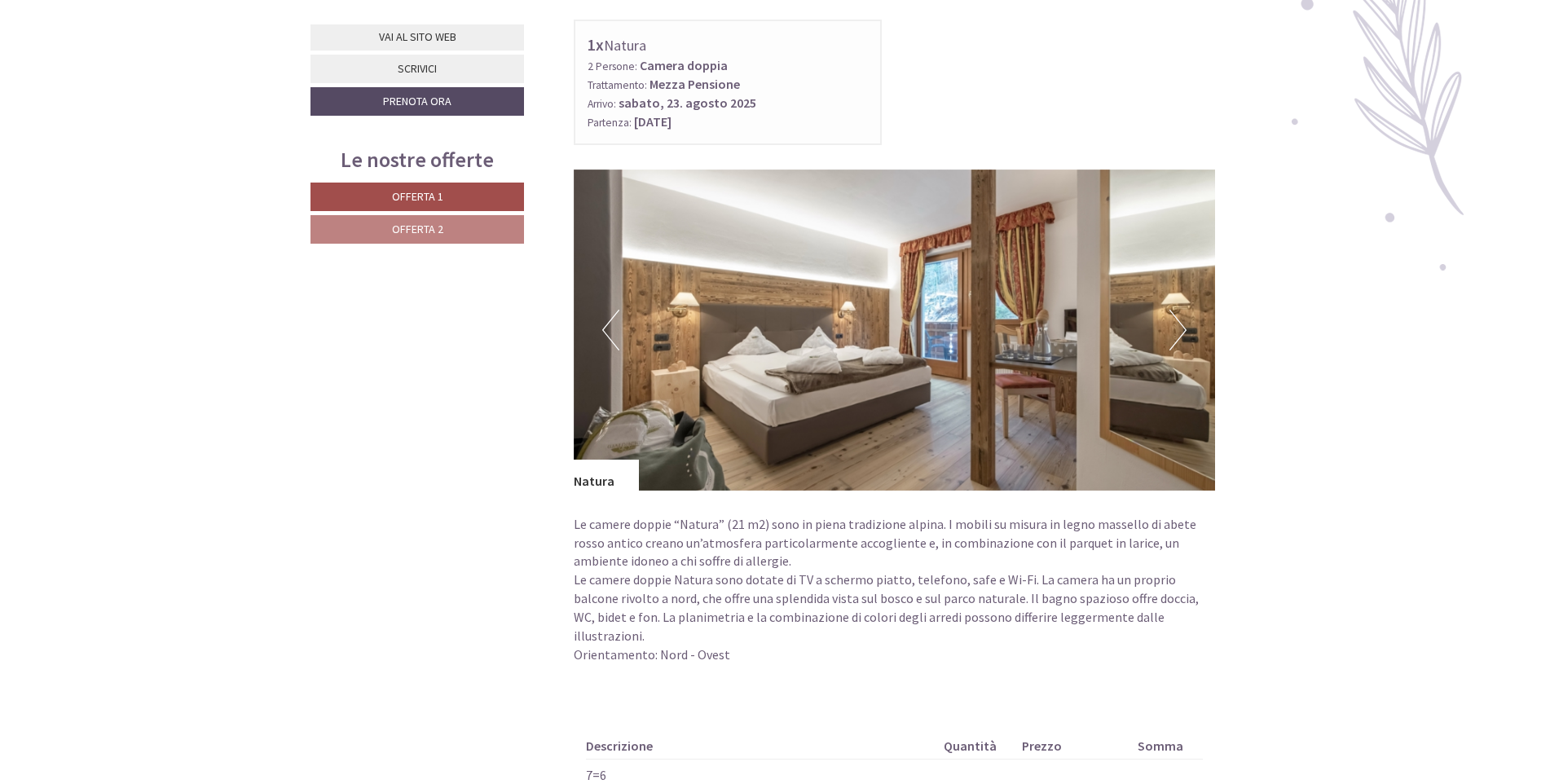
click at [1182, 309] on button "Next" at bounding box center [1178, 329] width 17 height 41
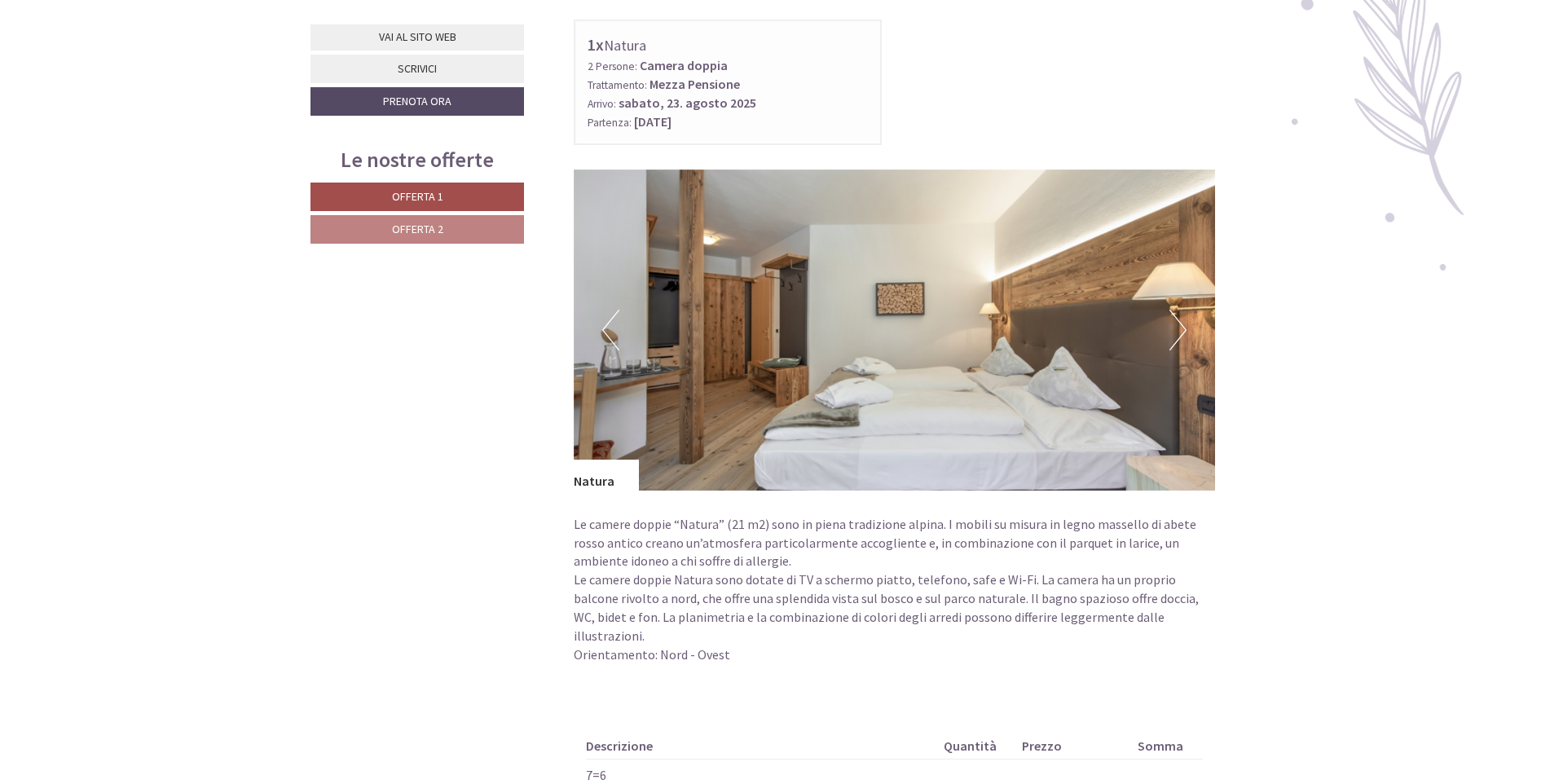
click at [1177, 309] on button "Next" at bounding box center [1178, 329] width 17 height 41
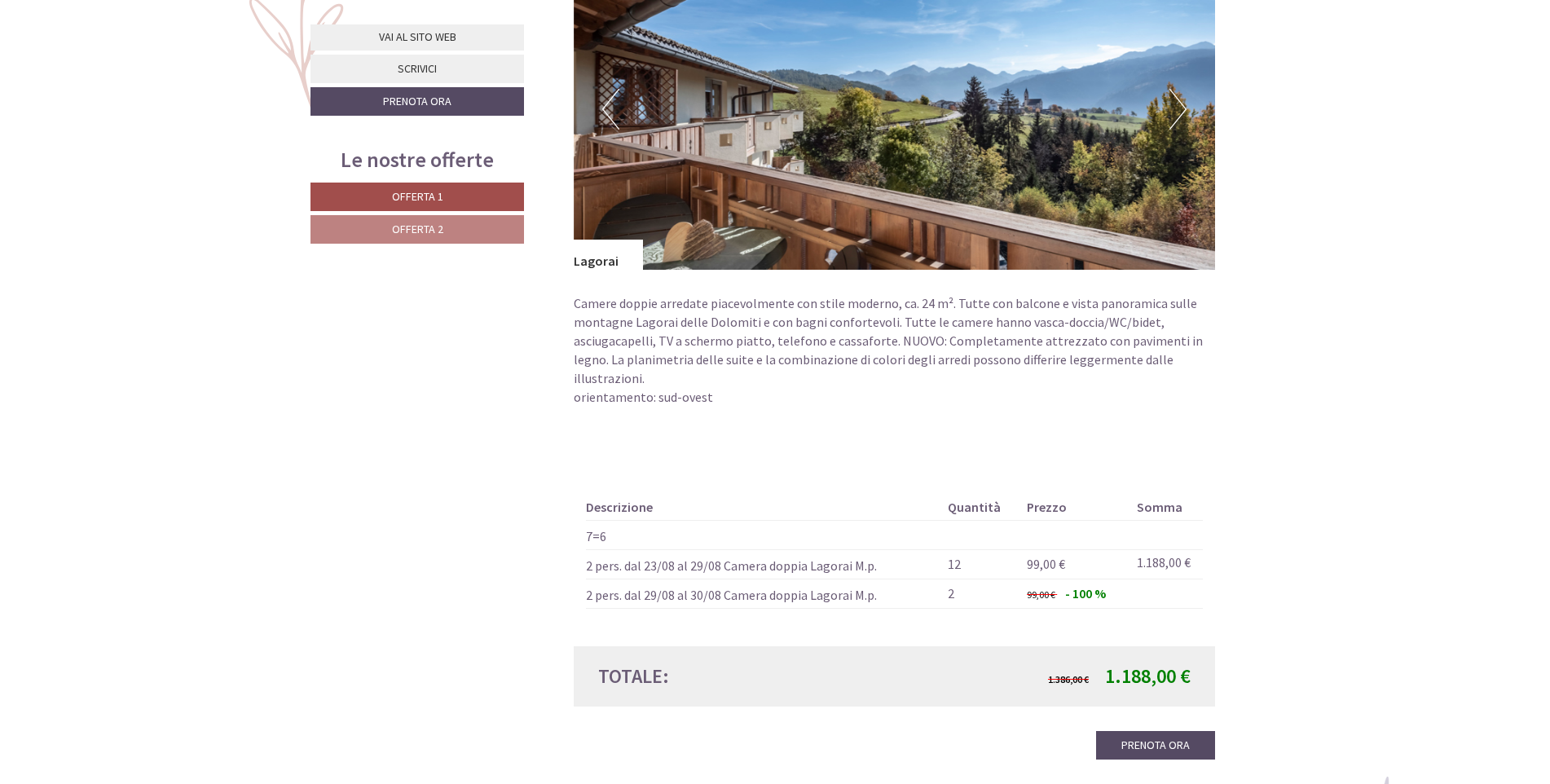
scroll to position [1304, 0]
click at [1169, 732] on link "Prenota ora" at bounding box center [1155, 746] width 119 height 28
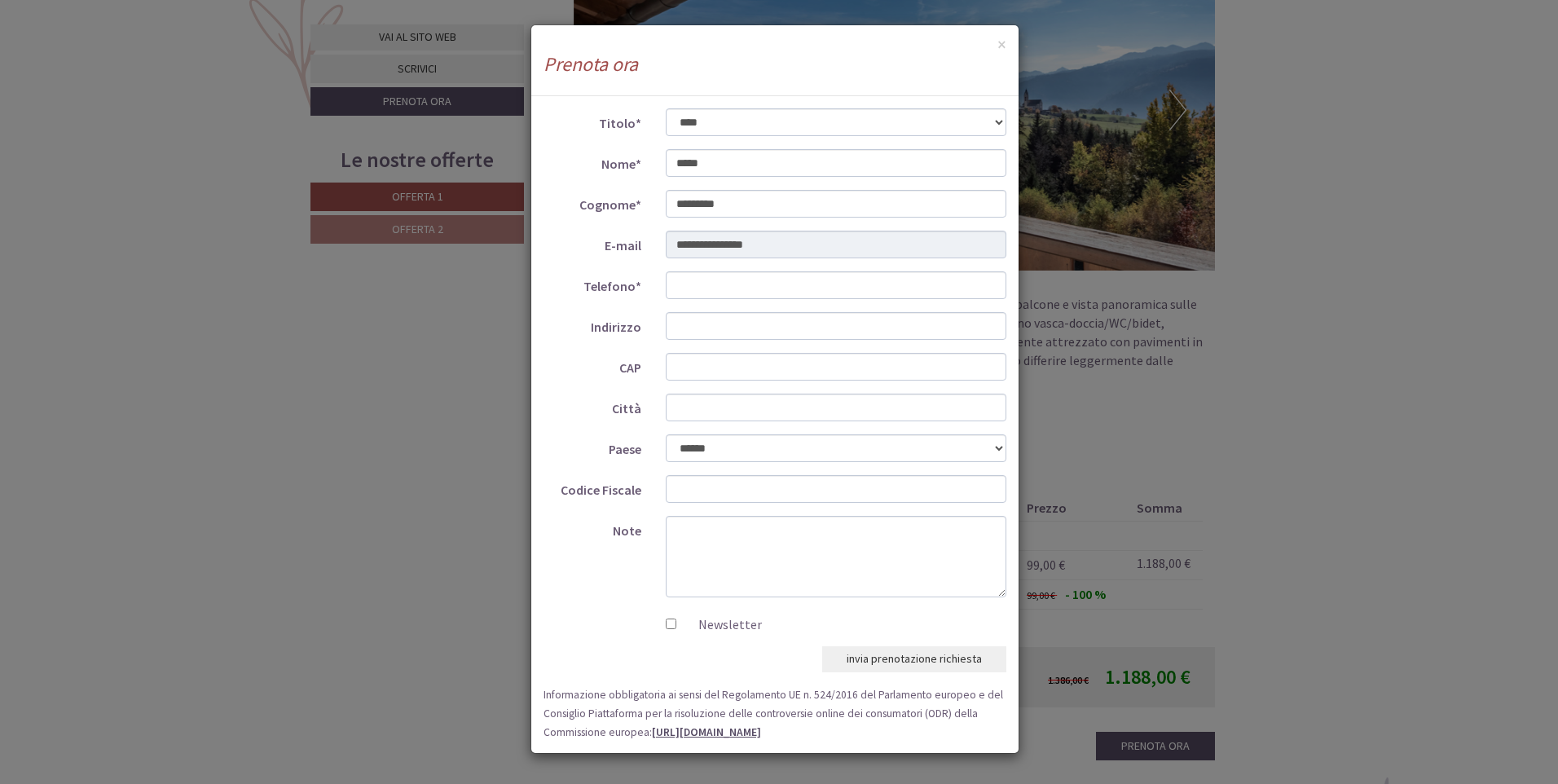
drag, startPoint x: 382, startPoint y: 444, endPoint x: 405, endPoint y: 432, distance: 25.9
click at [383, 444] on div "**********" at bounding box center [779, 392] width 1558 height 784
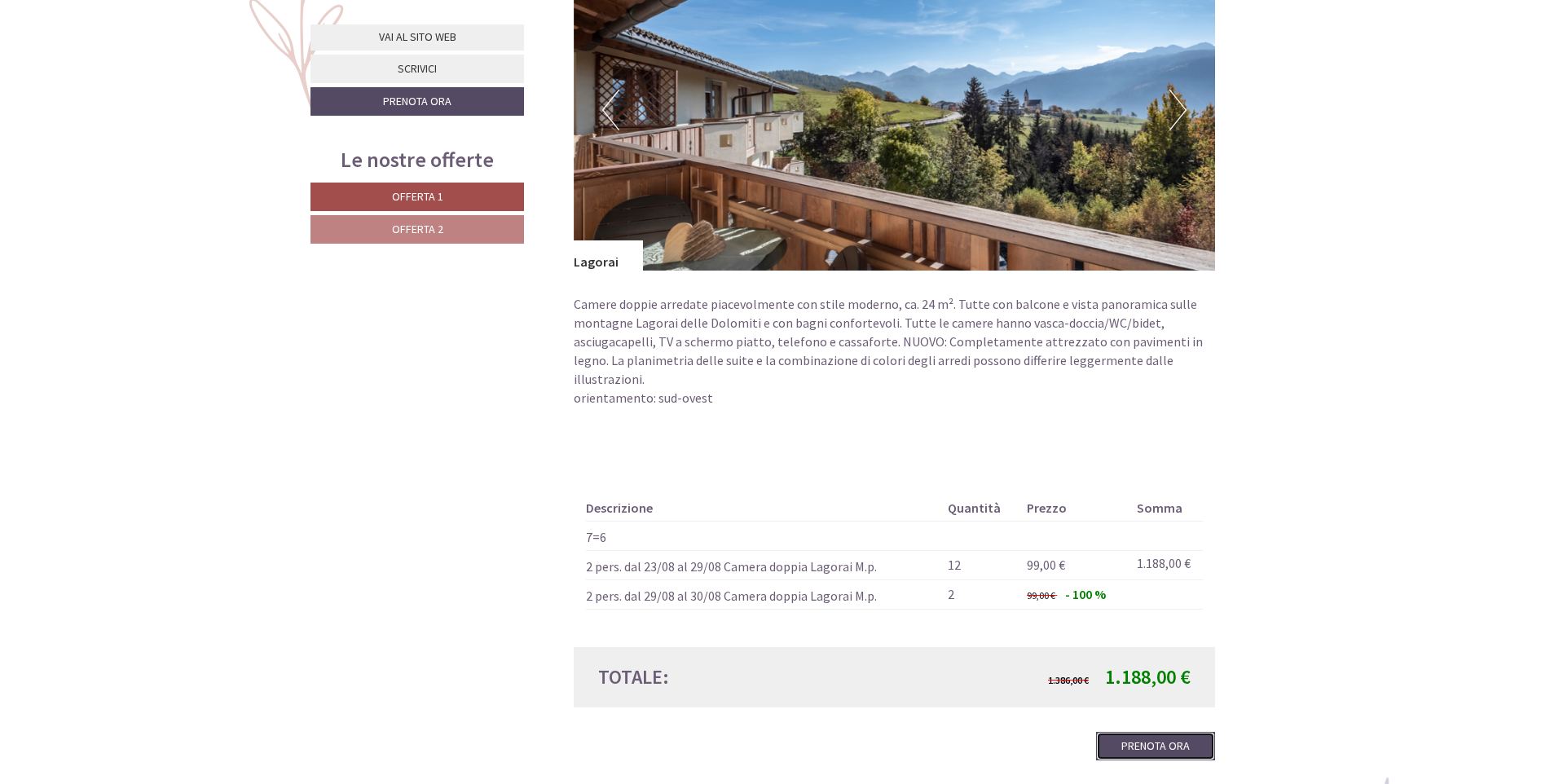
click at [1141, 732] on link "Prenota ora" at bounding box center [1155, 746] width 119 height 28
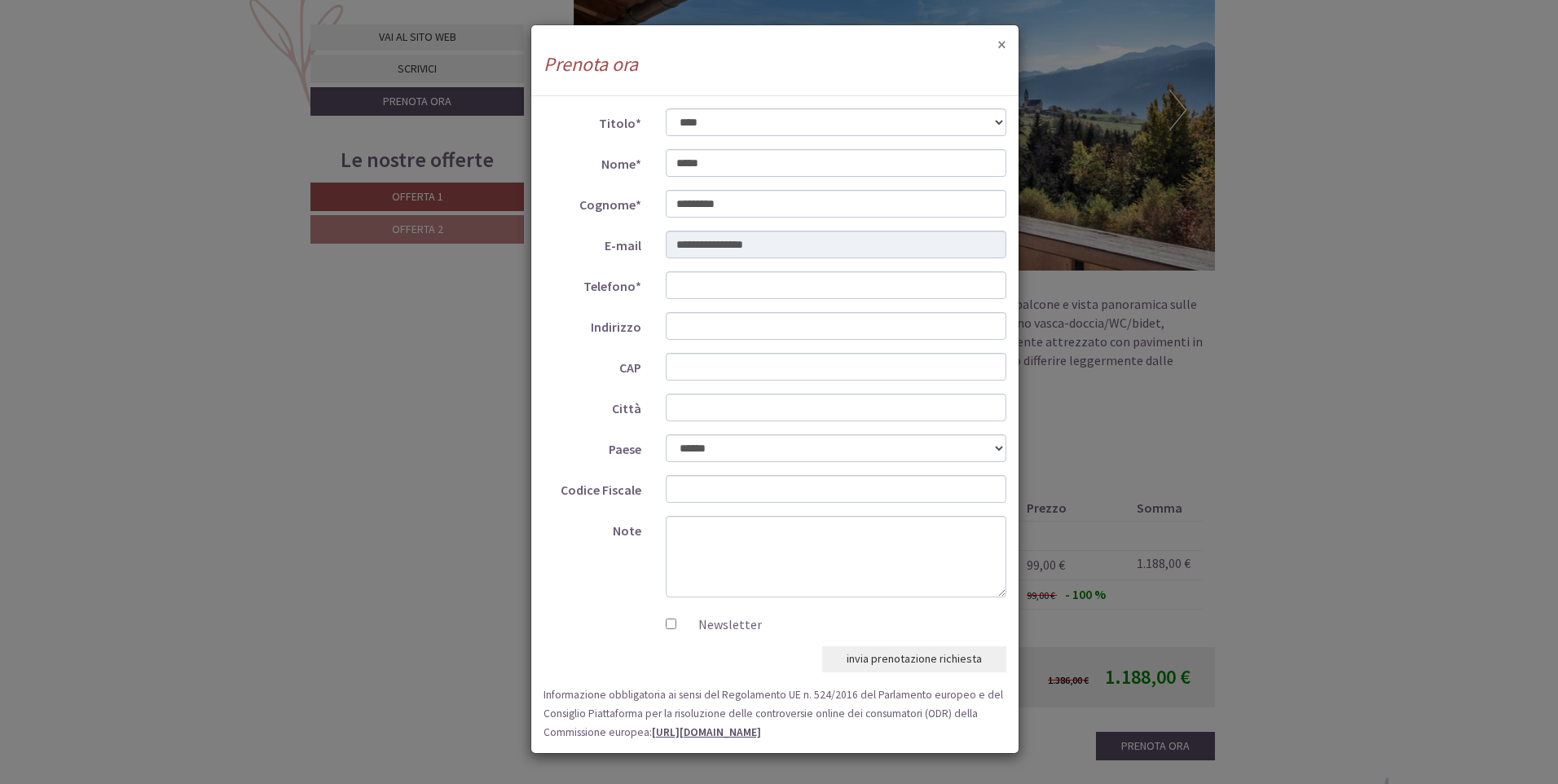
click at [1002, 40] on button "×" at bounding box center [1001, 44] width 9 height 17
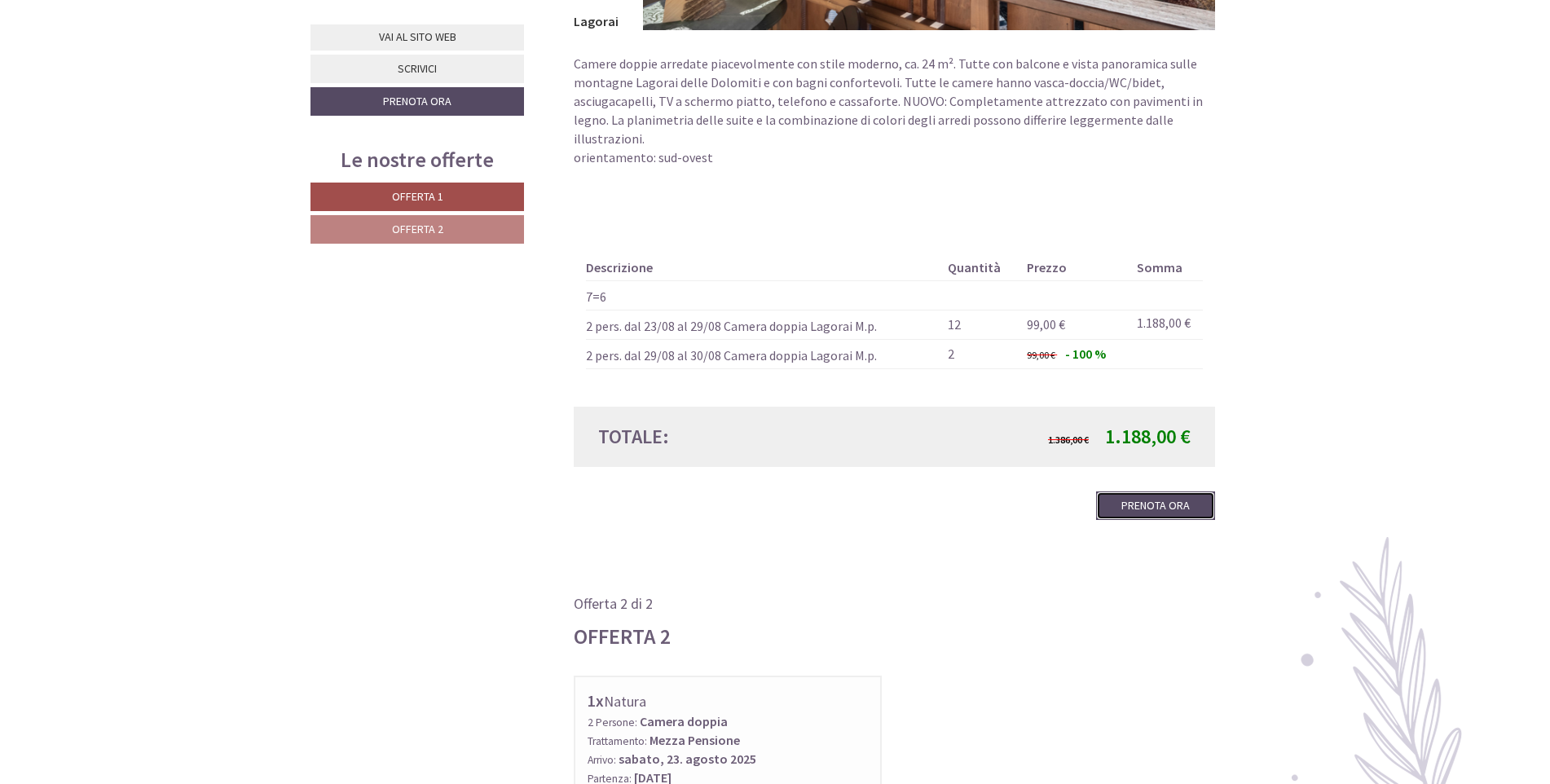
scroll to position [1548, 0]
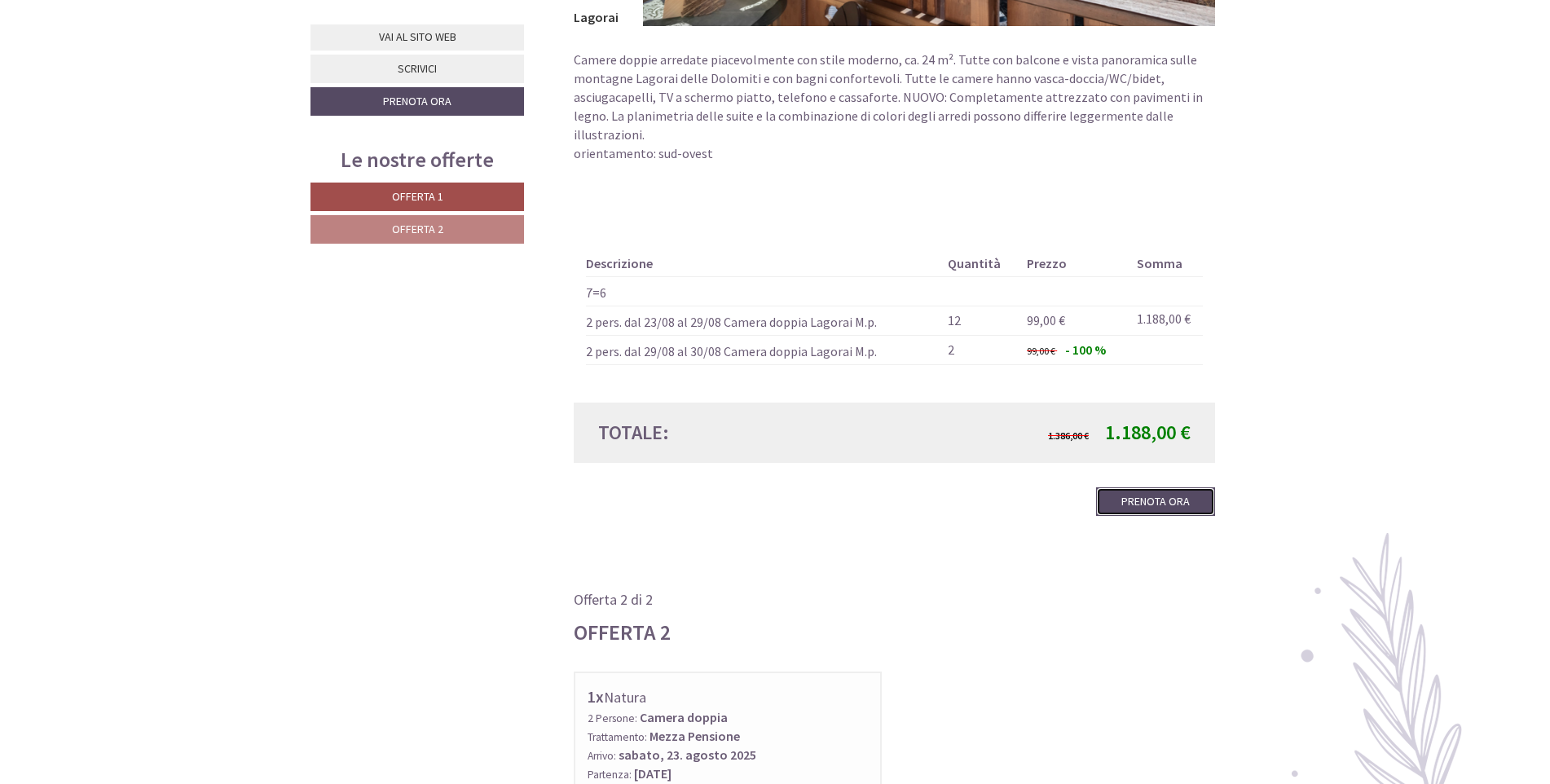
click at [1150, 487] on link "Prenota ora" at bounding box center [1155, 501] width 119 height 28
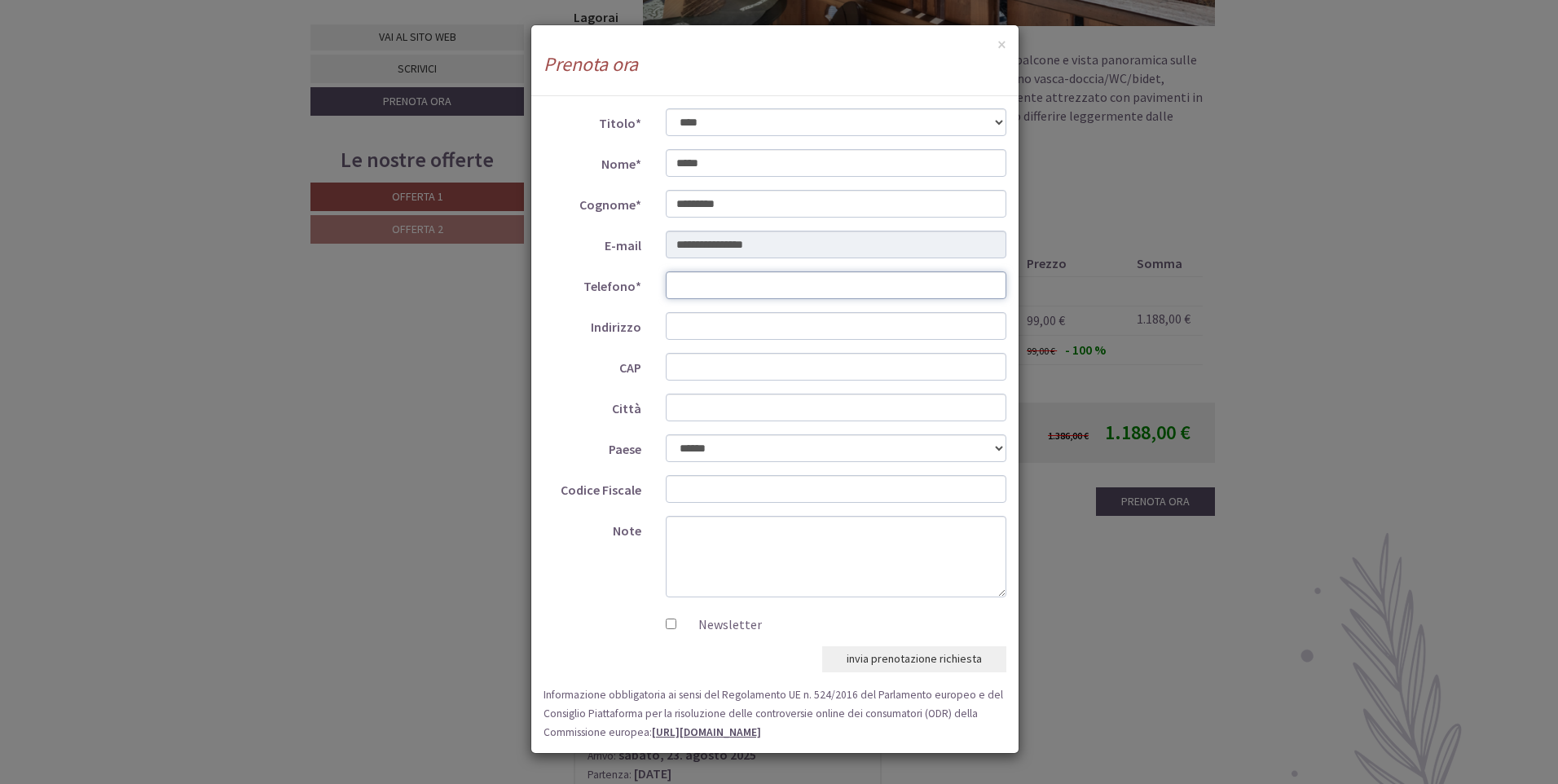
click at [680, 283] on input "Telefono*" at bounding box center [837, 285] width 342 height 28
type input "**********"
type input "*****"
type input "******"
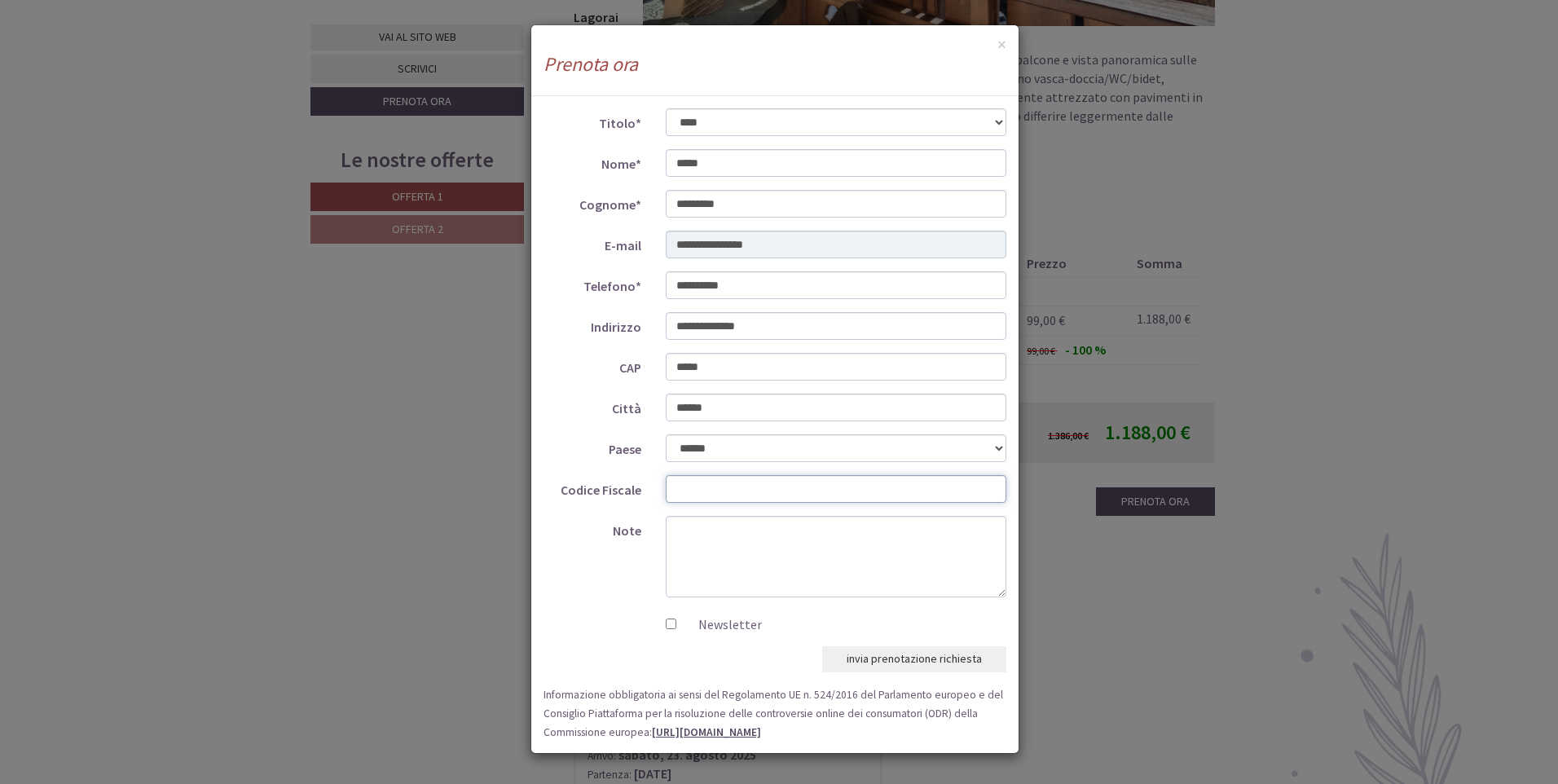
click at [698, 485] on input "Codice Fiscale" at bounding box center [837, 488] width 342 height 28
drag, startPoint x: 677, startPoint y: 281, endPoint x: 732, endPoint y: 277, distance: 55.1
click at [732, 277] on input "**********" at bounding box center [837, 285] width 342 height 28
click at [763, 278] on input "**********" at bounding box center [837, 285] width 342 height 28
click at [864, 237] on input "**********" at bounding box center [837, 244] width 342 height 28
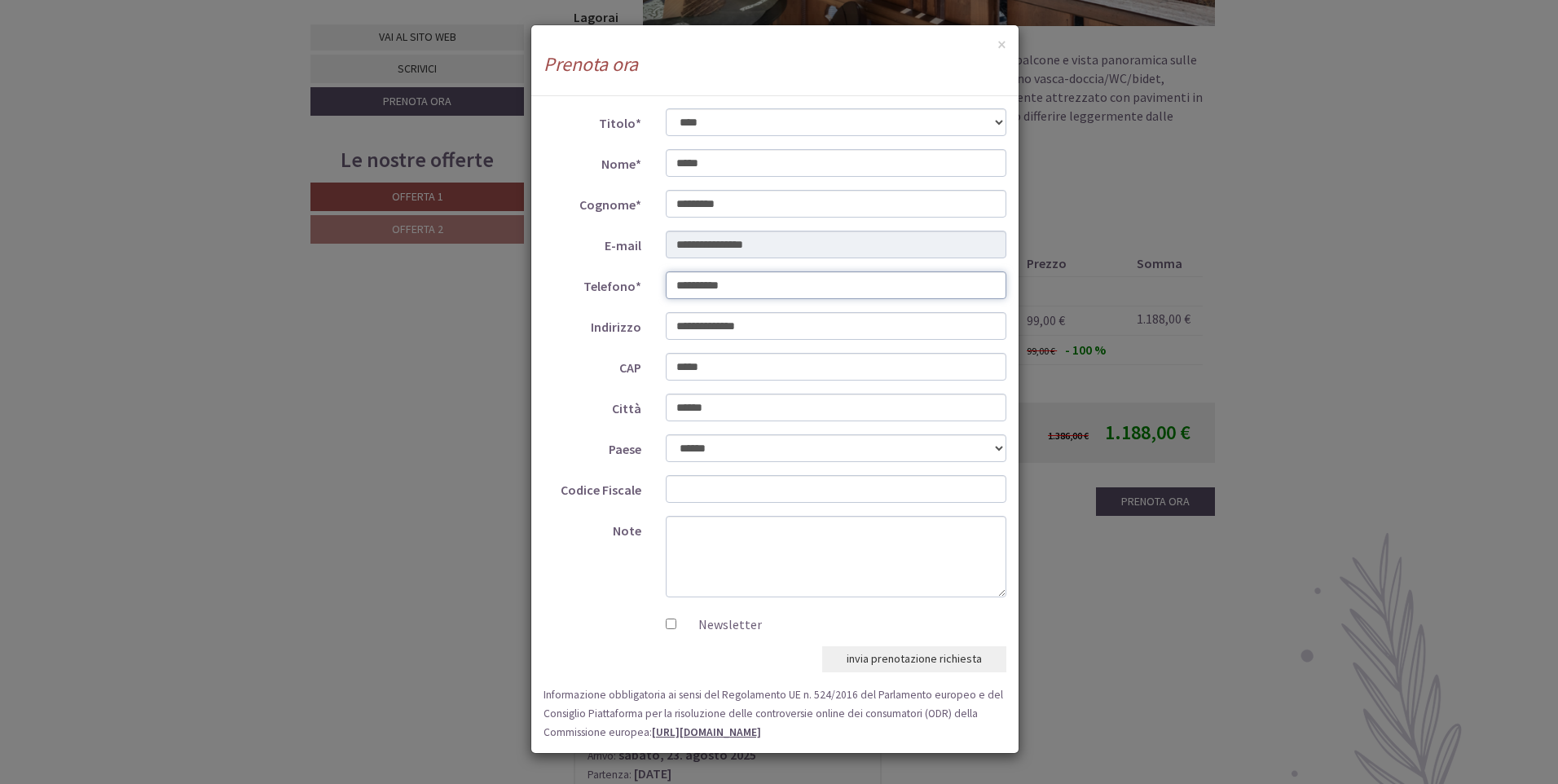
drag, startPoint x: 759, startPoint y: 283, endPoint x: 642, endPoint y: 299, distance: 118.1
click at [642, 299] on div "**********" at bounding box center [775, 286] width 487 height 28
type input "**********"
click at [704, 534] on textarea "Note" at bounding box center [837, 556] width 342 height 81
drag, startPoint x: 775, startPoint y: 54, endPoint x: 848, endPoint y: 183, distance: 148.2
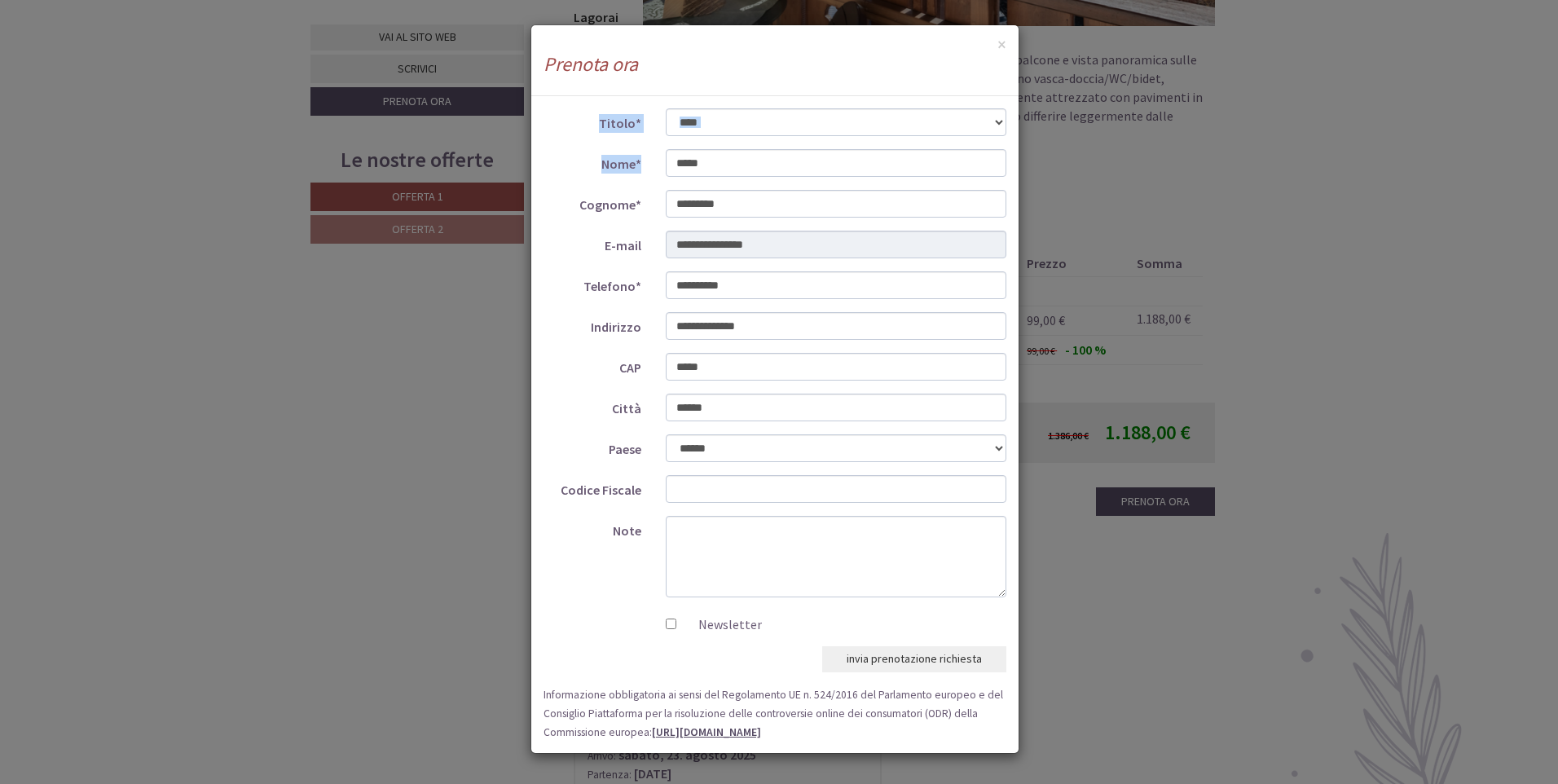
click at [802, 173] on div "**********" at bounding box center [775, 389] width 489 height 730
click at [1215, 194] on div "**********" at bounding box center [779, 392] width 1558 height 784
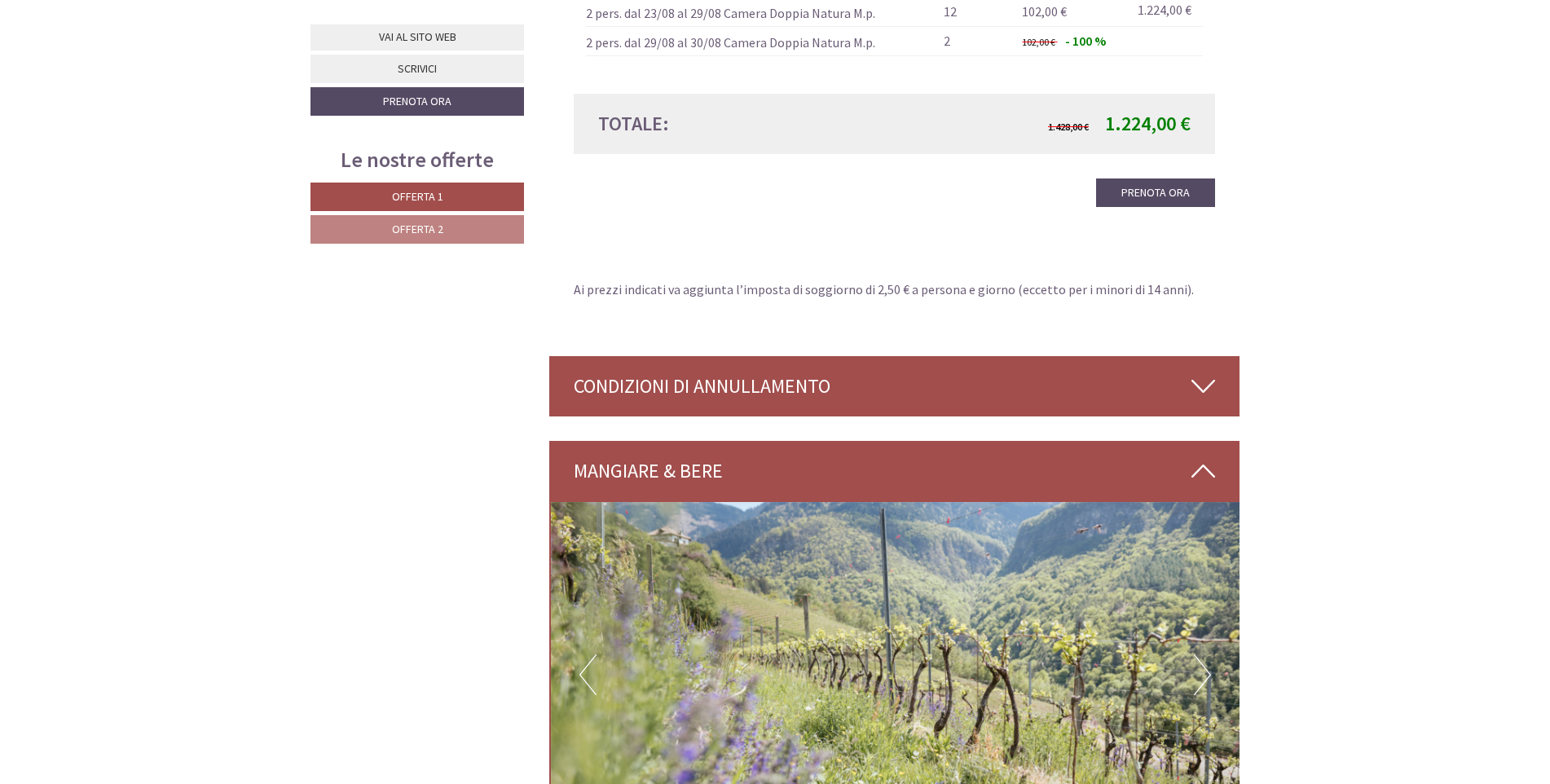
scroll to position [3015, 0]
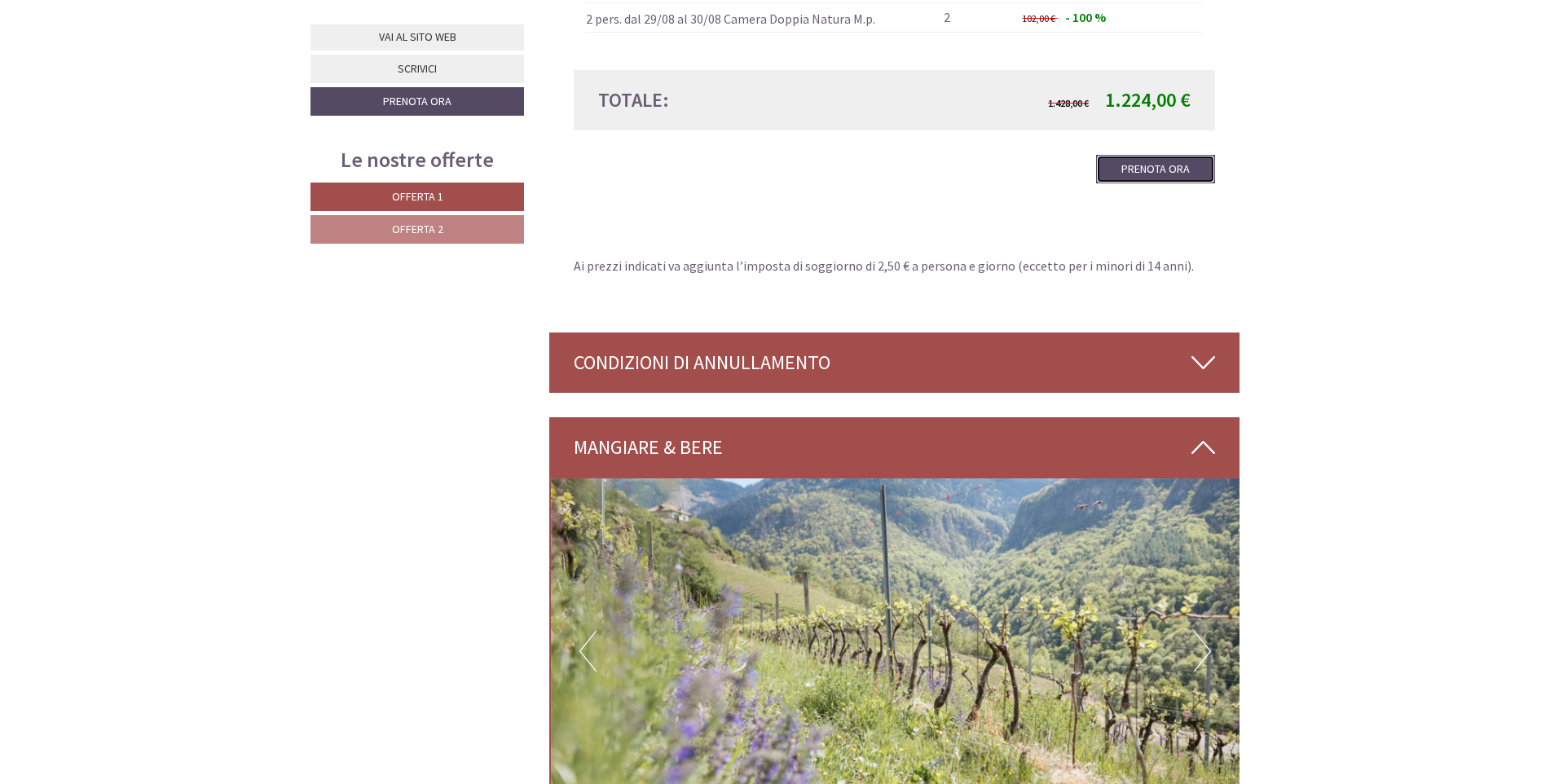
click at [1152, 155] on link "Prenota ora" at bounding box center [1155, 169] width 119 height 28
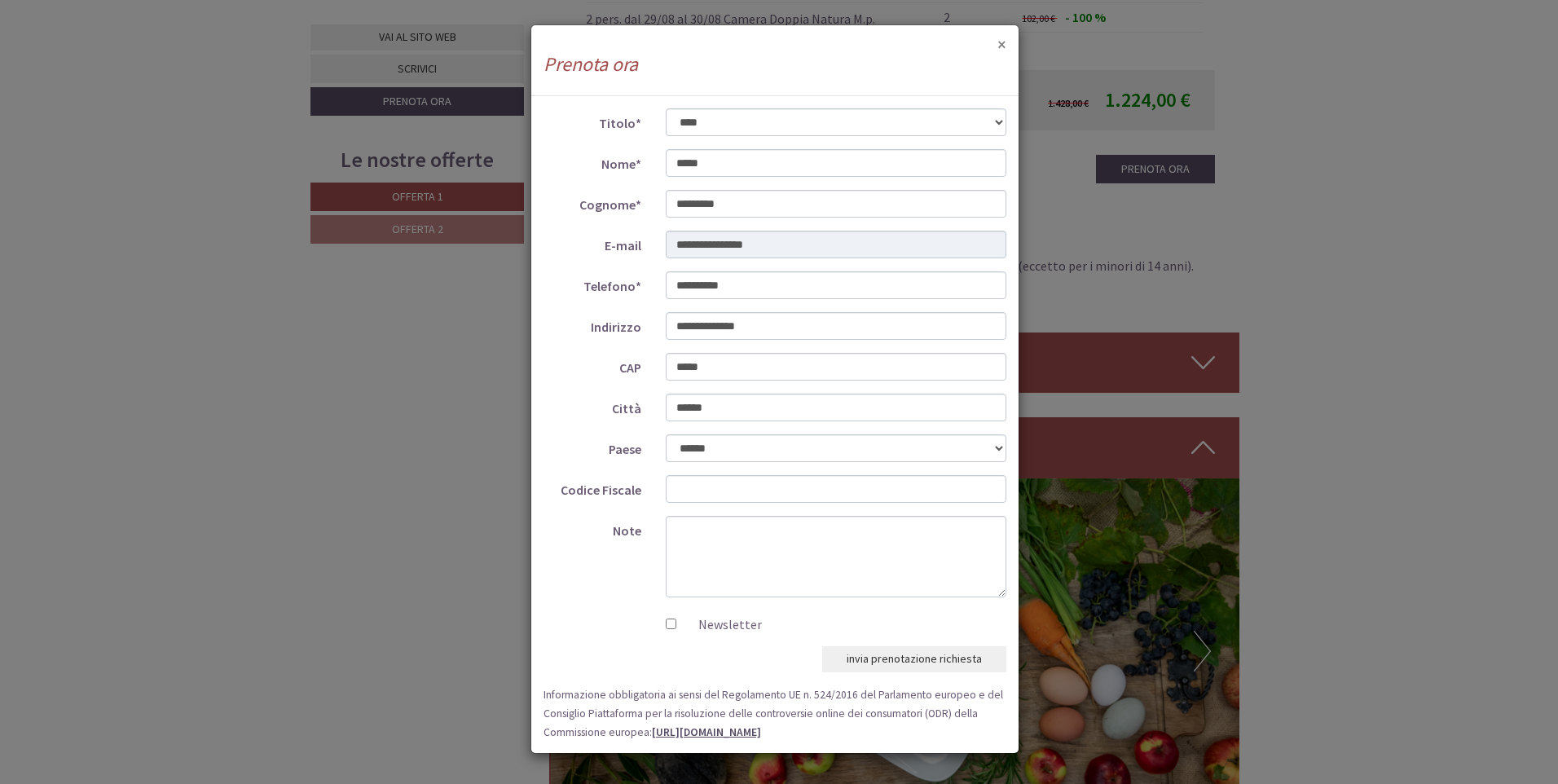
click at [1000, 43] on button "×" at bounding box center [1001, 44] width 9 height 17
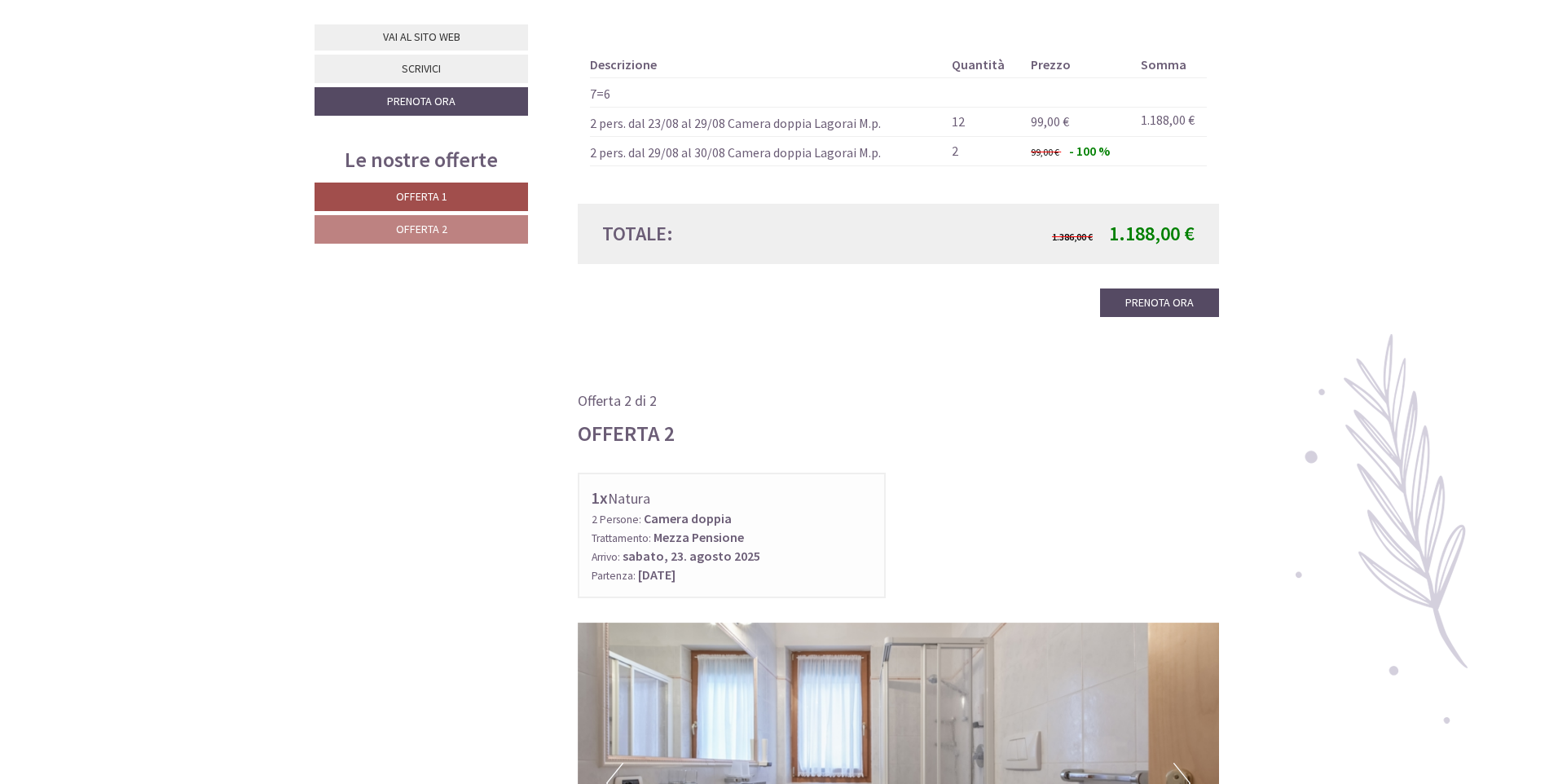
scroll to position [1548, 0]
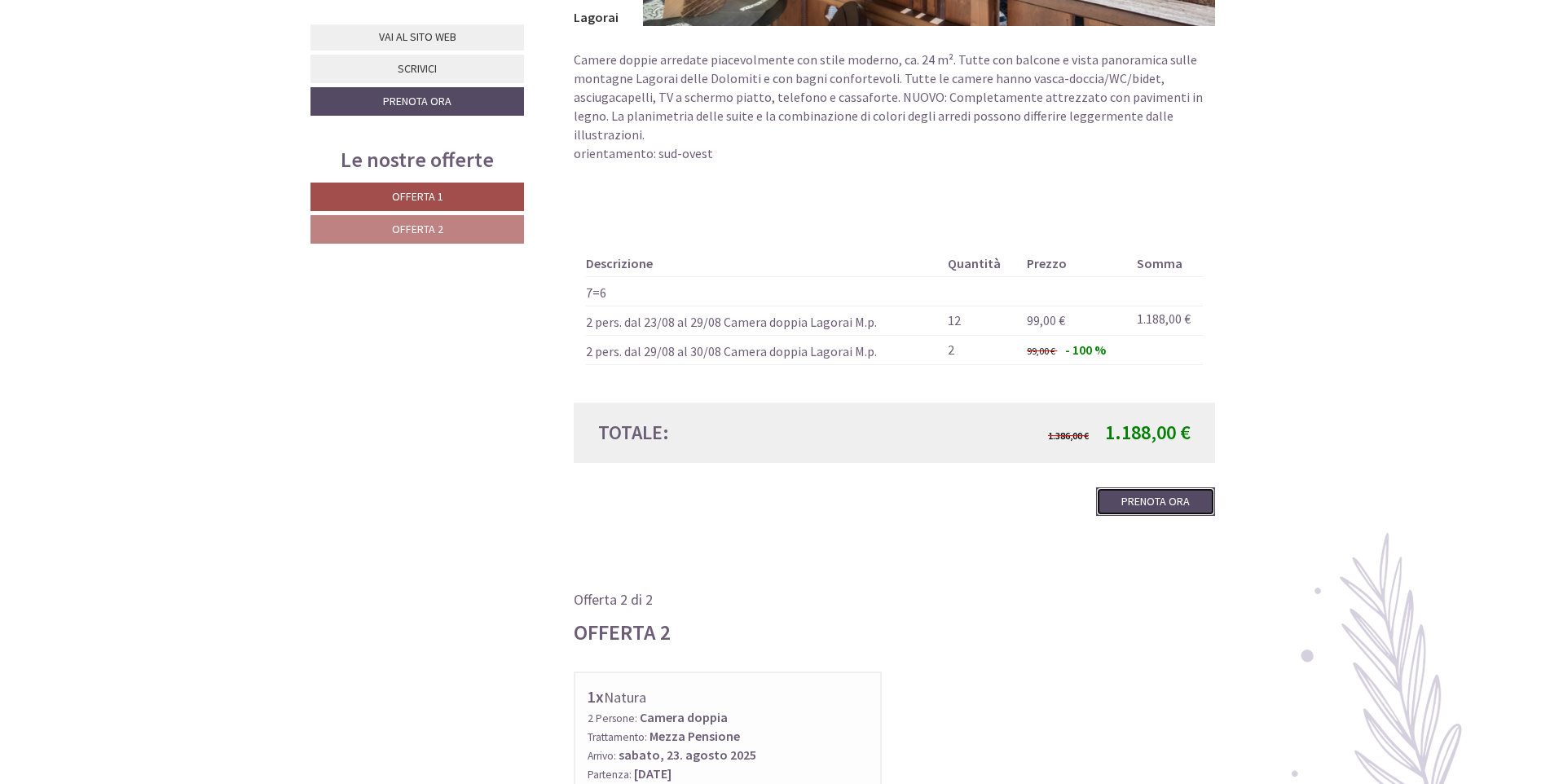
click at [1154, 487] on link "Prenota ora" at bounding box center [1155, 501] width 119 height 28
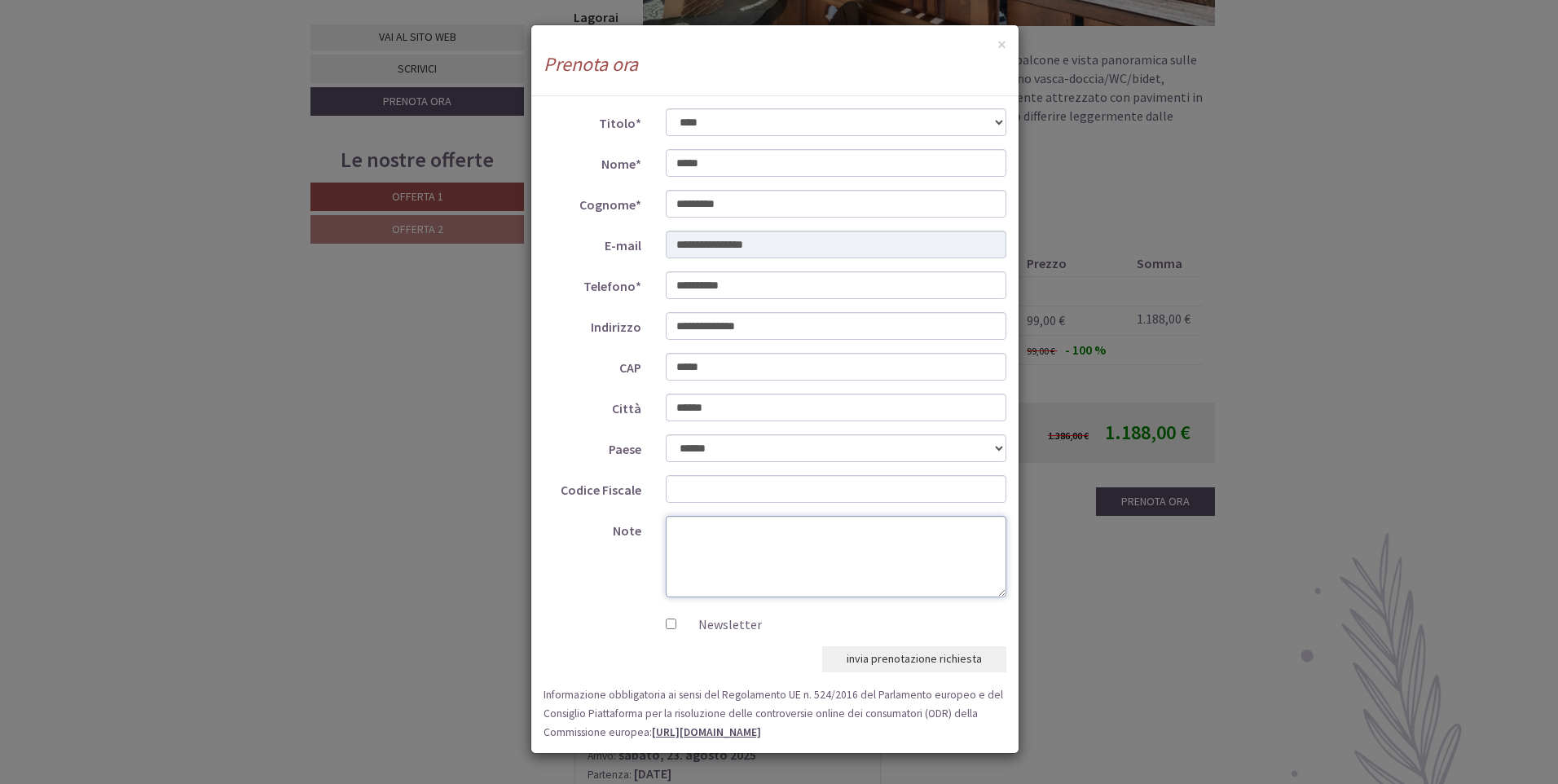
click at [709, 533] on textarea "Note" at bounding box center [837, 556] width 342 height 81
type textarea "*"
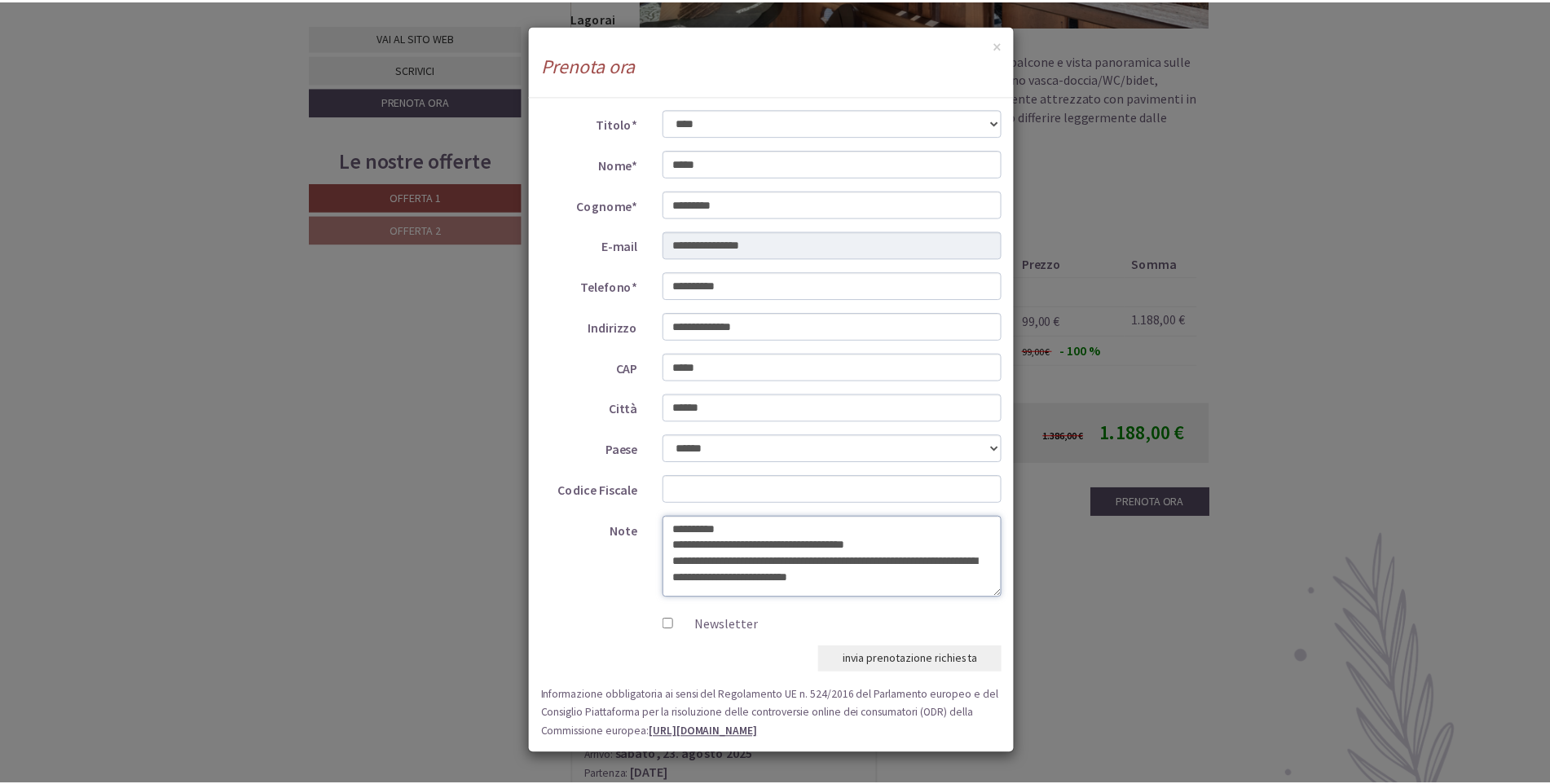
scroll to position [6, 0]
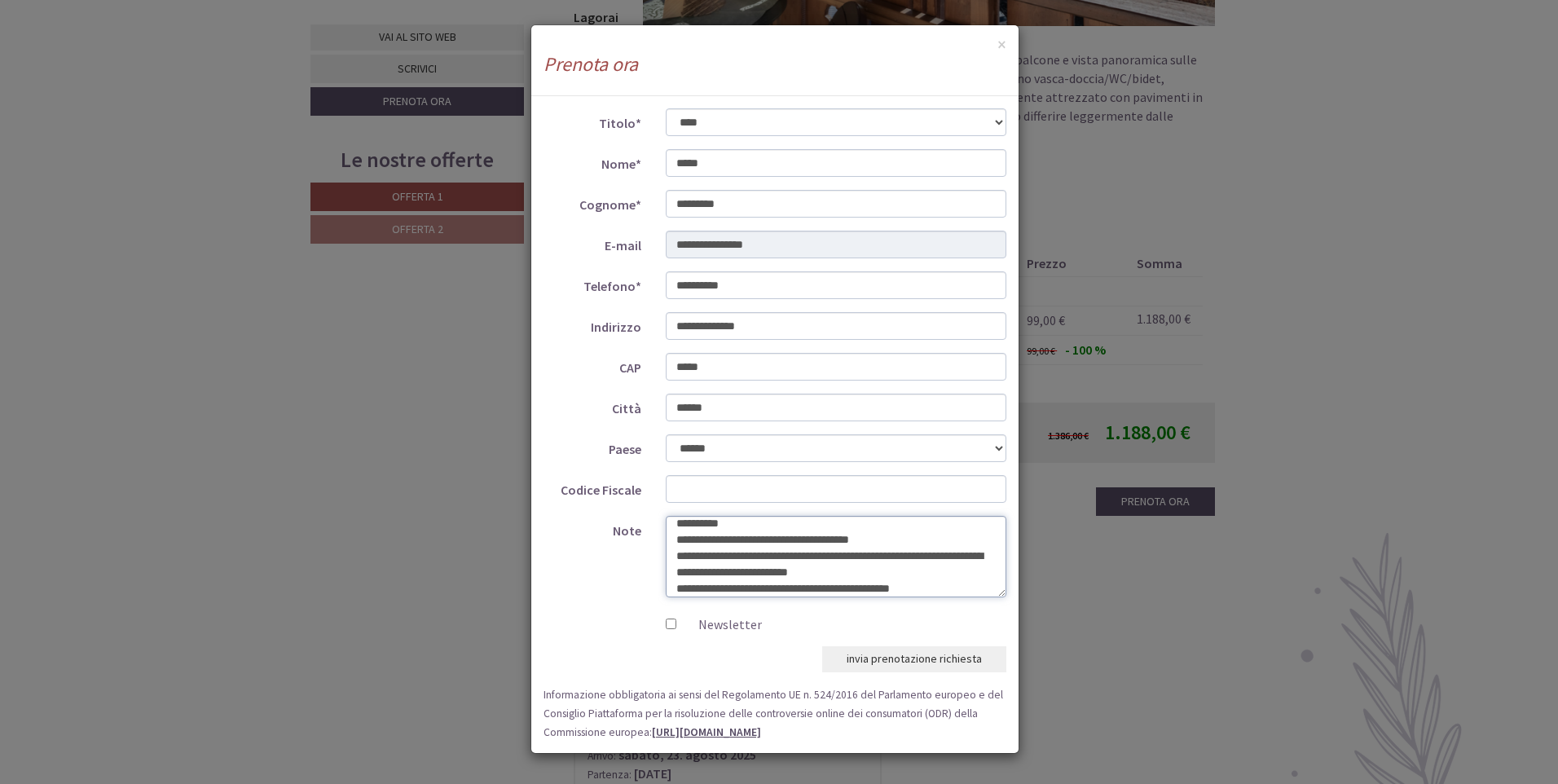
type textarea "**********"
click at [904, 661] on button "invia prenotazione richiesta" at bounding box center [914, 659] width 184 height 26
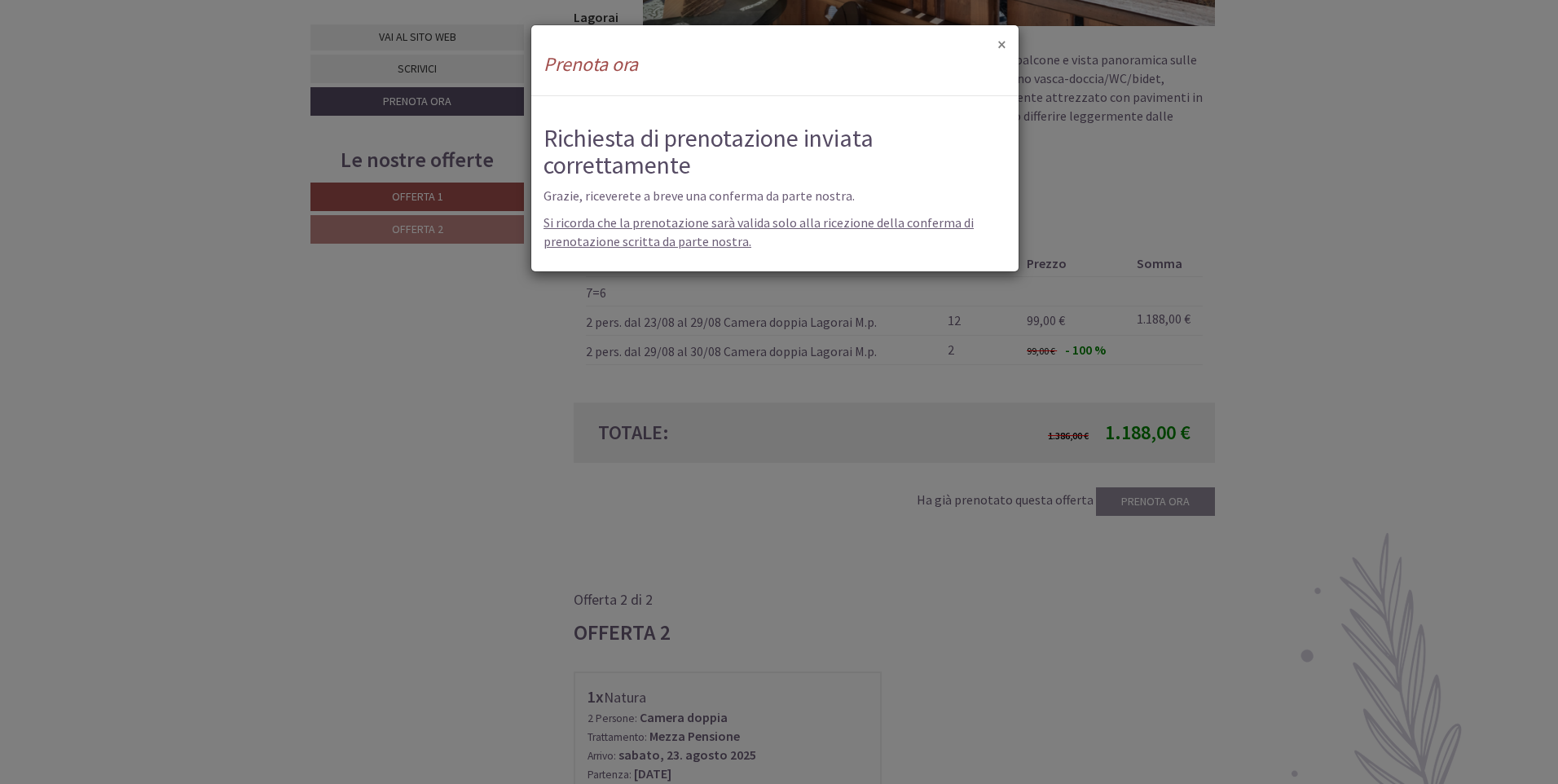
click at [997, 47] on button "×" at bounding box center [1001, 44] width 9 height 17
